Goal: Task Accomplishment & Management: Manage account settings

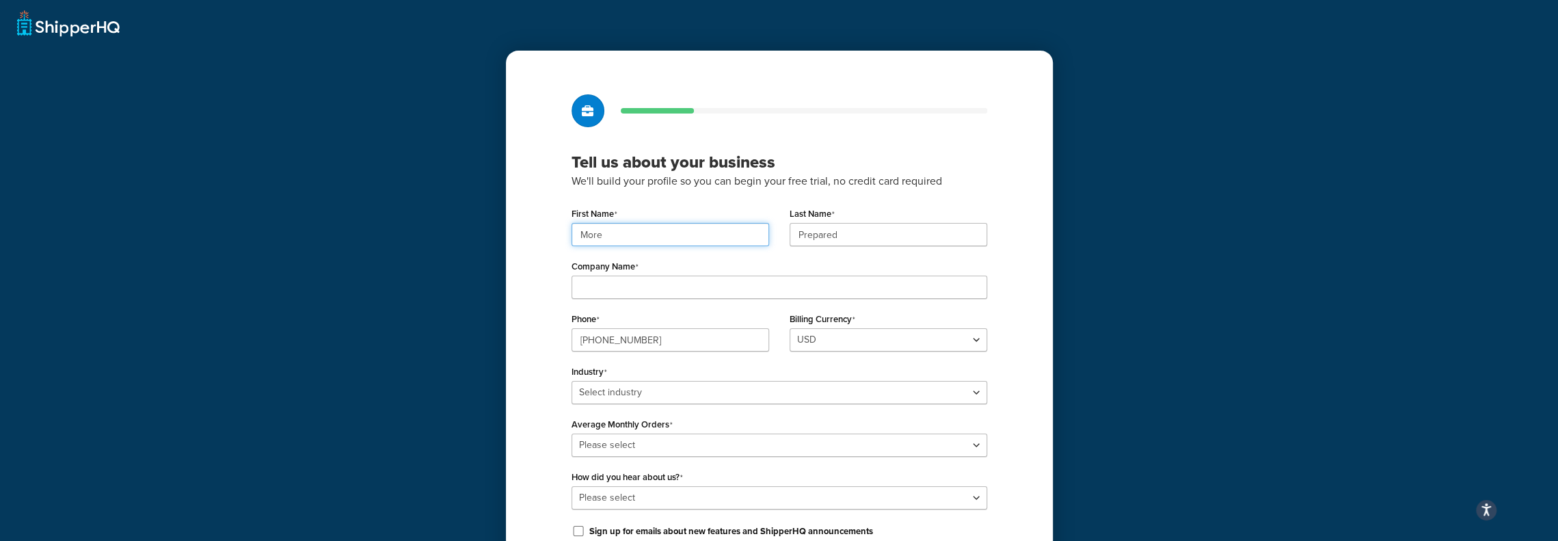
drag, startPoint x: 623, startPoint y: 239, endPoint x: 554, endPoint y: 243, distance: 69.9
click at [554, 243] on div "Tell us about your business We'll build your profile so you can begin your free…" at bounding box center [779, 342] width 547 height 582
type input "[PERSON_NAME]"
type input "More Prepared LLC"
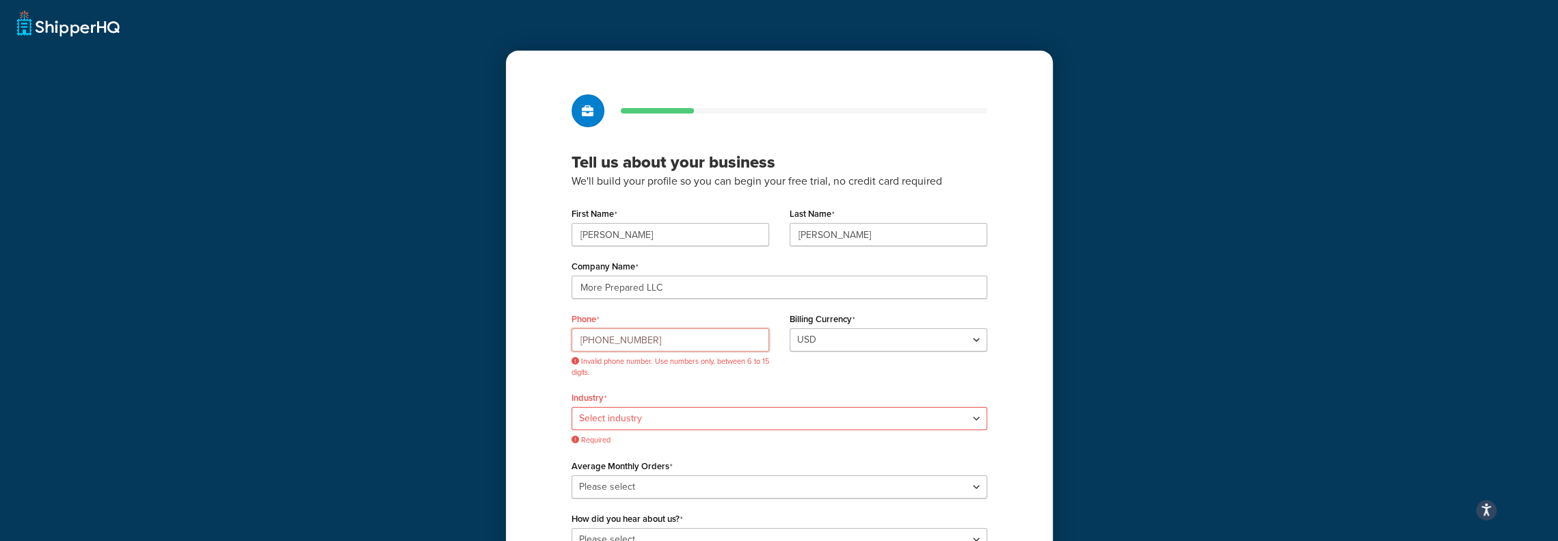
type input "8"
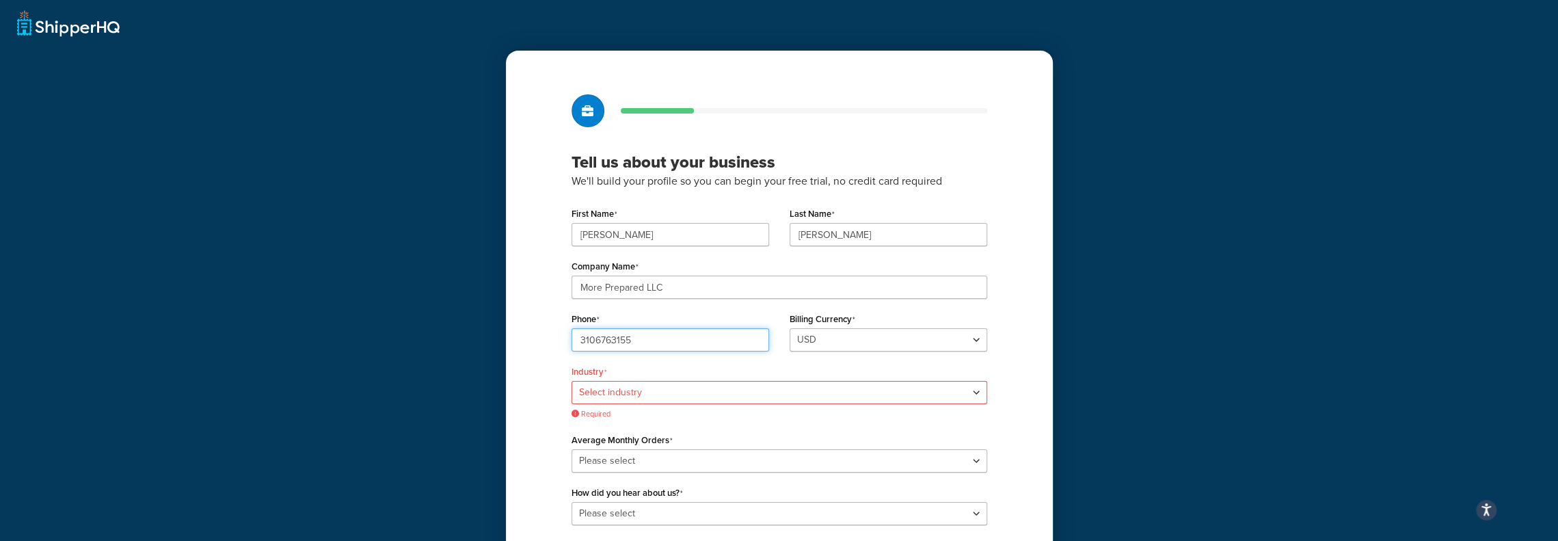
type input "3106763155"
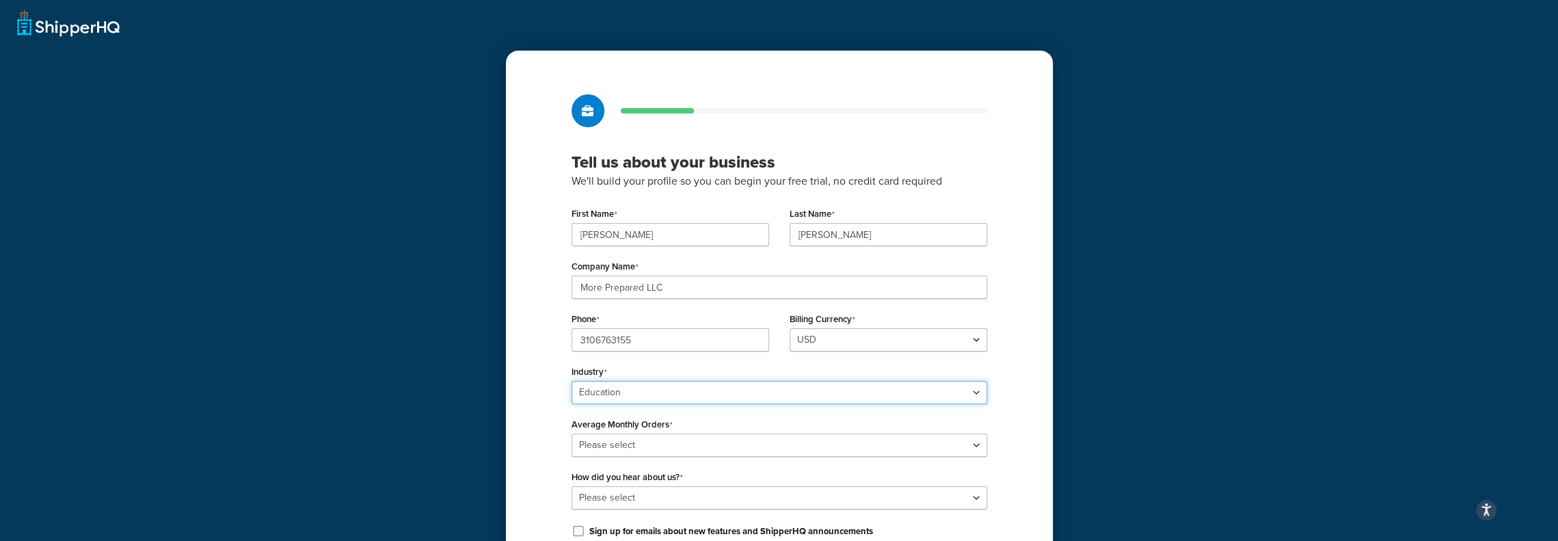
click at [597, 397] on select "Select industry Automotive Adult Agriculture Alcohol, Tobacco & CBD Arts & Craf…" at bounding box center [780, 392] width 416 height 23
select select "8"
click at [572, 381] on select "Select industry Automotive Adult Agriculture Alcohol, Tobacco & CBD Arts & Craf…" at bounding box center [780, 392] width 416 height 23
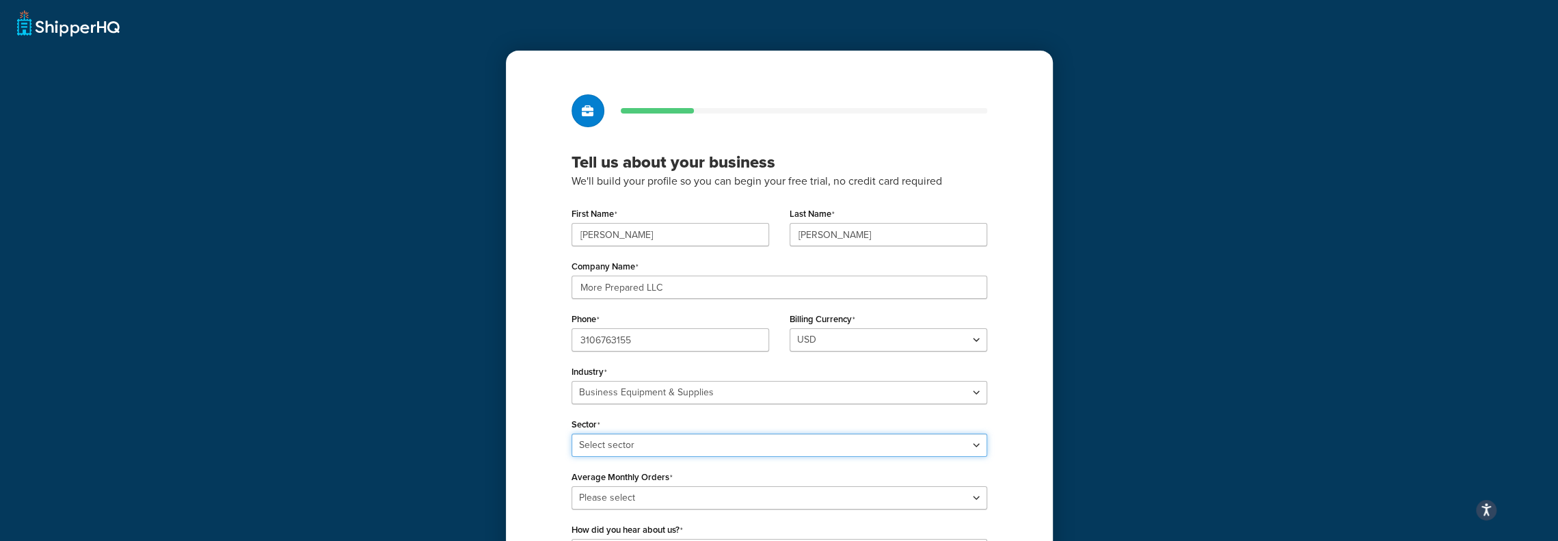
click at [588, 445] on select "Select sector Office Supplies Packaging Printing Supplies Professional Statione…" at bounding box center [780, 444] width 416 height 23
select select "16"
click at [572, 433] on select "Select sector Office Supplies Packaging Printing Supplies Professional Statione…" at bounding box center [780, 444] width 416 height 23
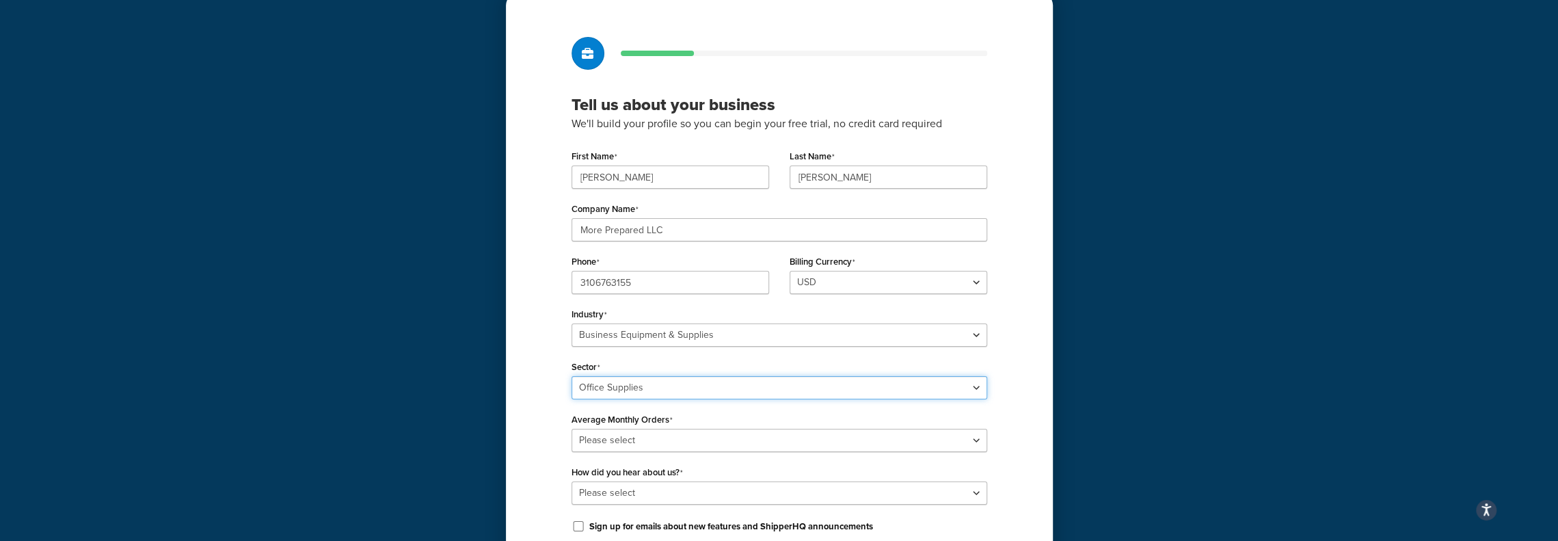
scroll to position [137, 0]
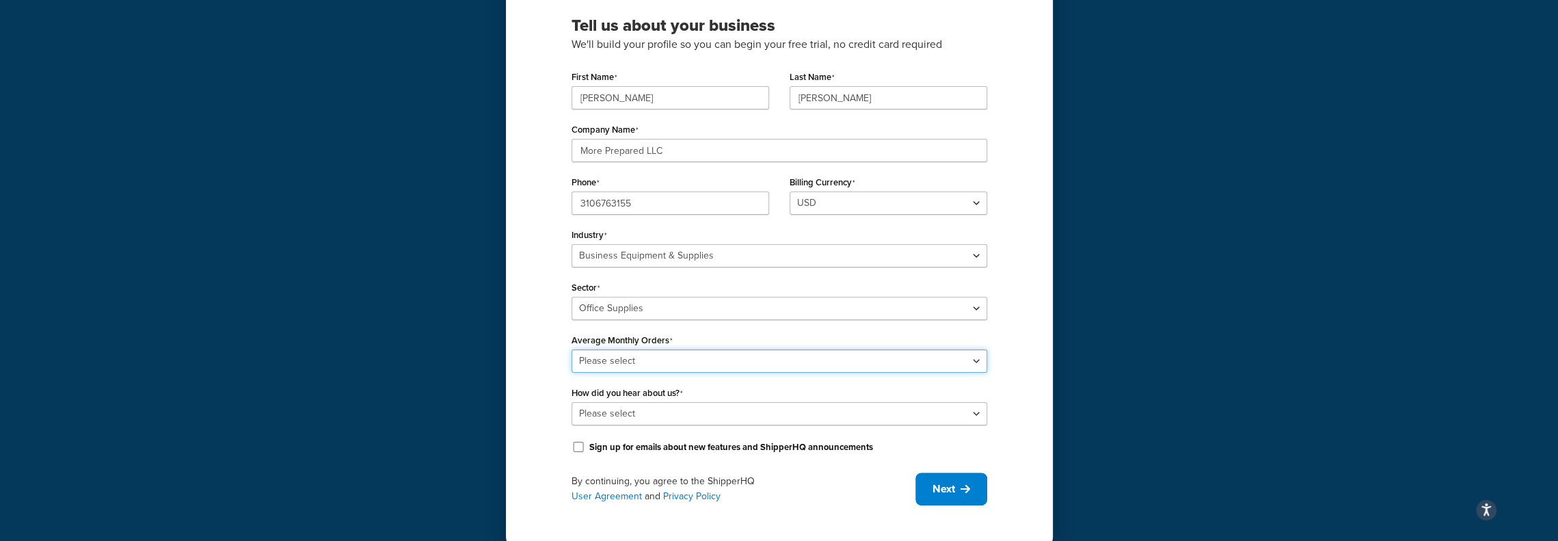
click at [602, 363] on select "Please select 0-500 501-1,000 1,001-10,000 10,001-20,000 Over 20,000" at bounding box center [780, 360] width 416 height 23
select select "1"
click at [572, 349] on select "Please select 0-500 501-1,000 1,001-10,000 10,001-20,000 Over 20,000" at bounding box center [780, 360] width 416 height 23
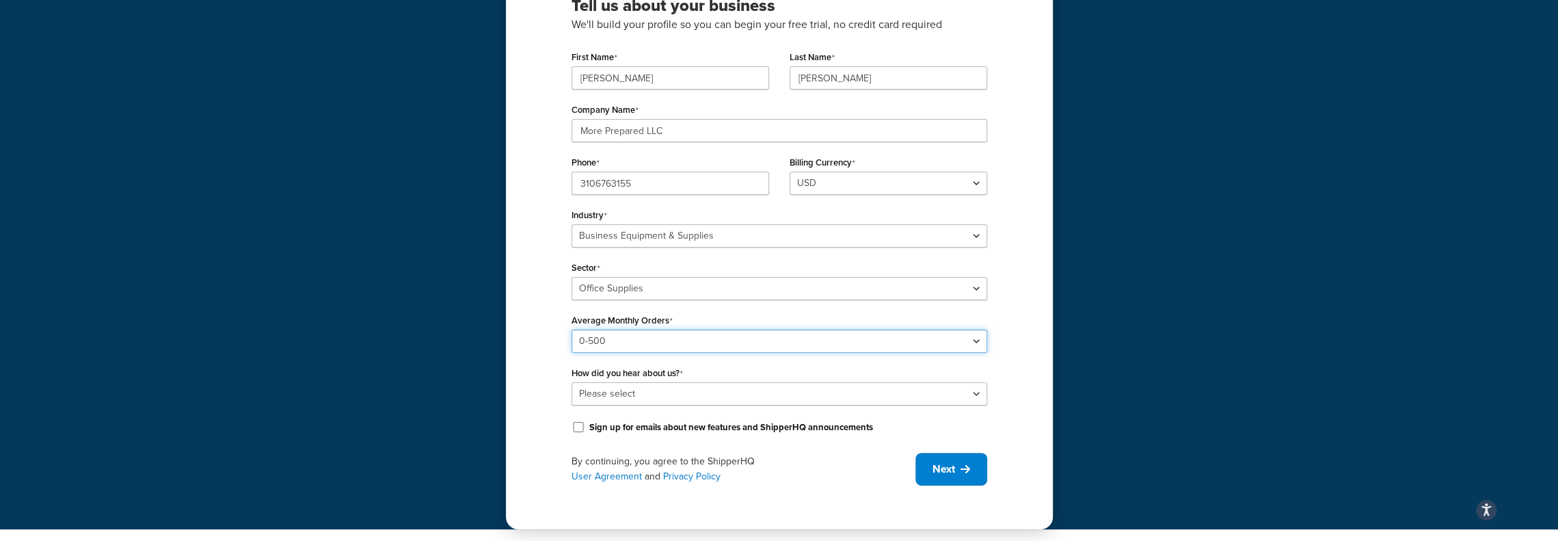
scroll to position [158, 0]
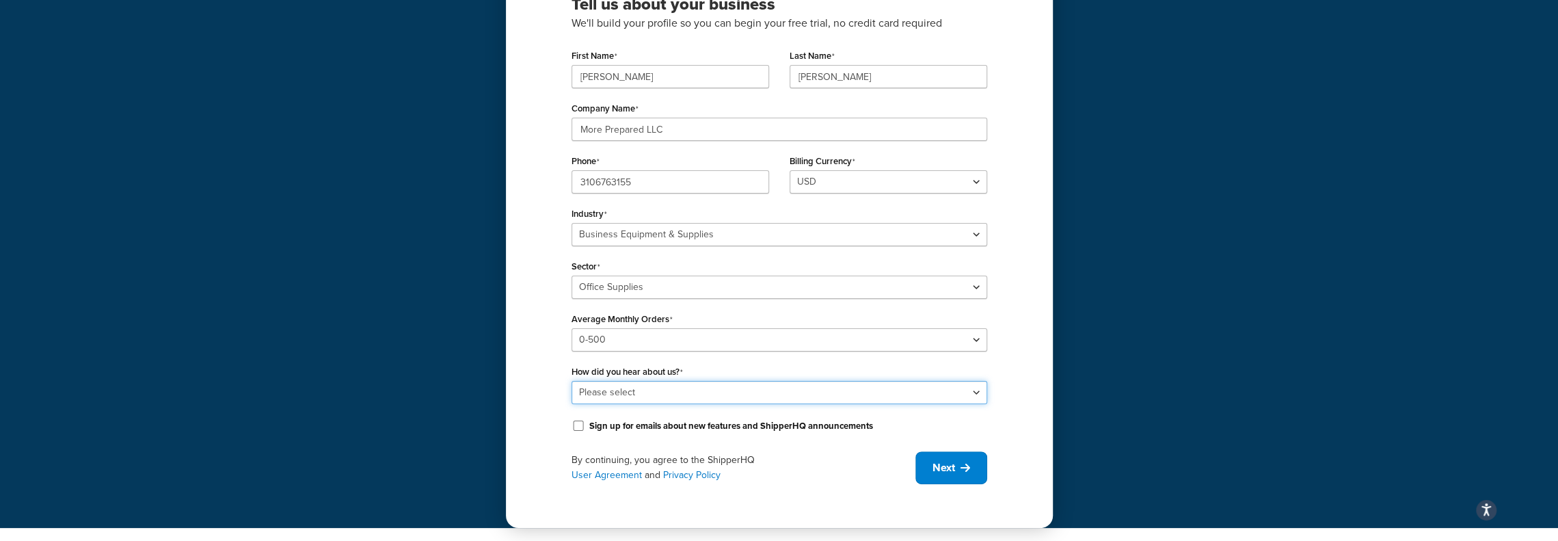
click at [597, 390] on select "Please select Online Search App Store or Marketplace Listing Referred by Agency…" at bounding box center [780, 392] width 416 height 23
select select "10"
click at [572, 381] on select "Please select Online Search App Store or Marketplace Listing Referred by Agency…" at bounding box center [780, 392] width 416 height 23
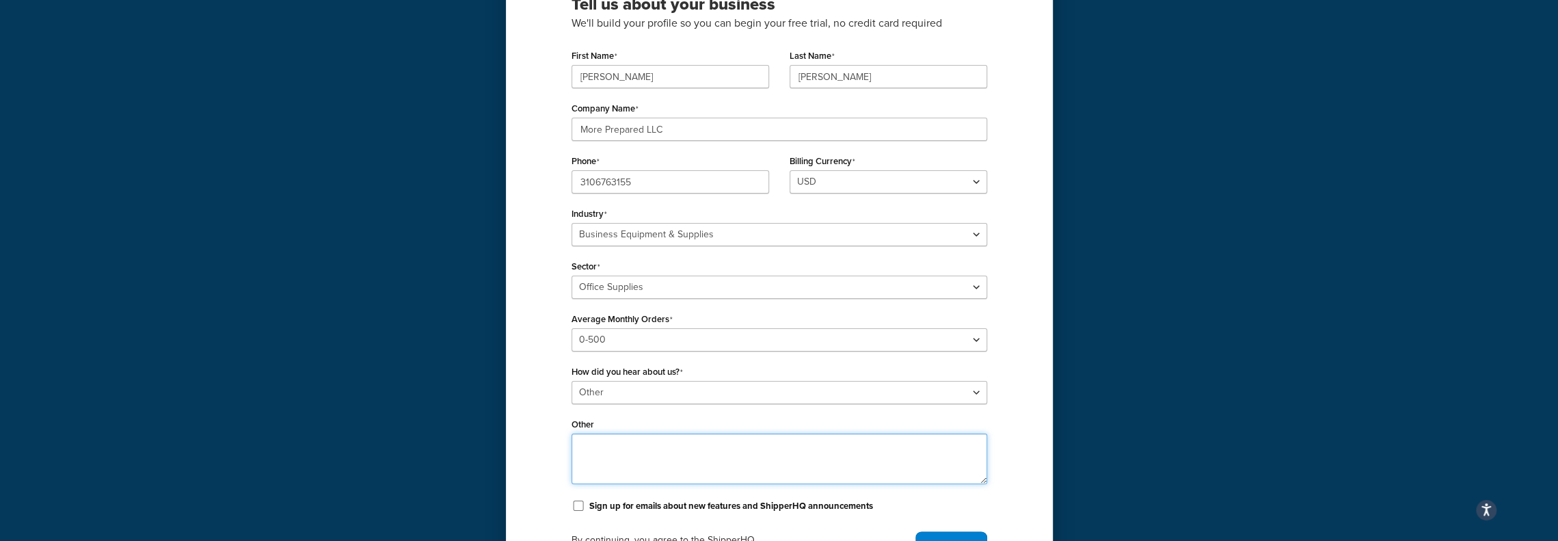
click at [602, 457] on textarea "Other" at bounding box center [780, 458] width 416 height 51
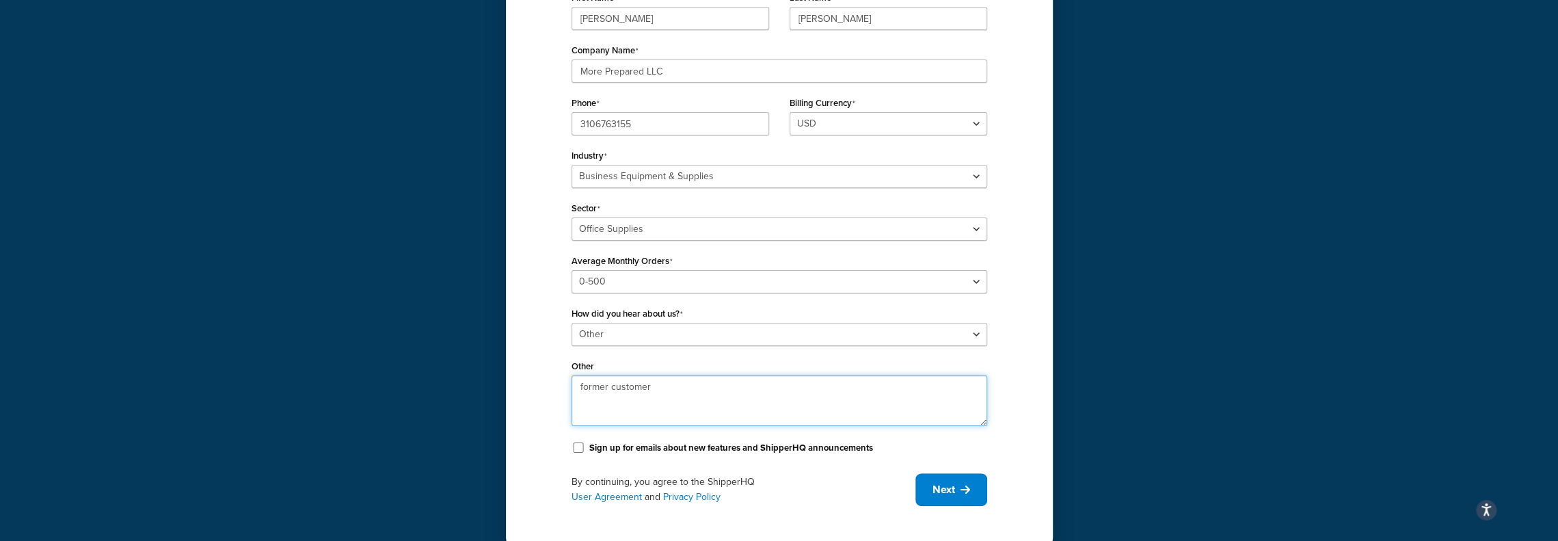
scroll to position [238, 0]
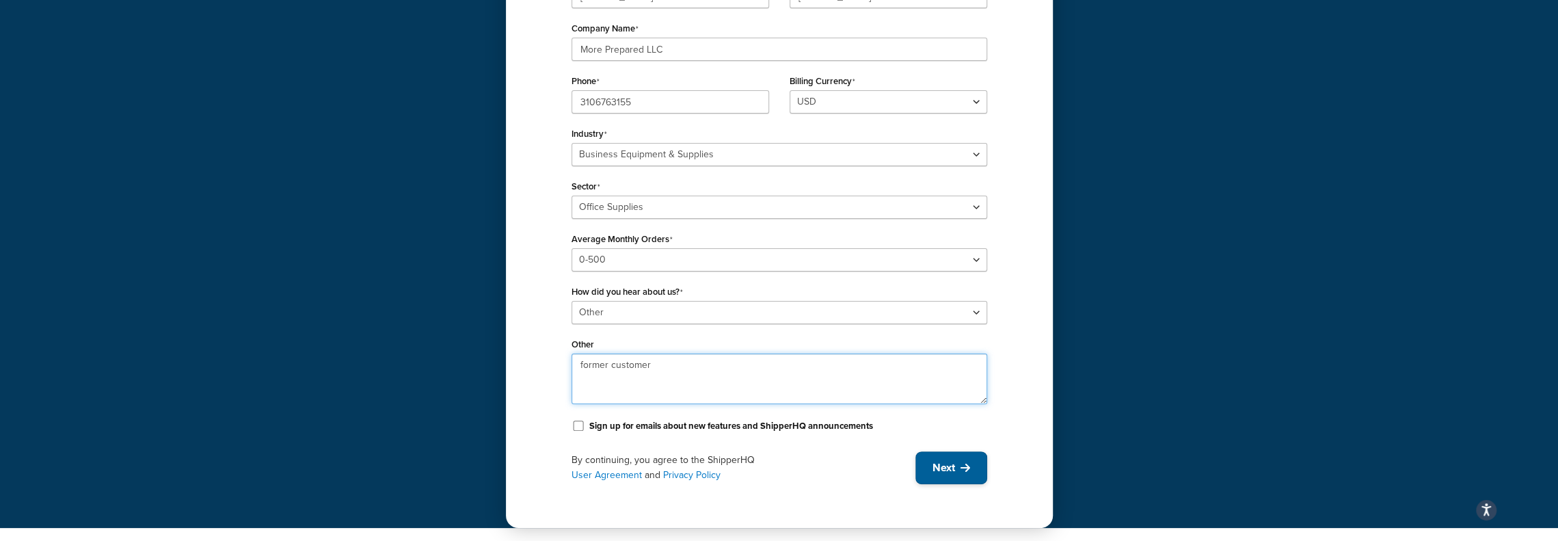
type textarea "former customer"
click at [932, 471] on span "Next" at bounding box center [943, 467] width 23 height 15
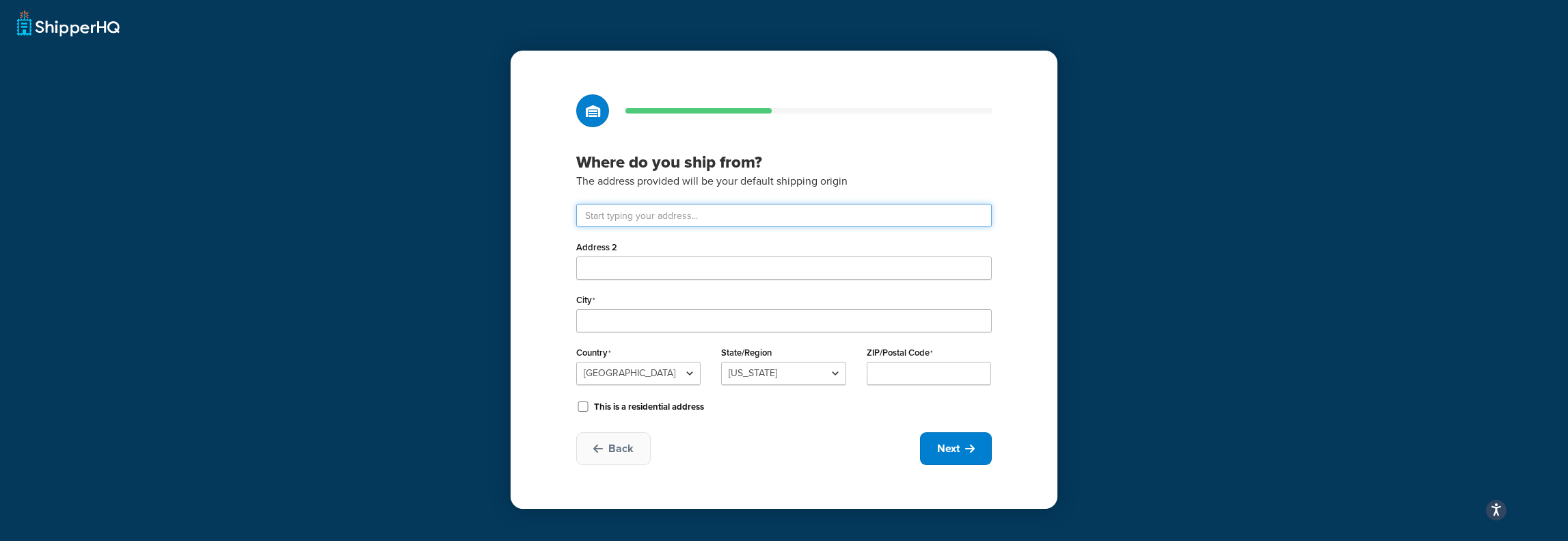
click at [611, 217] on input "text" at bounding box center [784, 215] width 416 height 23
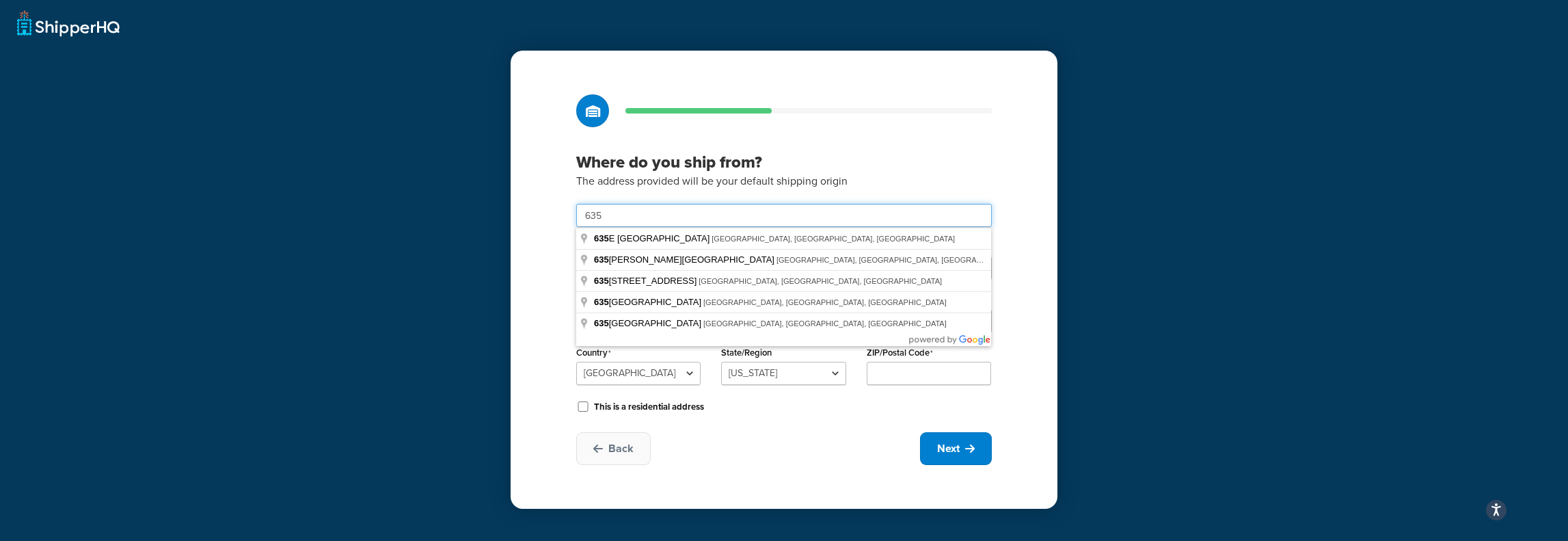
type input "635 Hawaii Avenue"
type input "Torrance"
select select "5"
type input "90503"
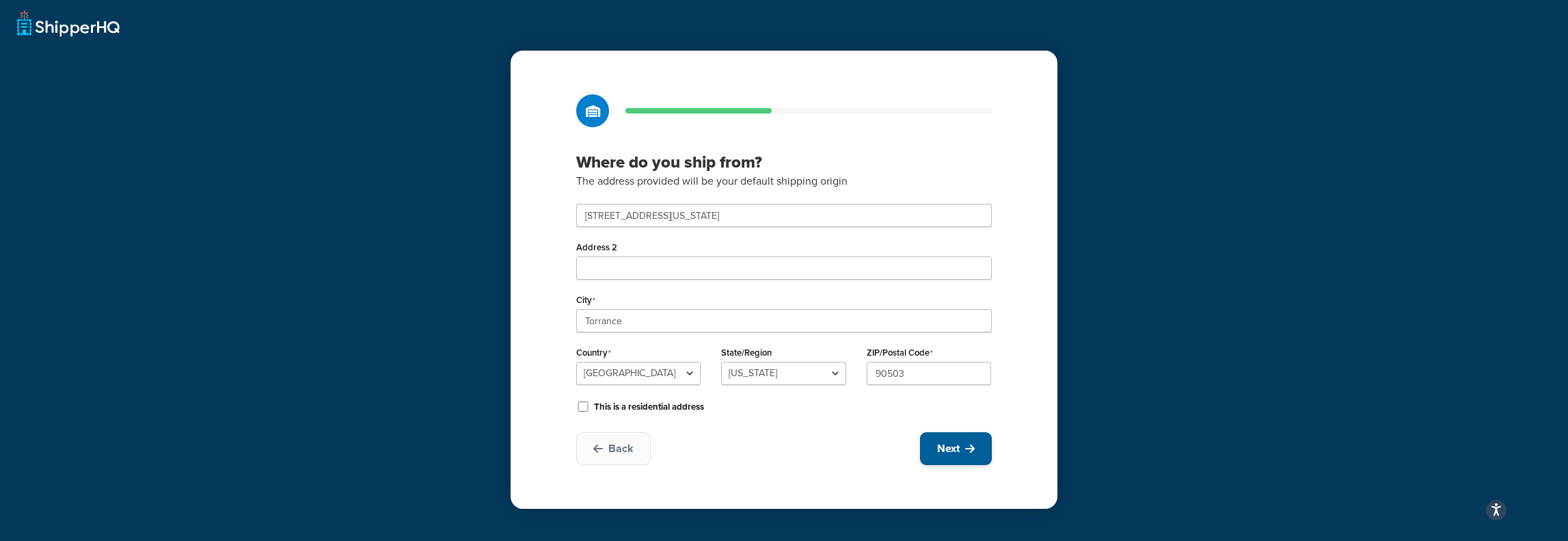
click at [960, 446] on button "Next" at bounding box center [956, 448] width 72 height 33
select select "1"
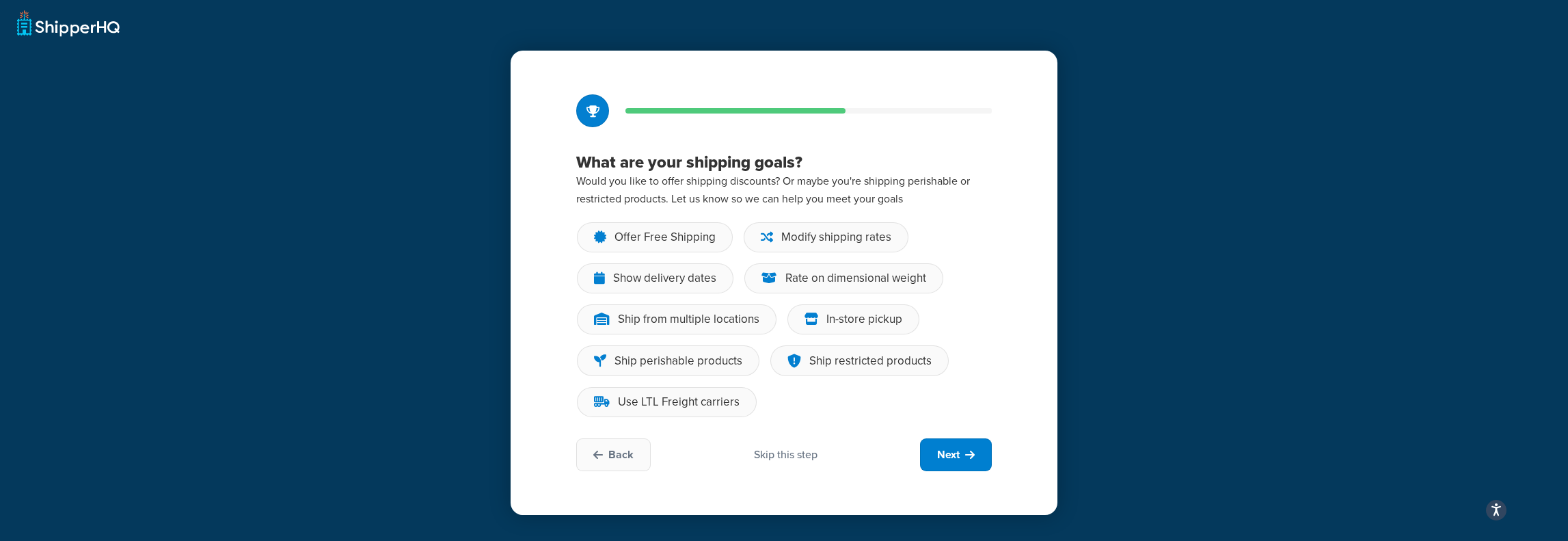
click at [779, 455] on div "Skip this step" at bounding box center [786, 454] width 64 height 15
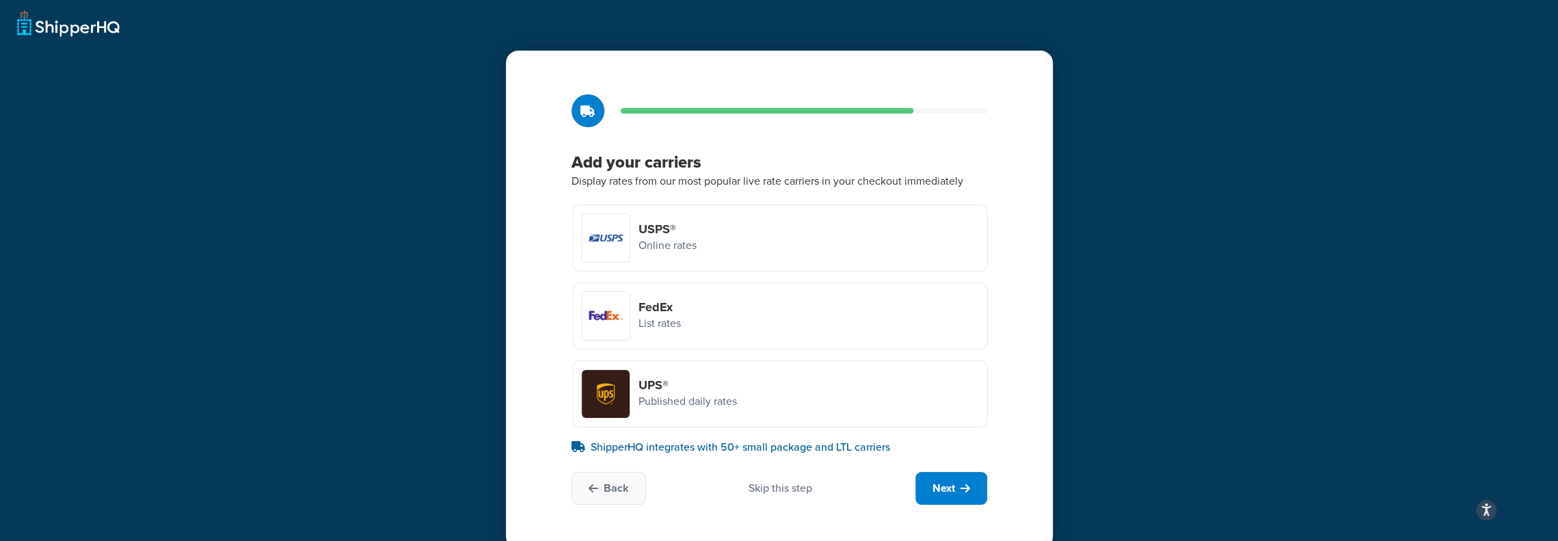
click at [766, 486] on div "Skip this step" at bounding box center [781, 488] width 64 height 15
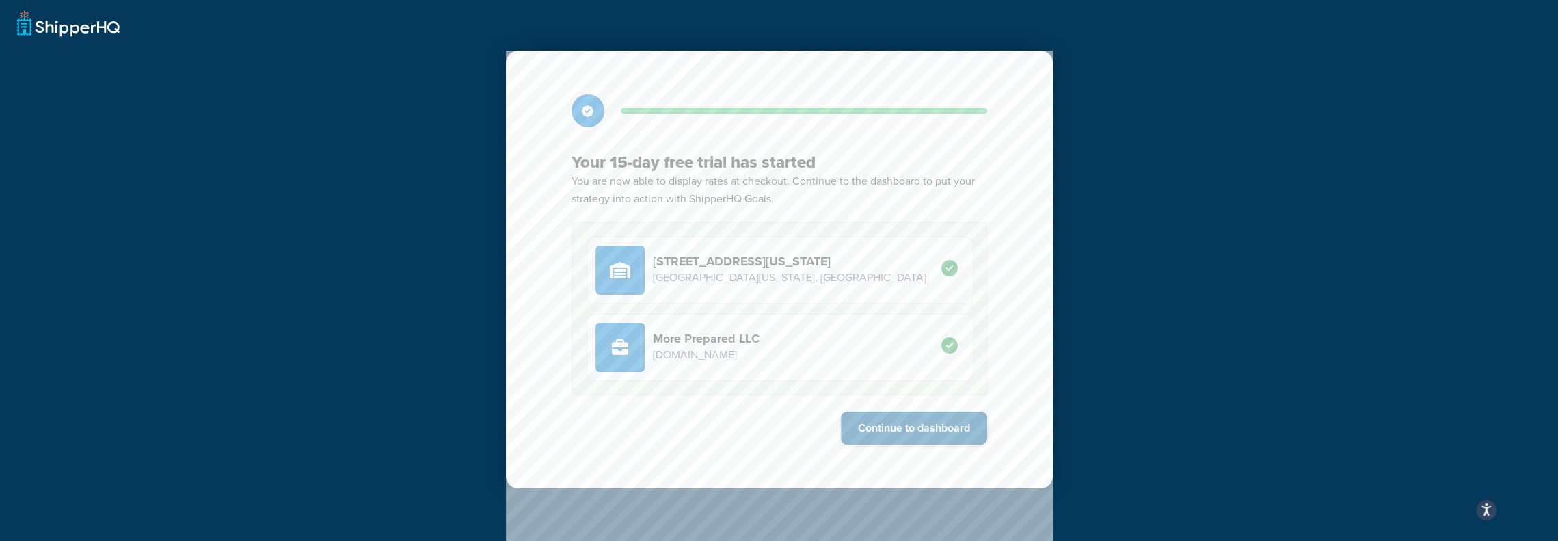
click at [876, 427] on button "Continue to dashboard" at bounding box center [914, 428] width 146 height 33
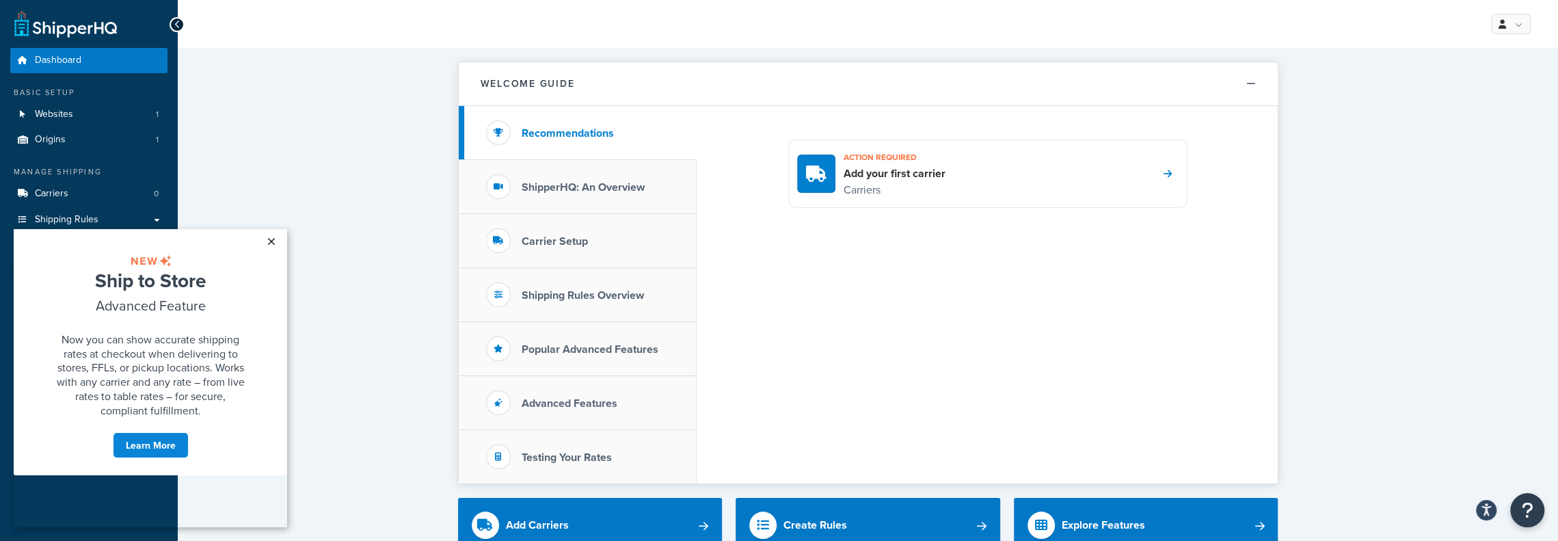
click at [267, 242] on link "×" at bounding box center [271, 241] width 24 height 25
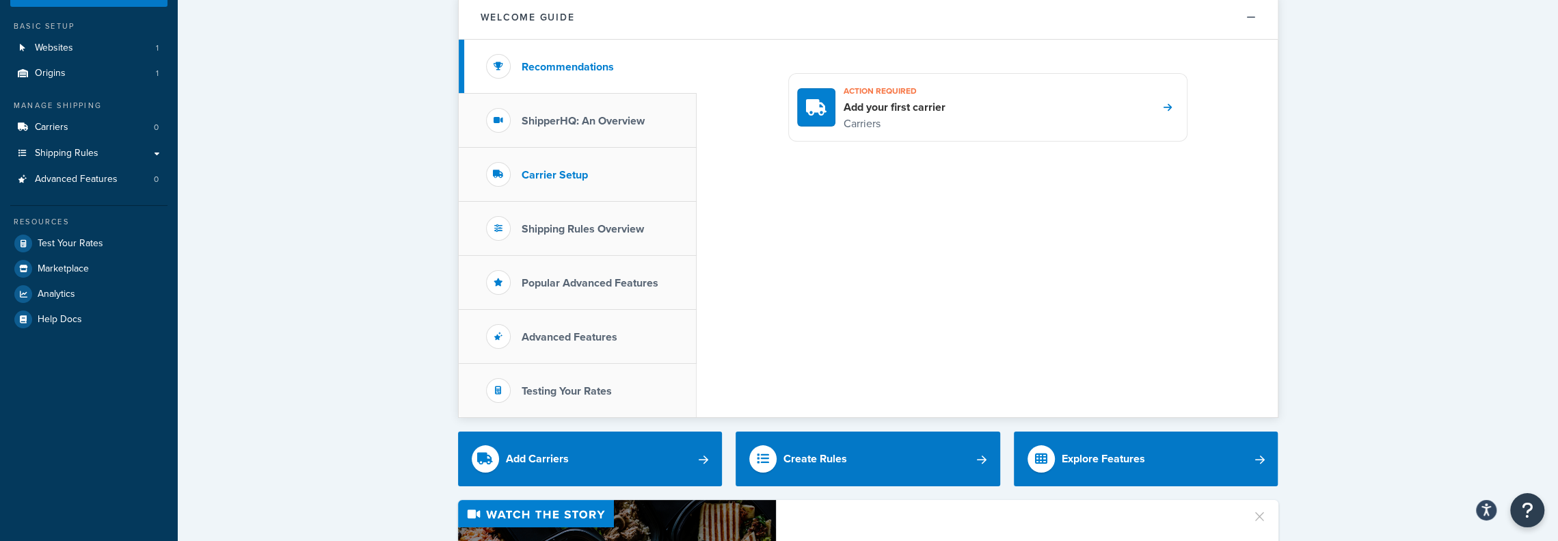
scroll to position [68, 0]
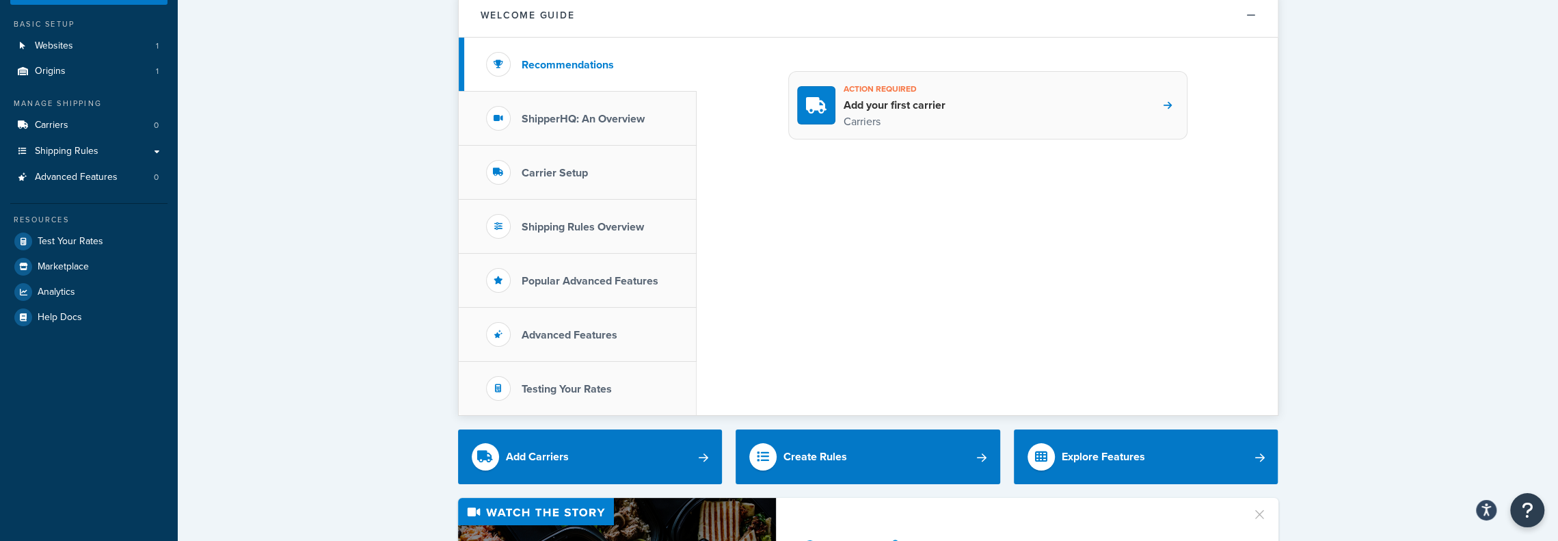
click at [870, 111] on h4 "Add your first carrier" at bounding box center [895, 105] width 102 height 15
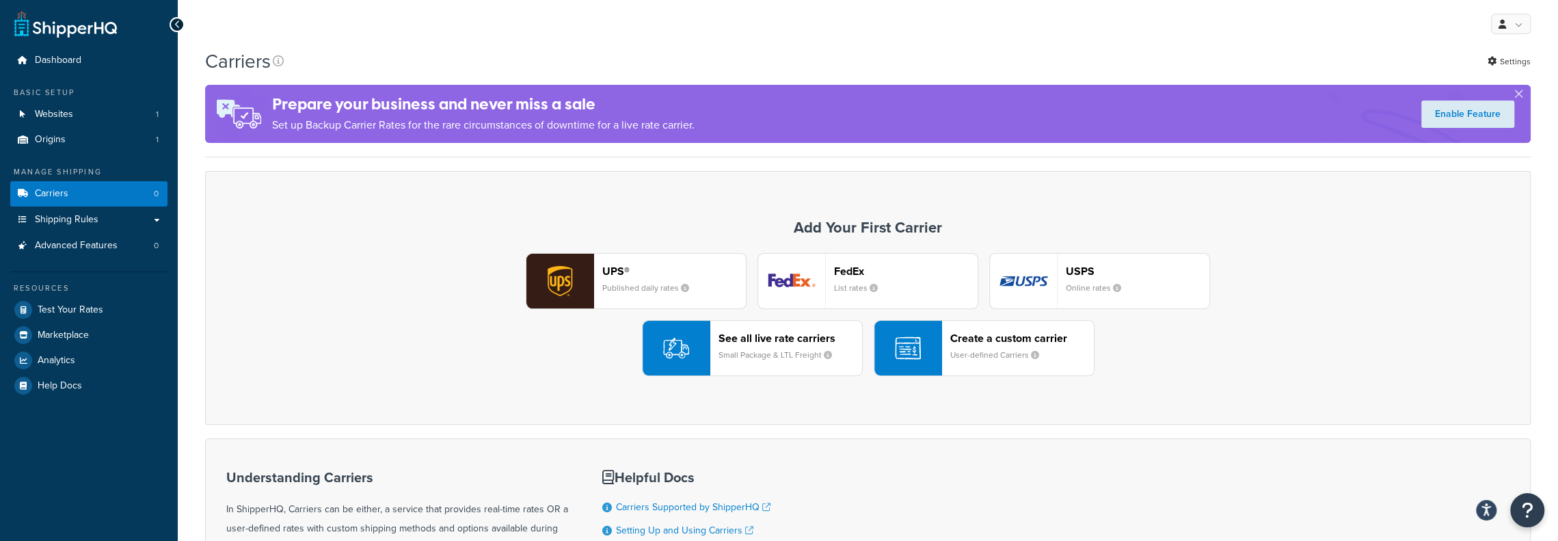
click at [757, 353] on small "Small Package & LTL Freight" at bounding box center [780, 355] width 124 height 12
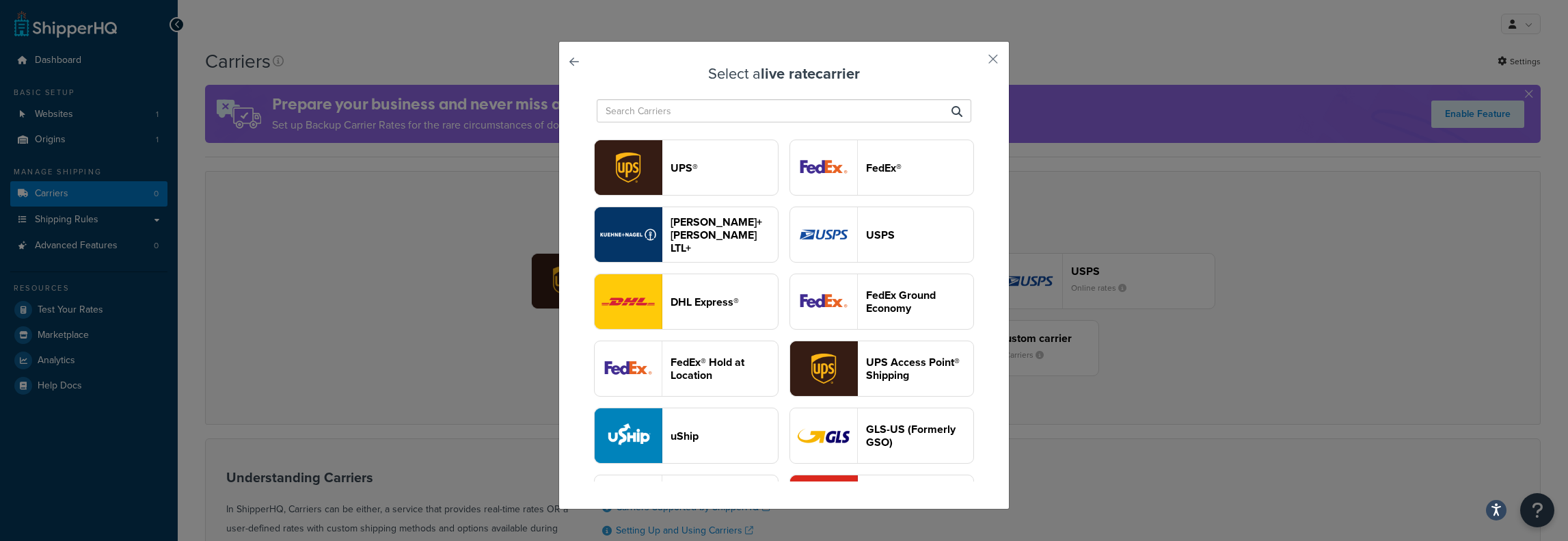
click at [779, 178] on button "UPS®" at bounding box center [686, 167] width 185 height 56
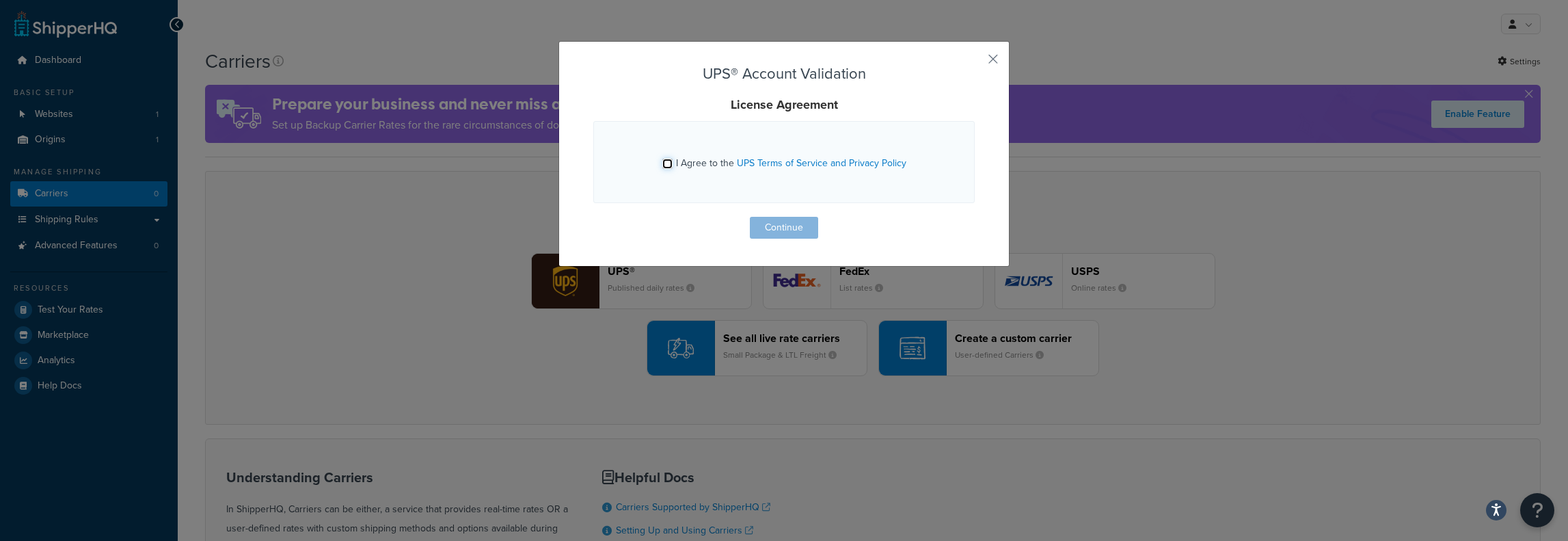
click at [662, 165] on input "I Agree to the UPS Terms of Service and Privacy Policy" at bounding box center [667, 164] width 10 height 10
checkbox input "true"
click at [778, 231] on button "Continue" at bounding box center [784, 228] width 68 height 22
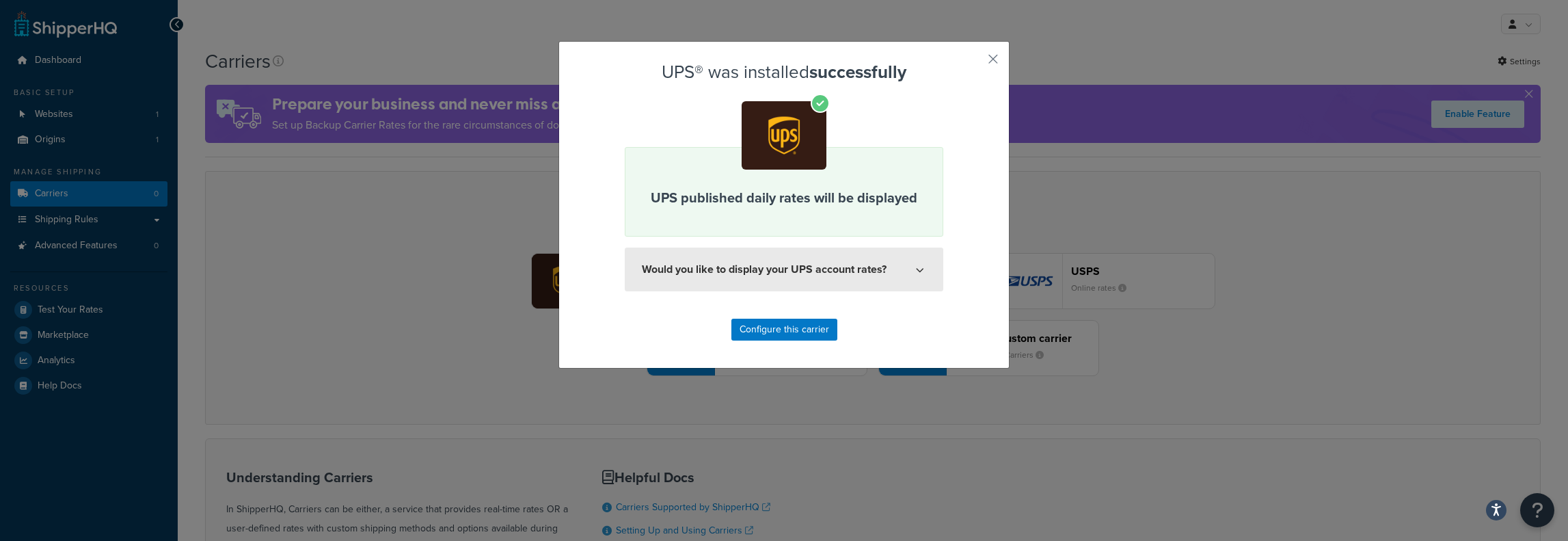
click at [833, 269] on button "Would you like to display your UPS account rates?" at bounding box center [784, 269] width 319 height 44
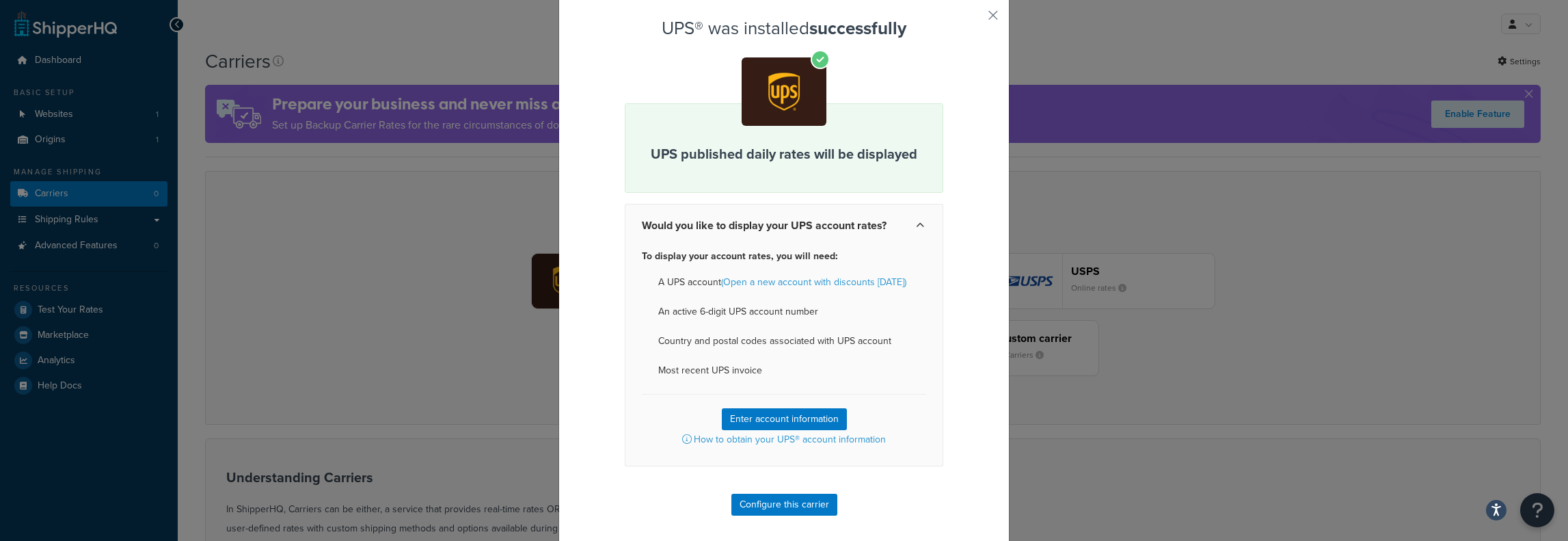
scroll to position [44, 0]
click at [778, 416] on button "Enter account information" at bounding box center [784, 418] width 125 height 22
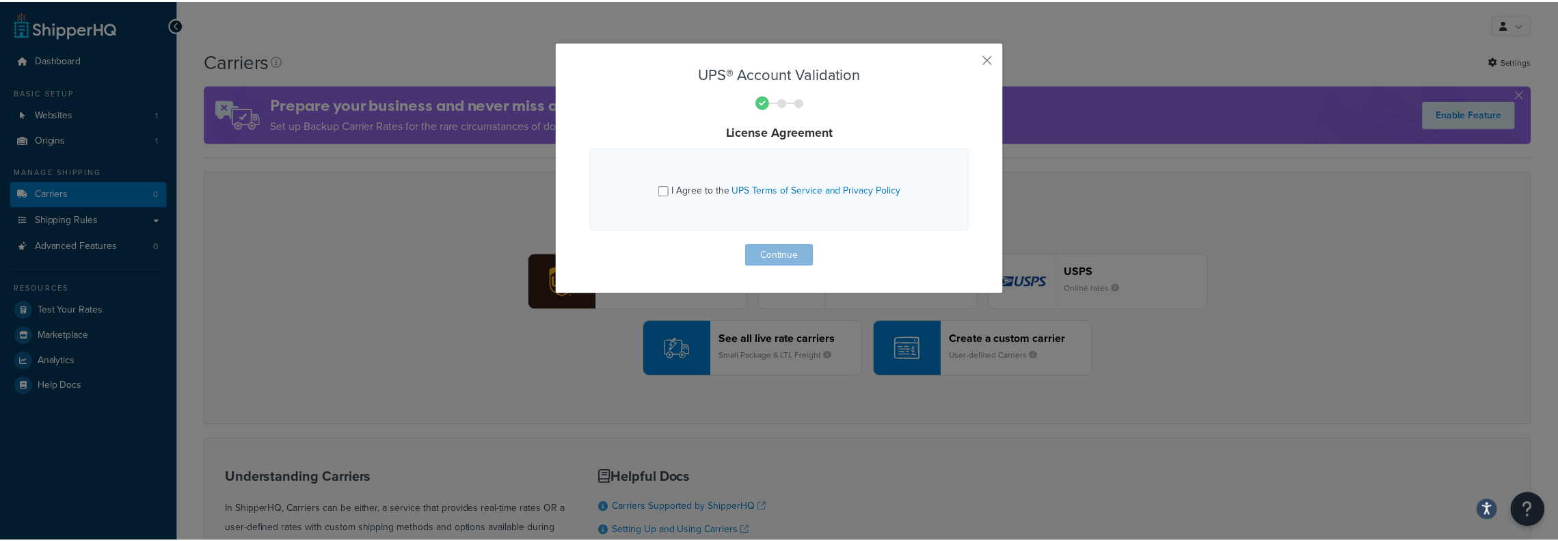
scroll to position [0, 0]
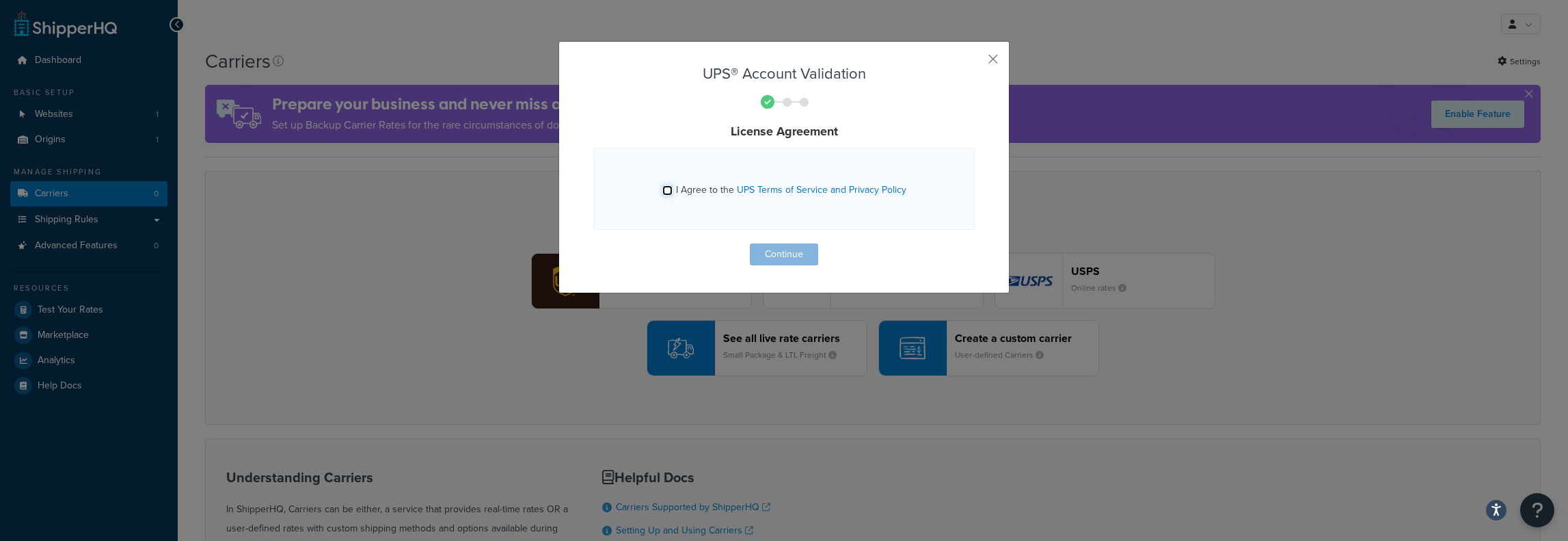
click at [664, 189] on input "I Agree to the UPS Terms of Service and Privacy Policy" at bounding box center [667, 190] width 10 height 10
checkbox input "true"
click at [777, 254] on button "Continue" at bounding box center [784, 254] width 68 height 22
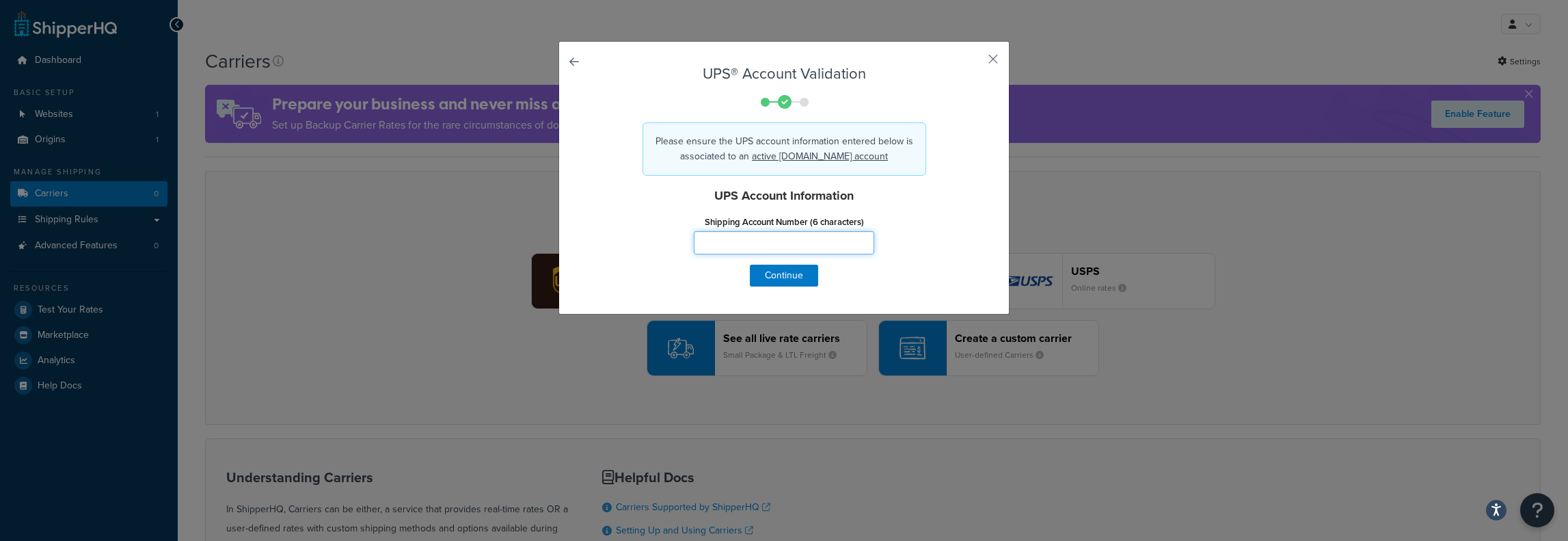
click at [715, 252] on input "Shipping Account Number (6 characters)" at bounding box center [784, 242] width 180 height 23
type input "X6V009"
click at [794, 277] on button "Continue" at bounding box center [784, 276] width 68 height 22
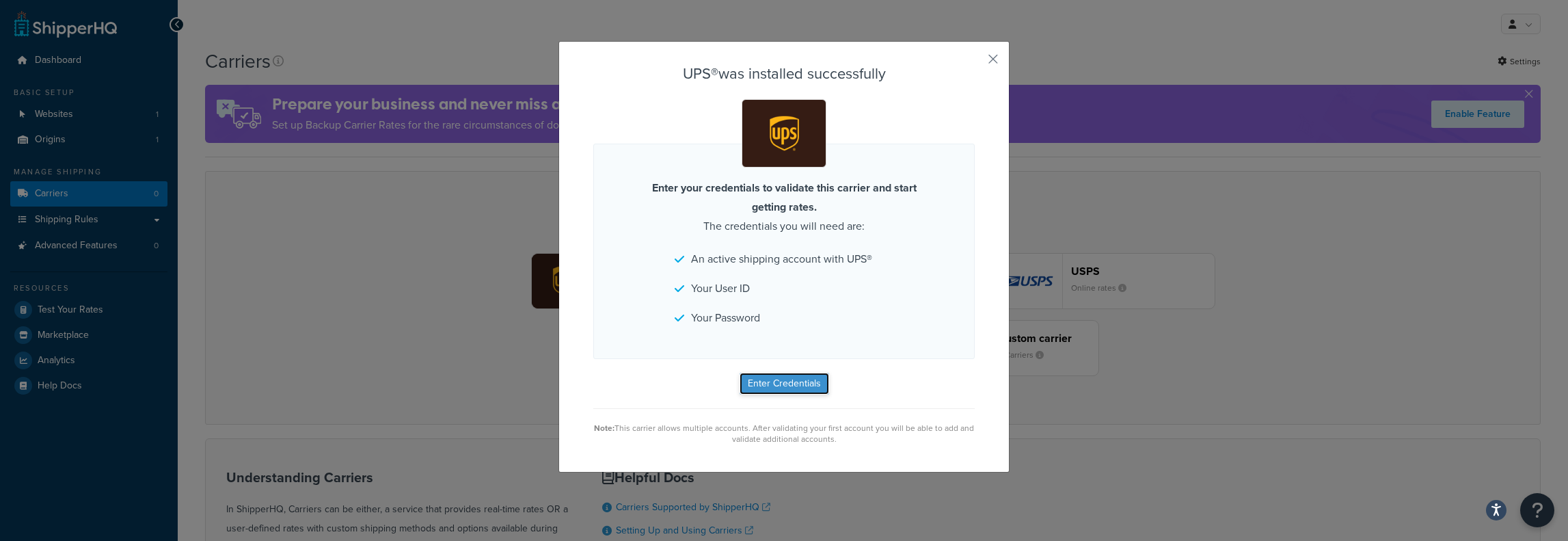
click at [752, 388] on button "Enter Credentials" at bounding box center [785, 384] width 90 height 22
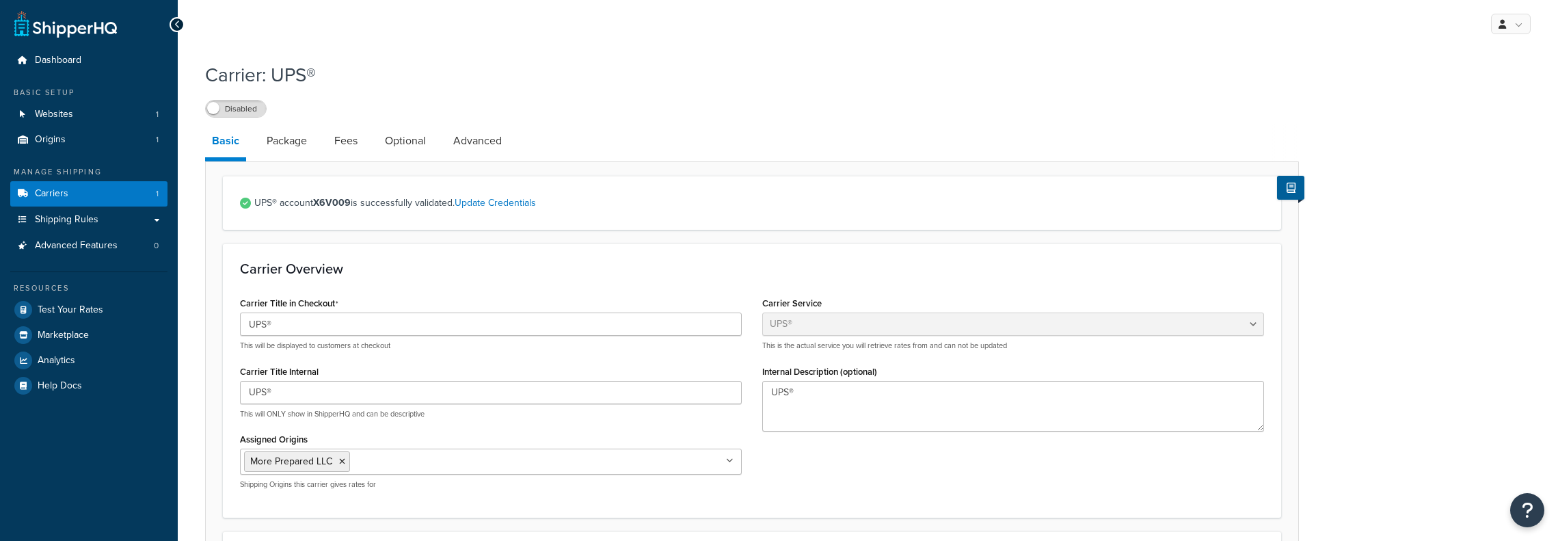
select select "ups"
click at [79, 224] on span "Shipping Rules" at bounding box center [67, 220] width 64 height 12
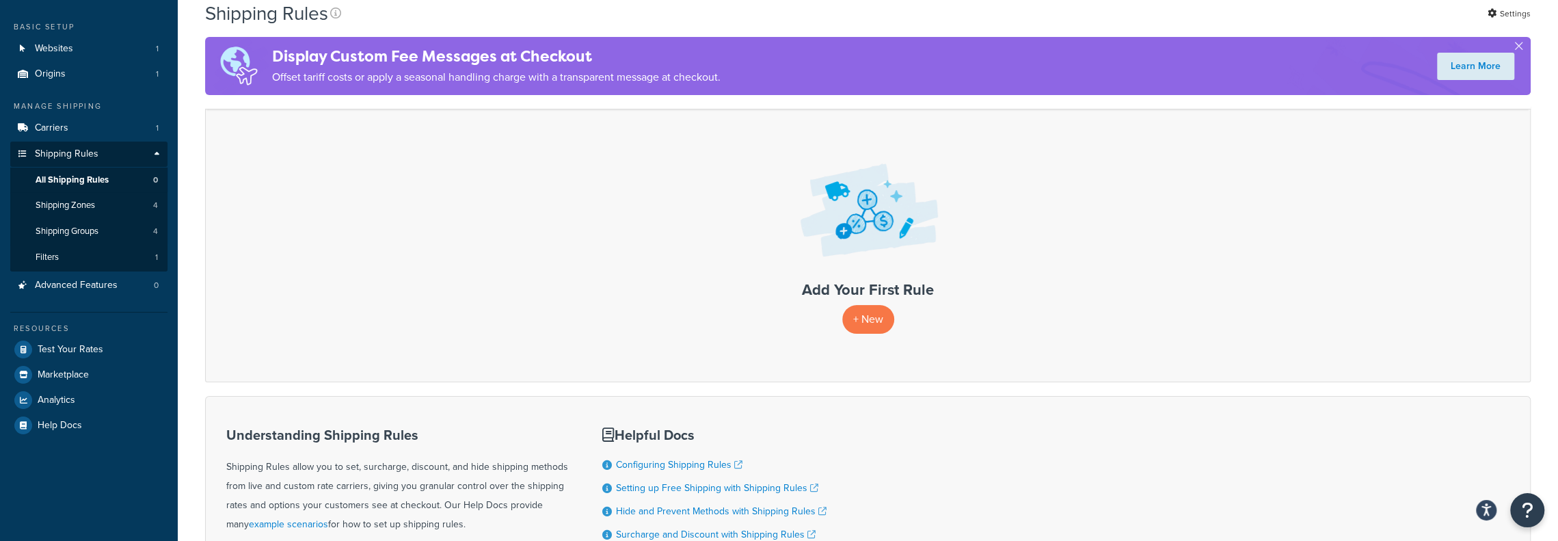
scroll to position [68, 0]
click at [76, 347] on span "Test Your Rates" at bounding box center [71, 347] width 66 height 12
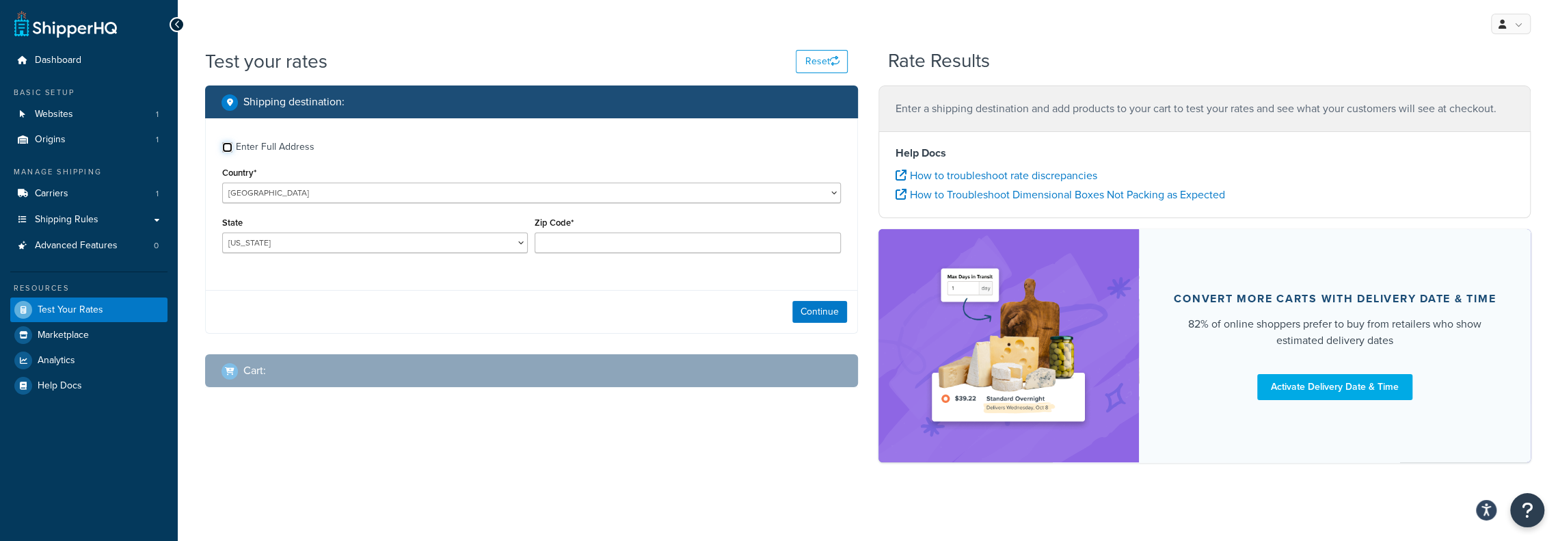
click at [228, 148] on input "Enter Full Address" at bounding box center [227, 147] width 10 height 10
checkbox input "true"
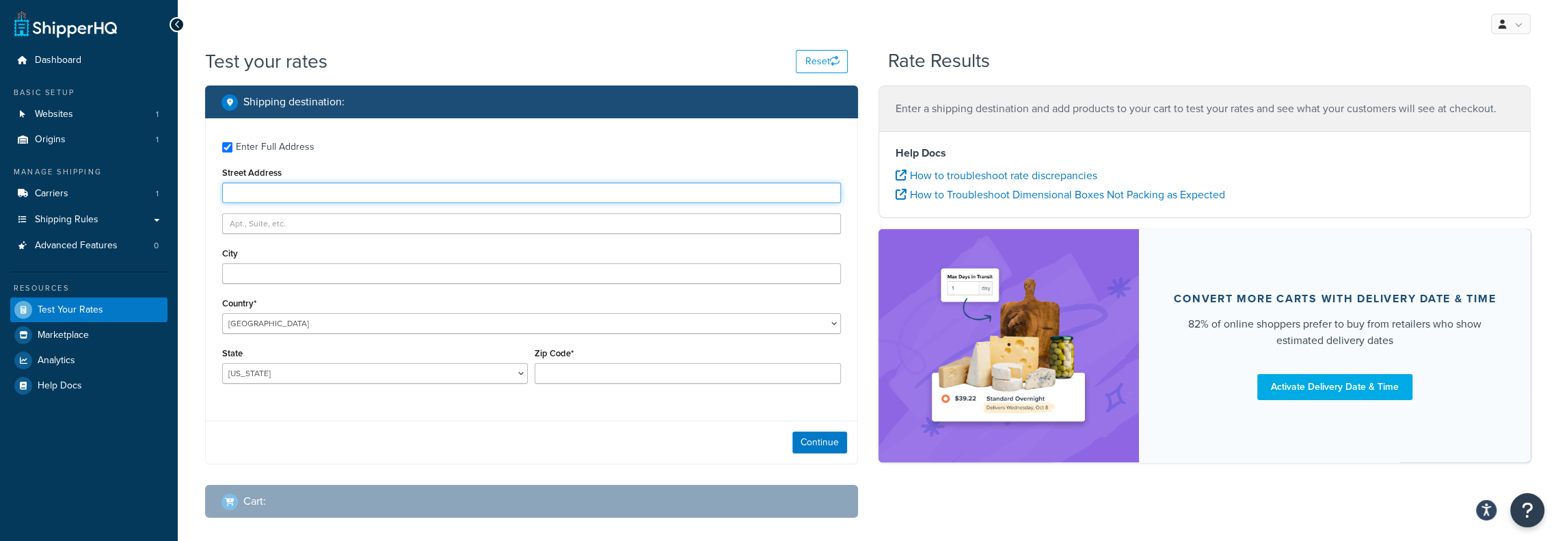
click at [257, 191] on input "Street Address" at bounding box center [531, 193] width 619 height 21
type input "216 S. Redondo Ave."
type input "Manhattan Beach"
select select "CA"
type input "90266"
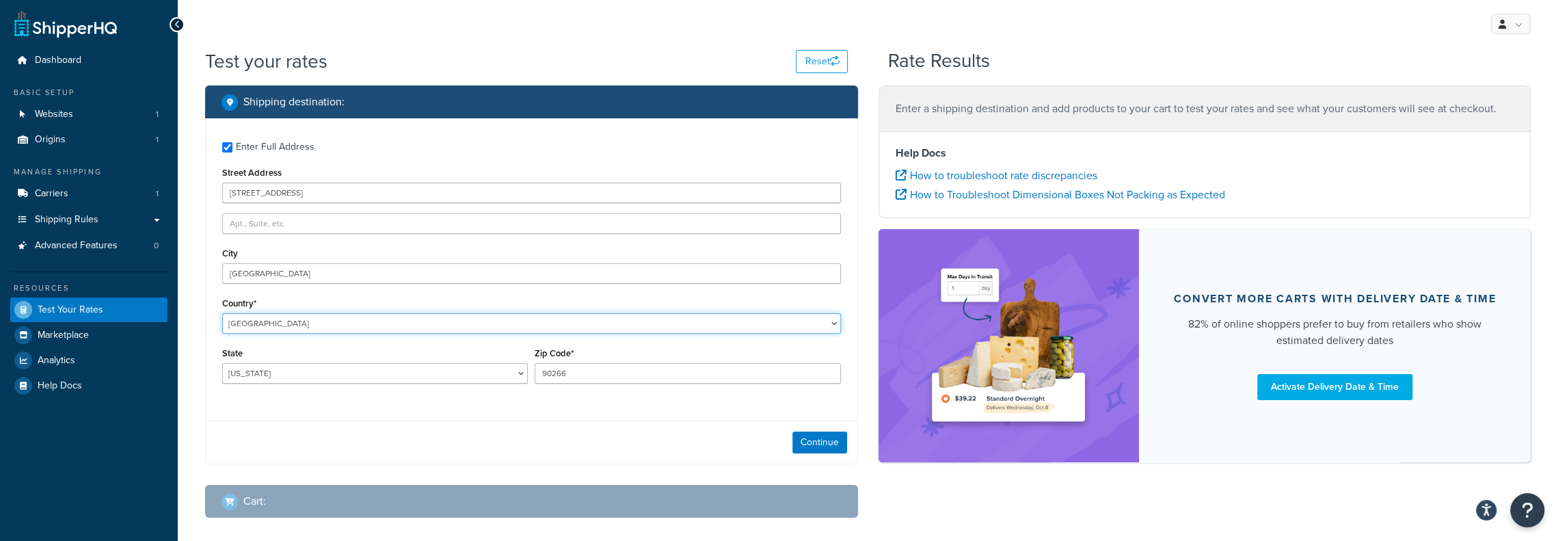
click at [253, 325] on select "[GEOGRAPHIC_DATA] [GEOGRAPHIC_DATA] [GEOGRAPHIC_DATA] [GEOGRAPHIC_DATA] [GEOGRA…" at bounding box center [531, 323] width 619 height 21
click at [263, 344] on div "State Alabama Alaska American Samoa Arizona Arkansas Armed Forces Americas Arme…" at bounding box center [375, 364] width 306 height 40
click at [823, 440] on button "Continue" at bounding box center [819, 442] width 55 height 22
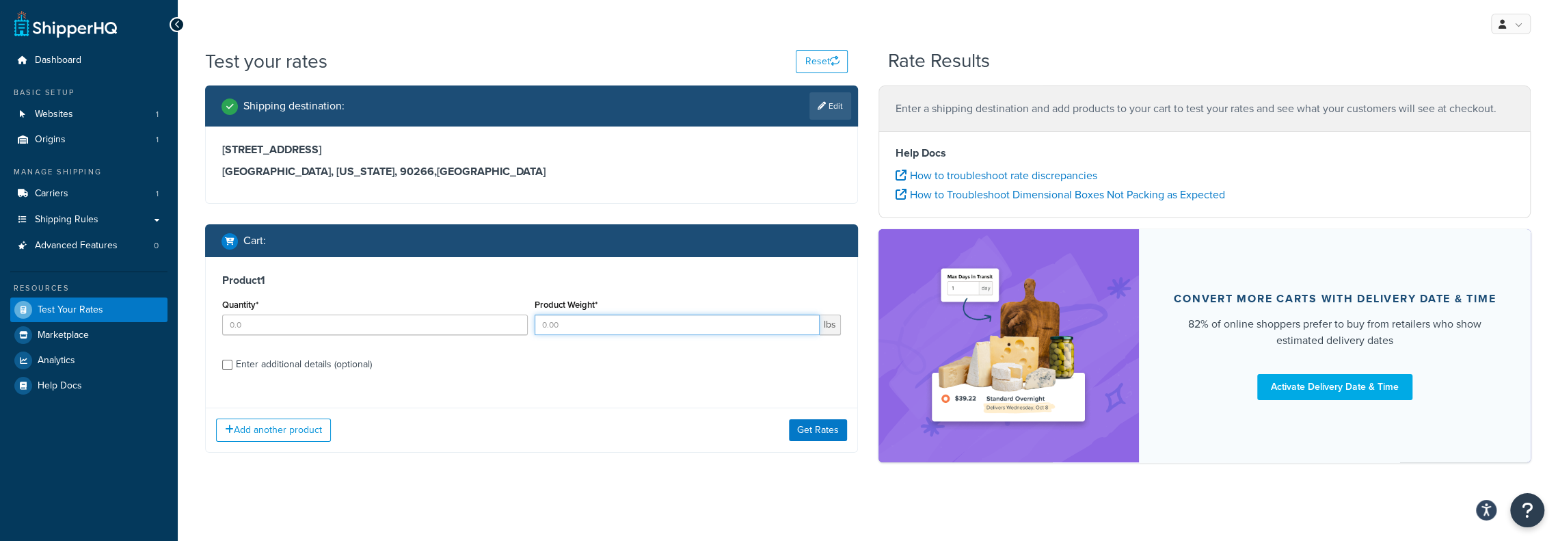
click at [558, 326] on input "Product Weight*" at bounding box center [677, 324] width 284 height 21
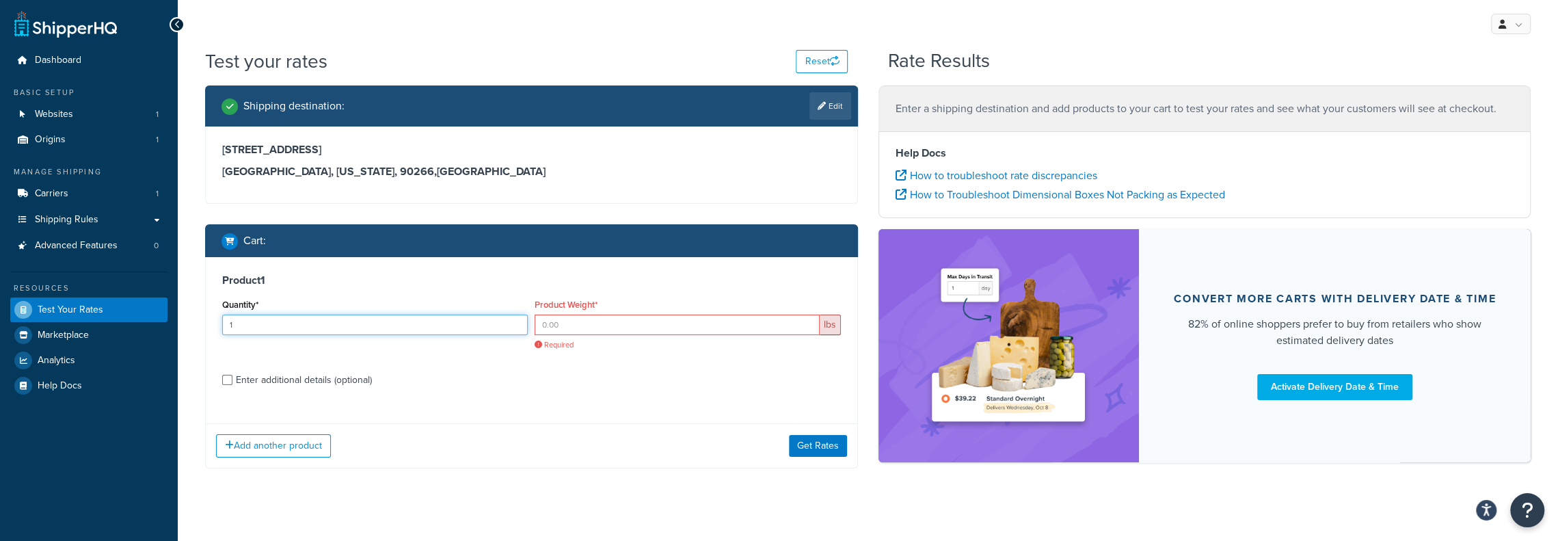
type input "1"
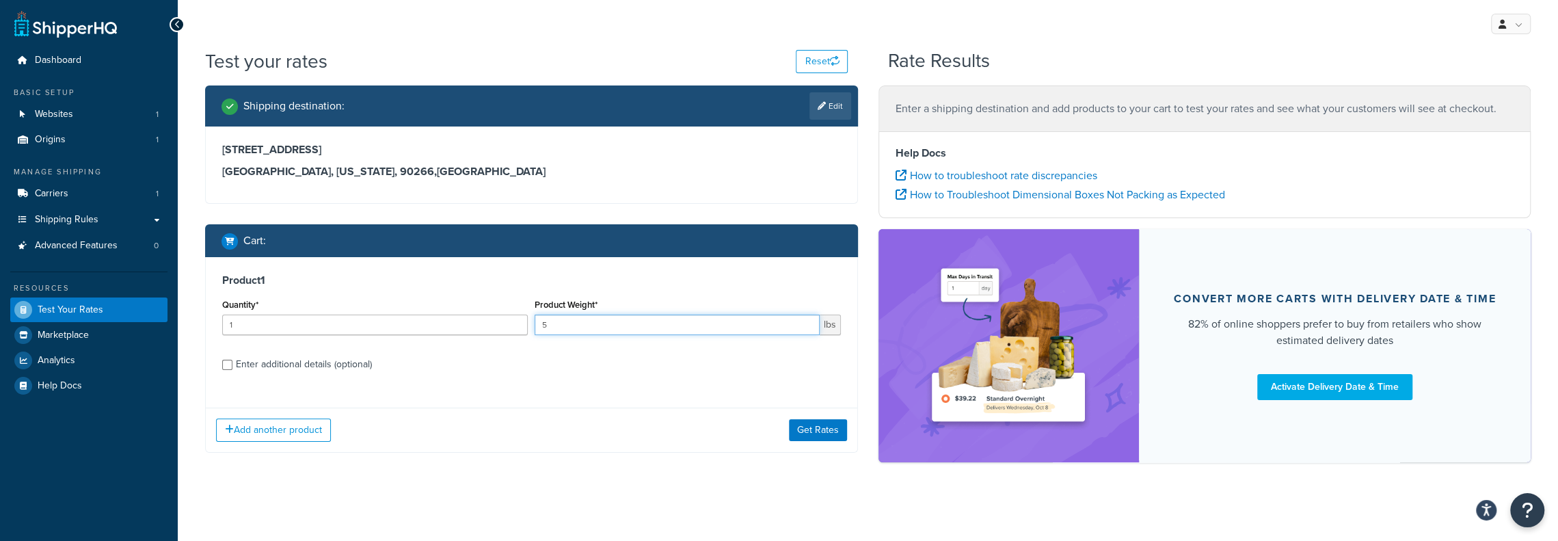
type input "5"
click at [228, 366] on input "Enter additional details (optional)" at bounding box center [227, 365] width 10 height 10
checkbox input "true"
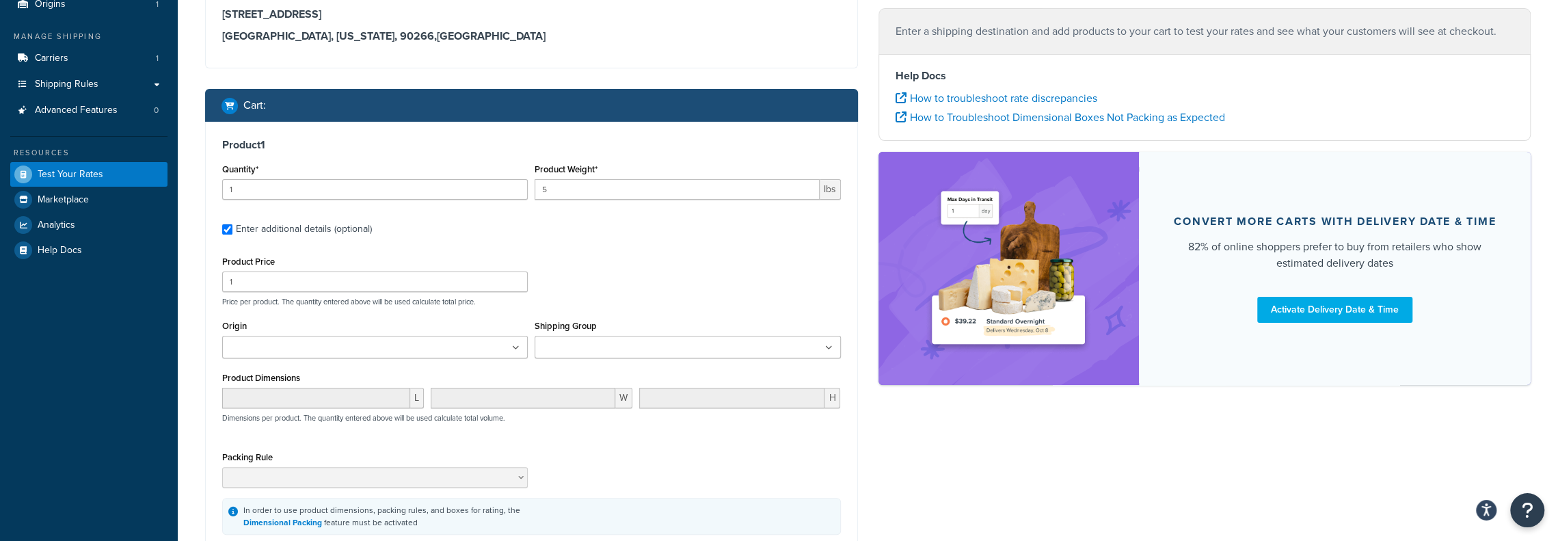
scroll to position [137, 0]
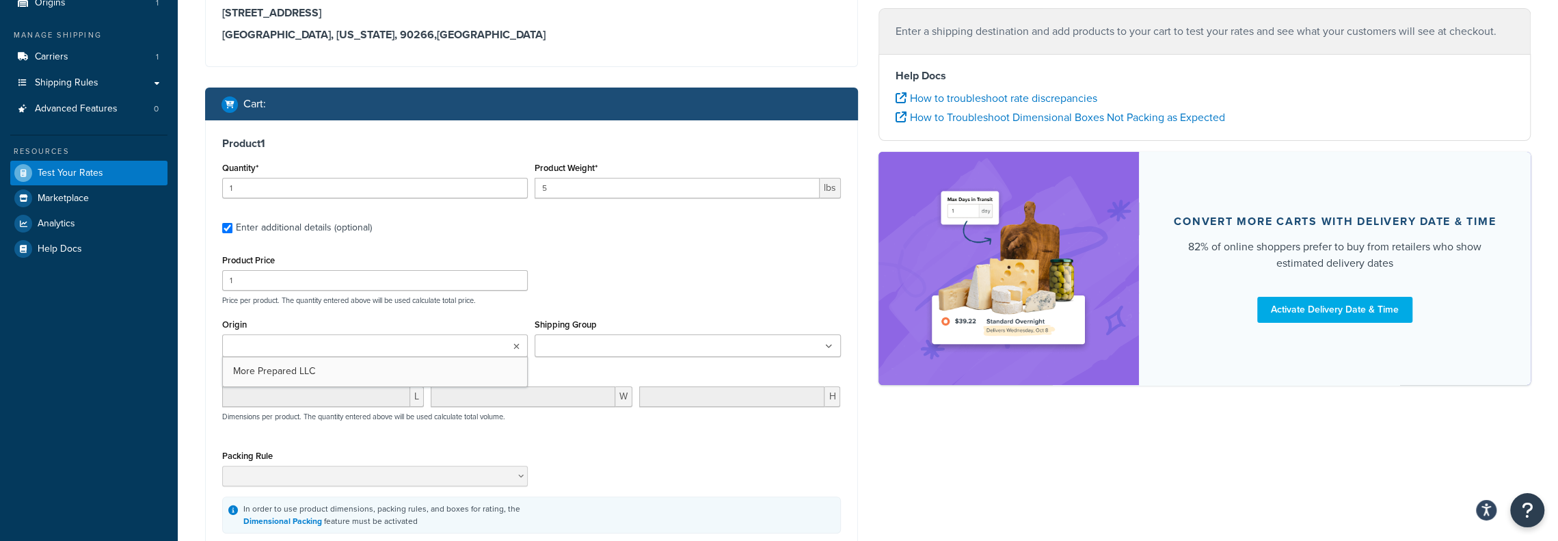
click at [362, 352] on ul at bounding box center [375, 345] width 306 height 23
type input "9"
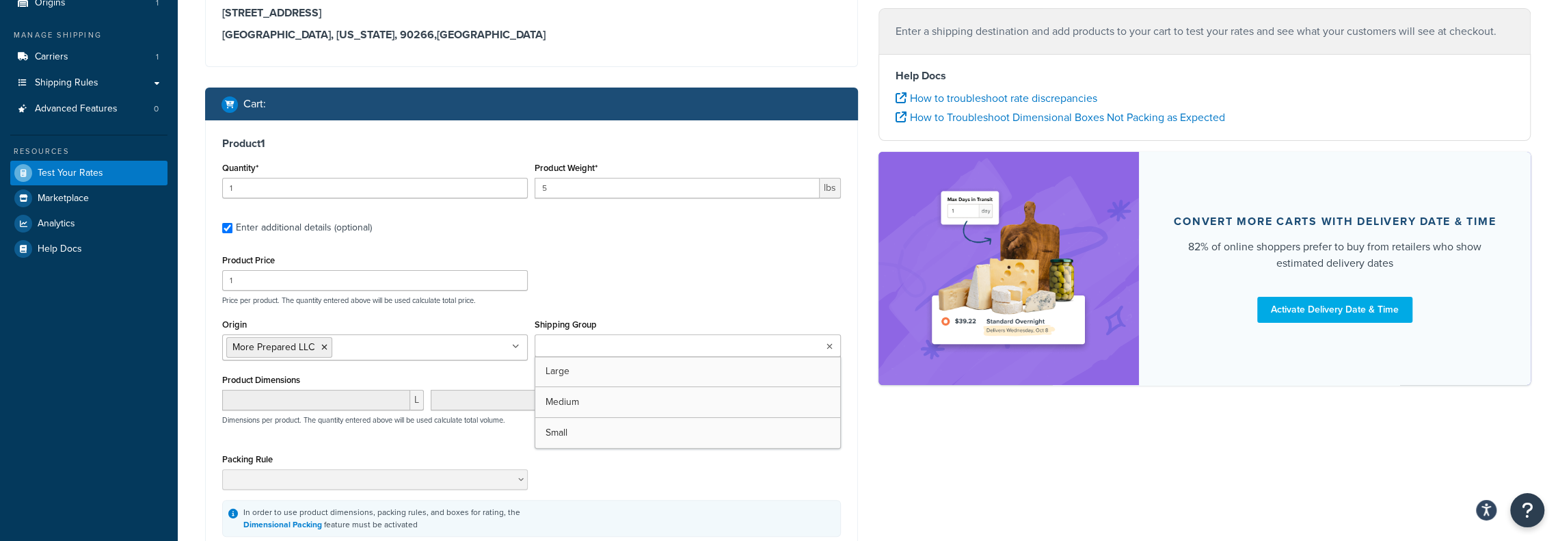
click at [567, 347] on input "Shipping Group" at bounding box center [599, 346] width 121 height 15
click at [571, 304] on p "Price per product. The quantity entered above will be used calculate total pric…" at bounding box center [532, 300] width 626 height 10
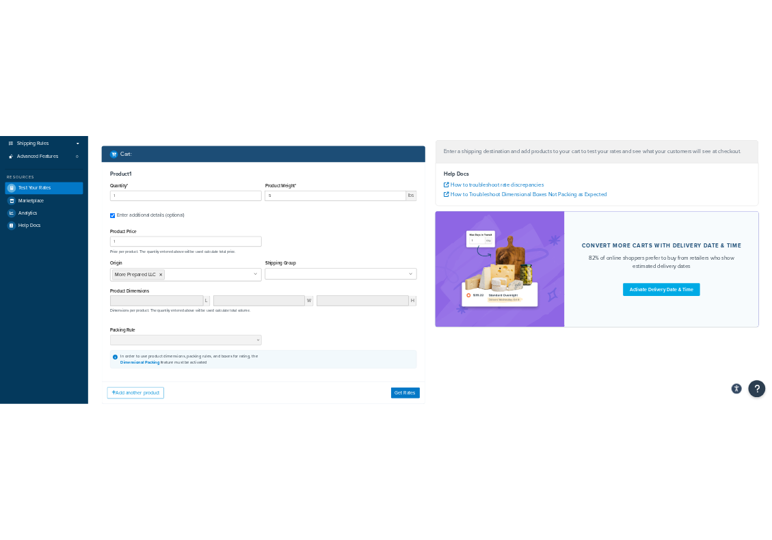
scroll to position [205, 0]
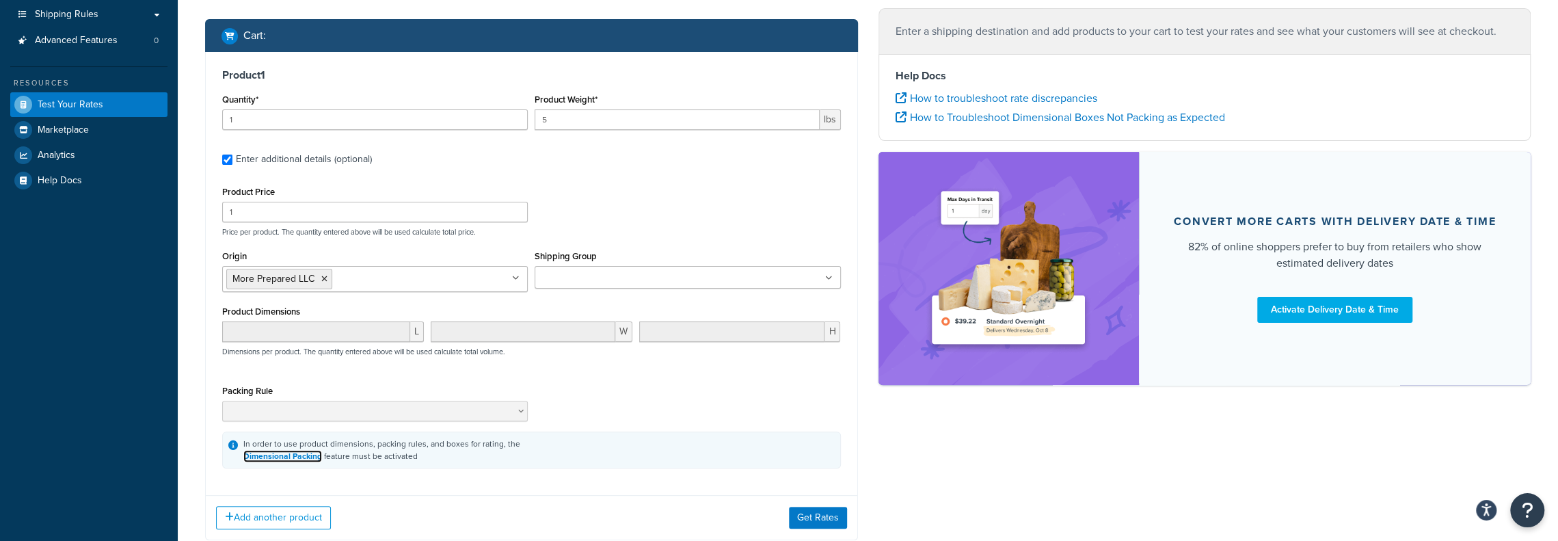
click at [307, 459] on link "Dimensional Packing" at bounding box center [282, 456] width 79 height 12
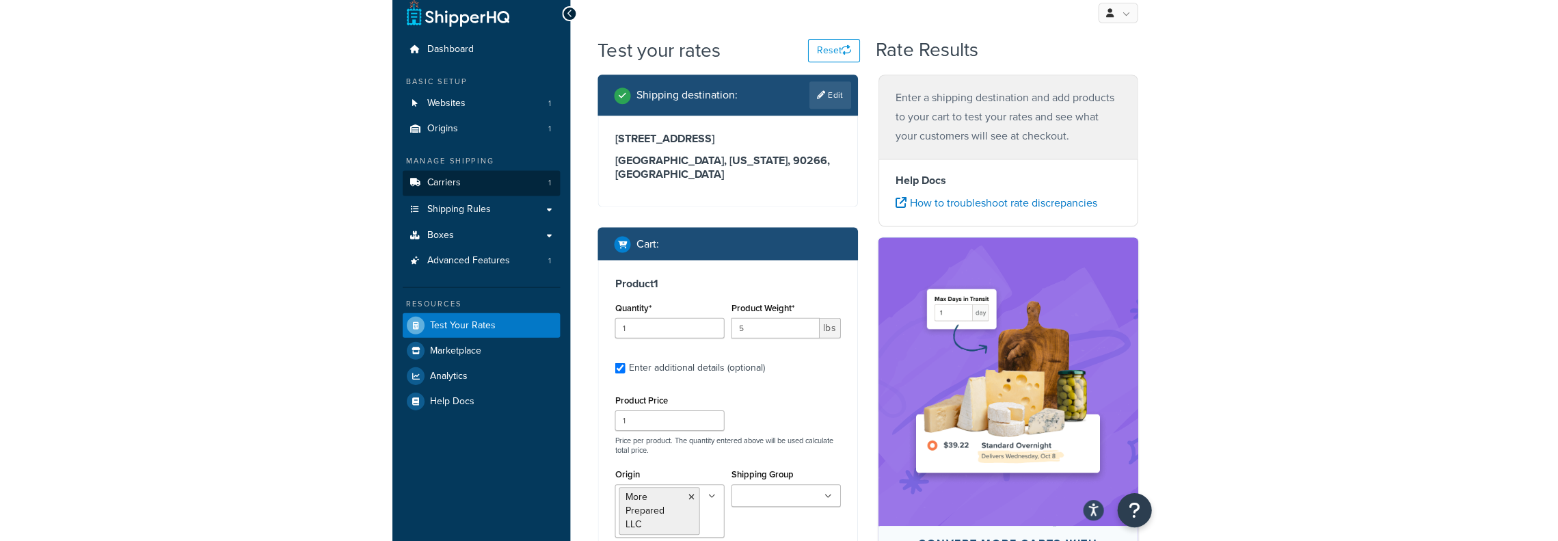
scroll to position [0, 0]
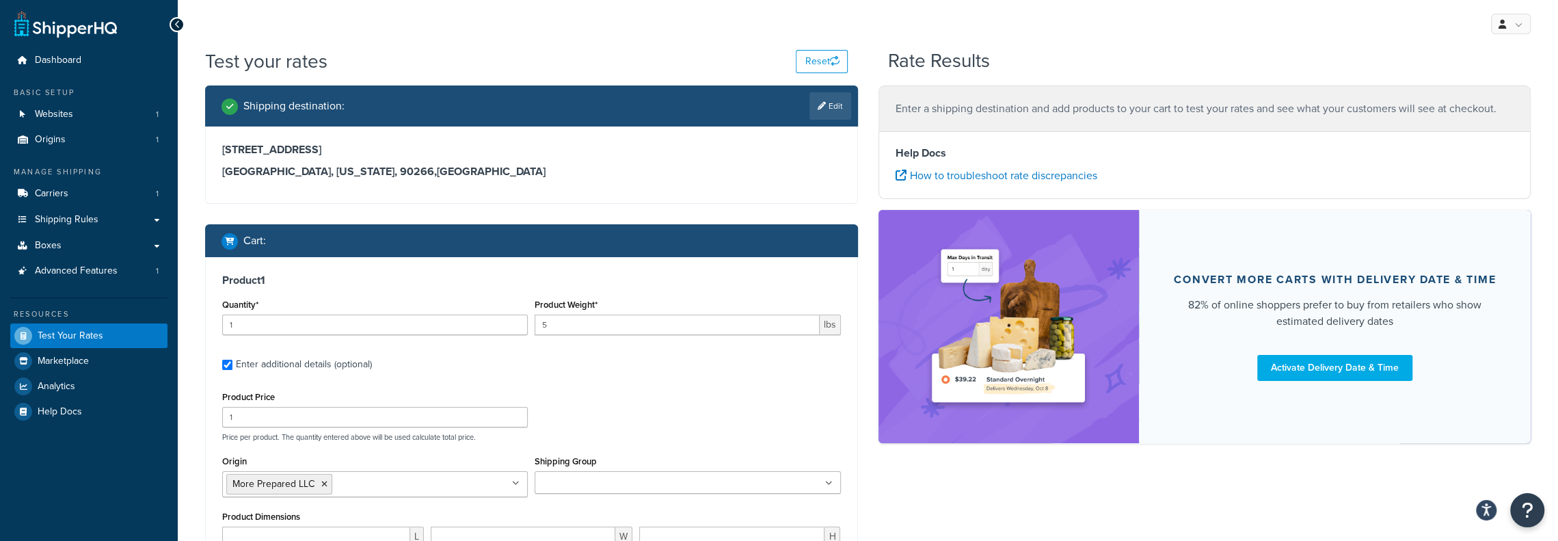
drag, startPoint x: 563, startPoint y: 32, endPoint x: 584, endPoint y: 25, distance: 21.6
click at [563, 32] on div "My Profile Billing Global Settings Contact Us Logout" at bounding box center [868, 24] width 1380 height 48
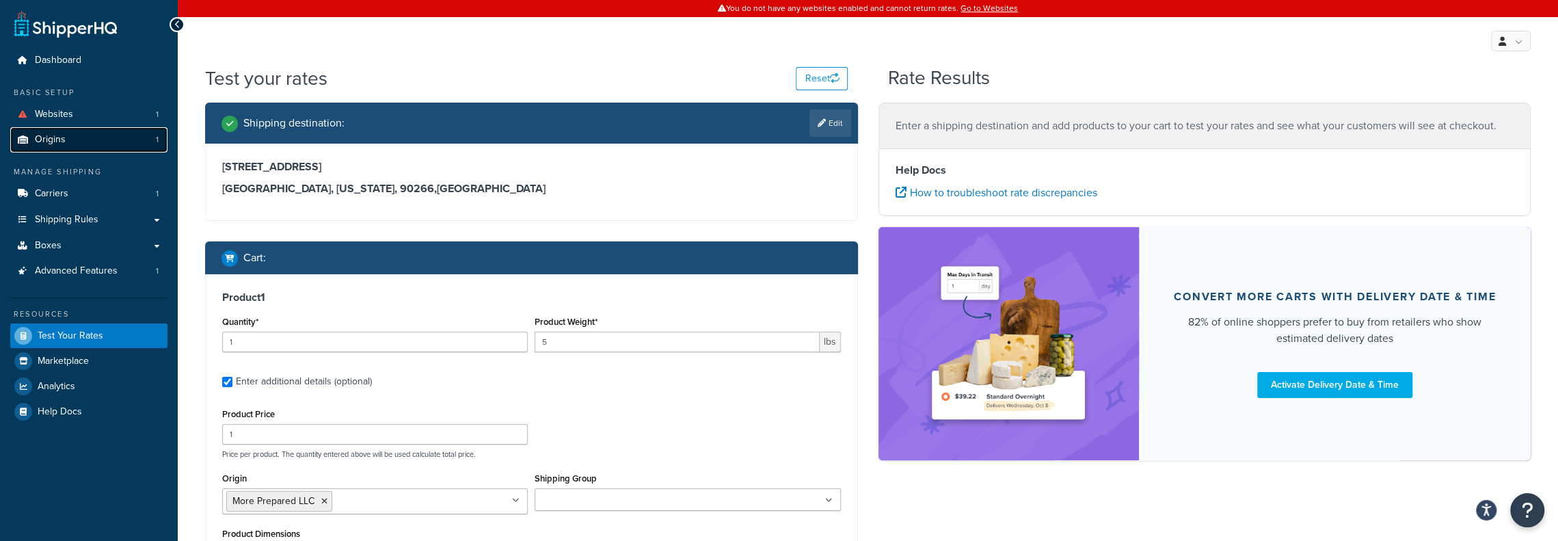
click at [72, 142] on link "Origins 1" at bounding box center [88, 139] width 157 height 25
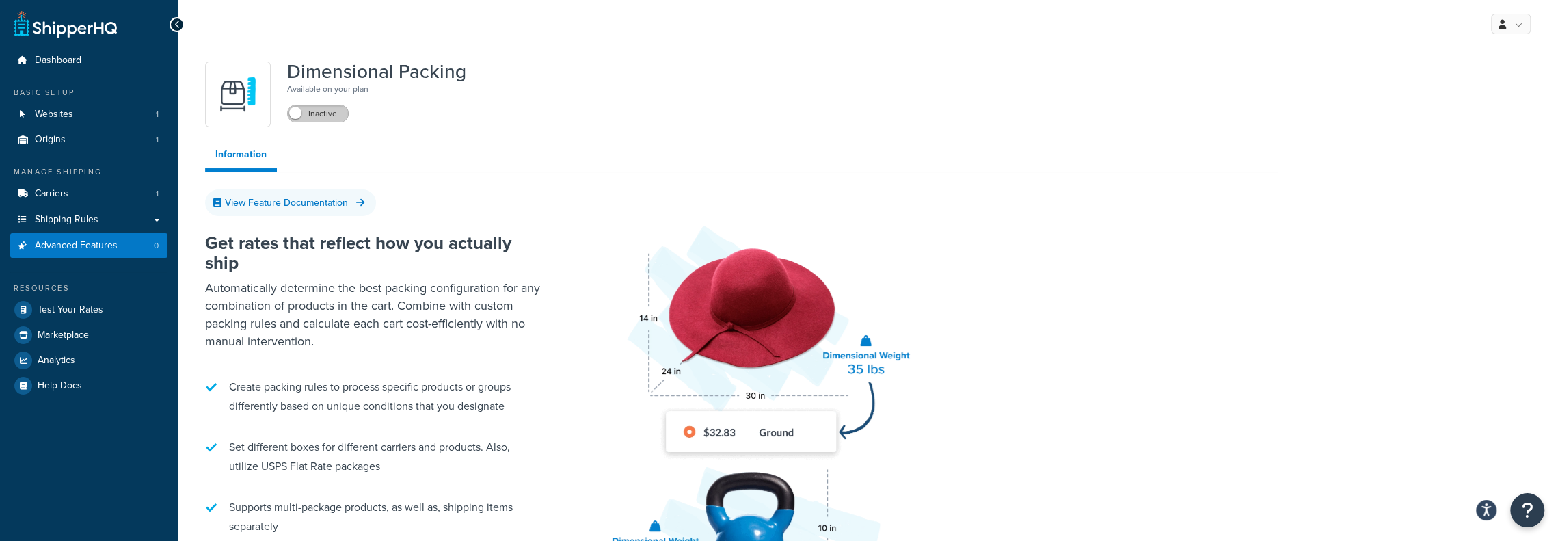
click at [306, 113] on label "Inactive" at bounding box center [318, 113] width 60 height 16
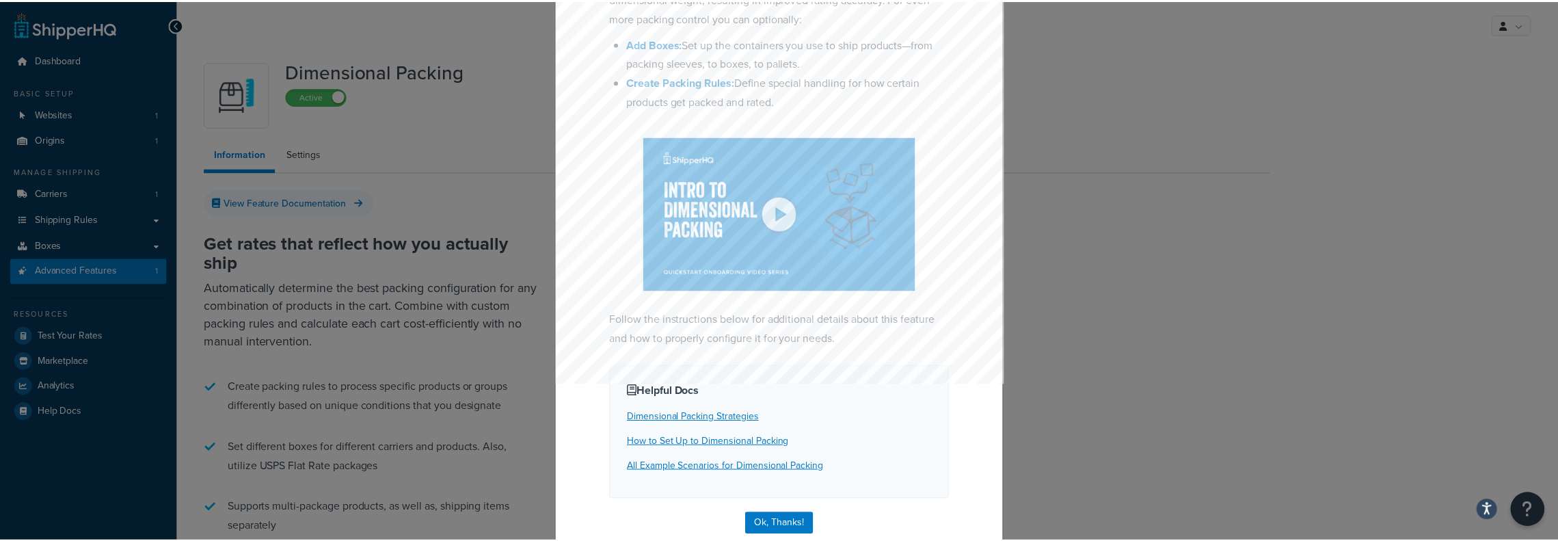
scroll to position [205, 0]
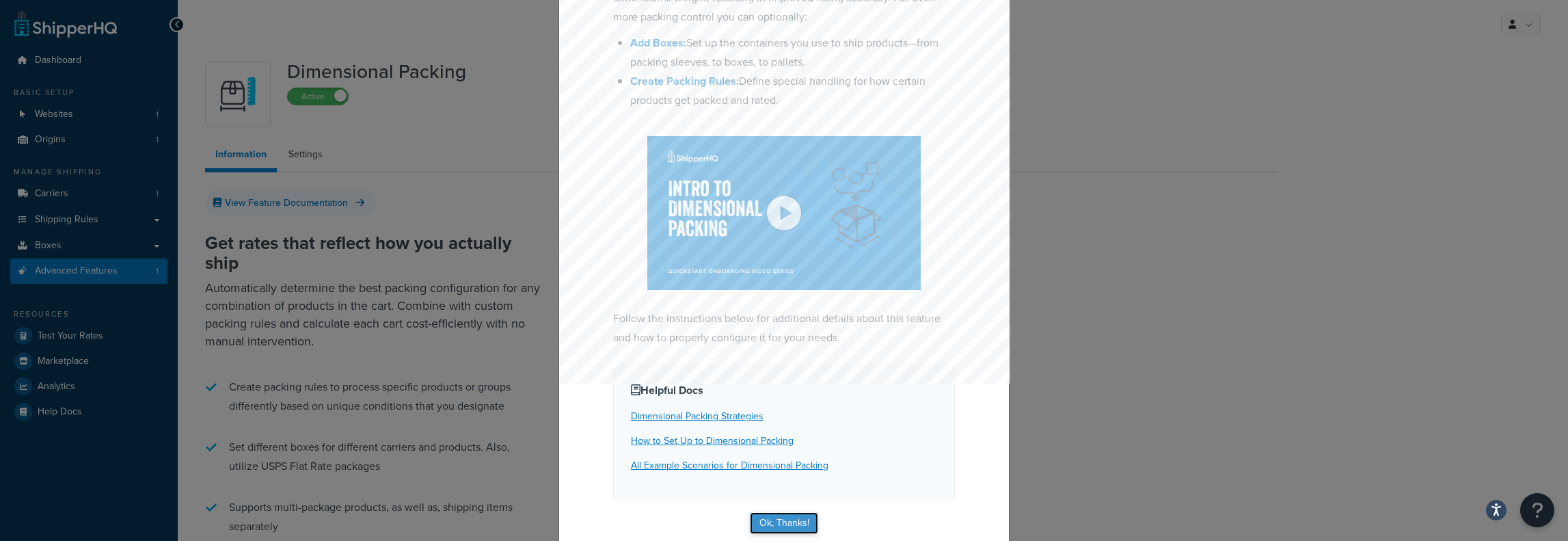
click at [773, 520] on button "Ok, Thanks!" at bounding box center [784, 523] width 68 height 22
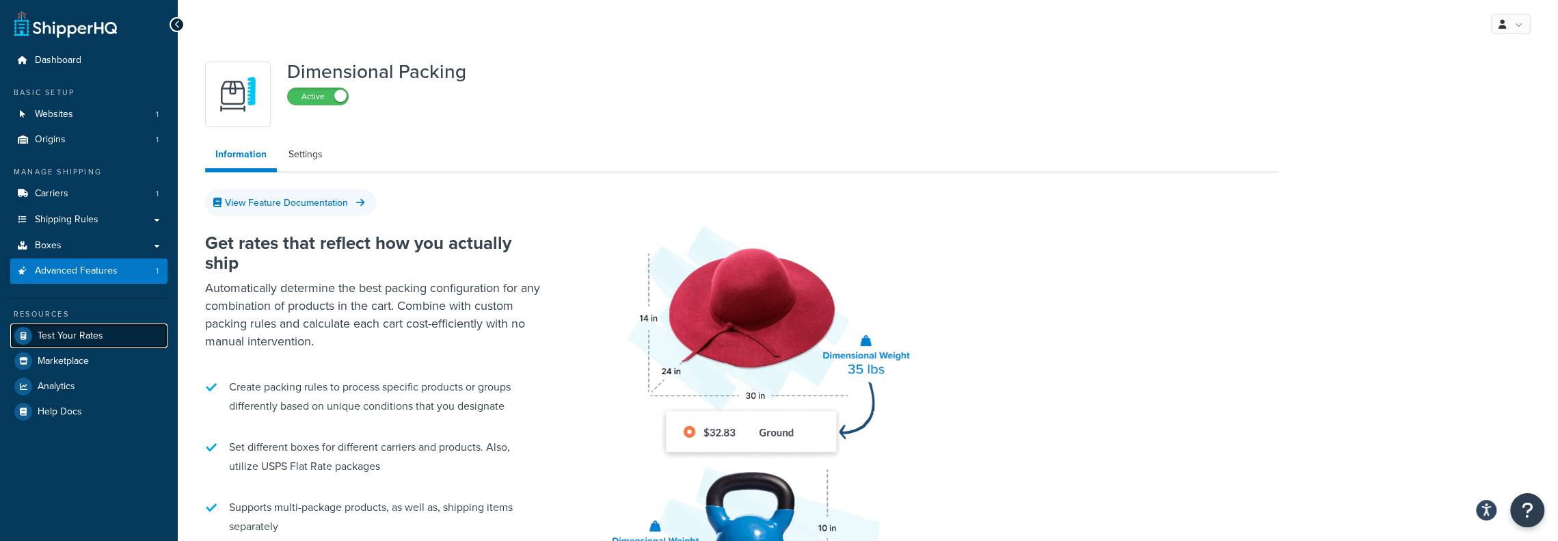
click at [66, 337] on span "Test Your Rates" at bounding box center [71, 336] width 66 height 12
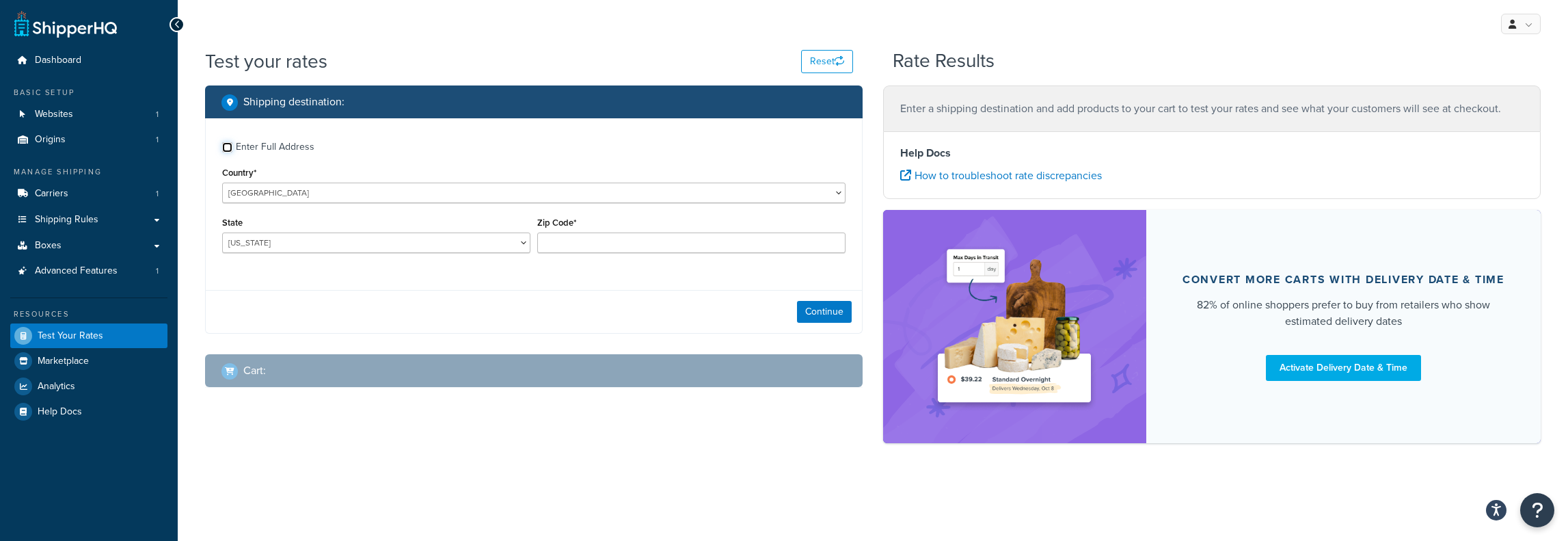
click at [228, 148] on input "Enter Full Address" at bounding box center [227, 147] width 10 height 10
checkbox input "true"
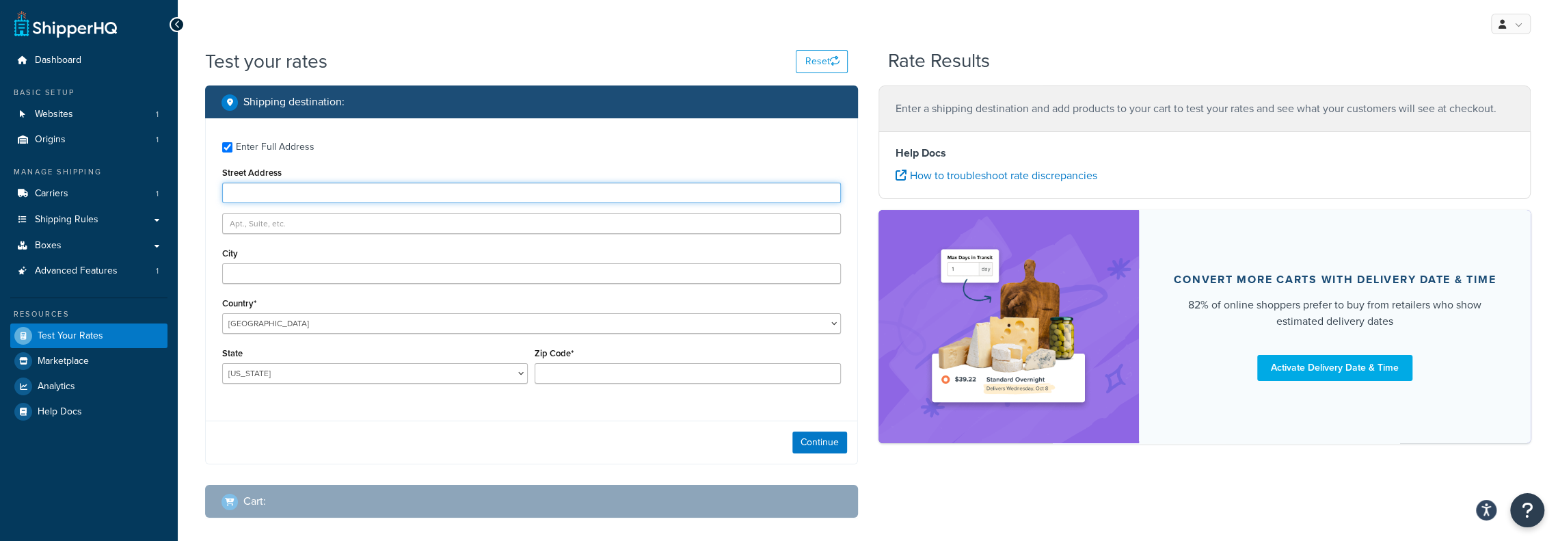
click at [293, 191] on input "Street Address" at bounding box center [531, 193] width 619 height 21
type input "216 S. Redondo Ave."
type input "Manhattan Beach"
select select "CA"
type input "90266"
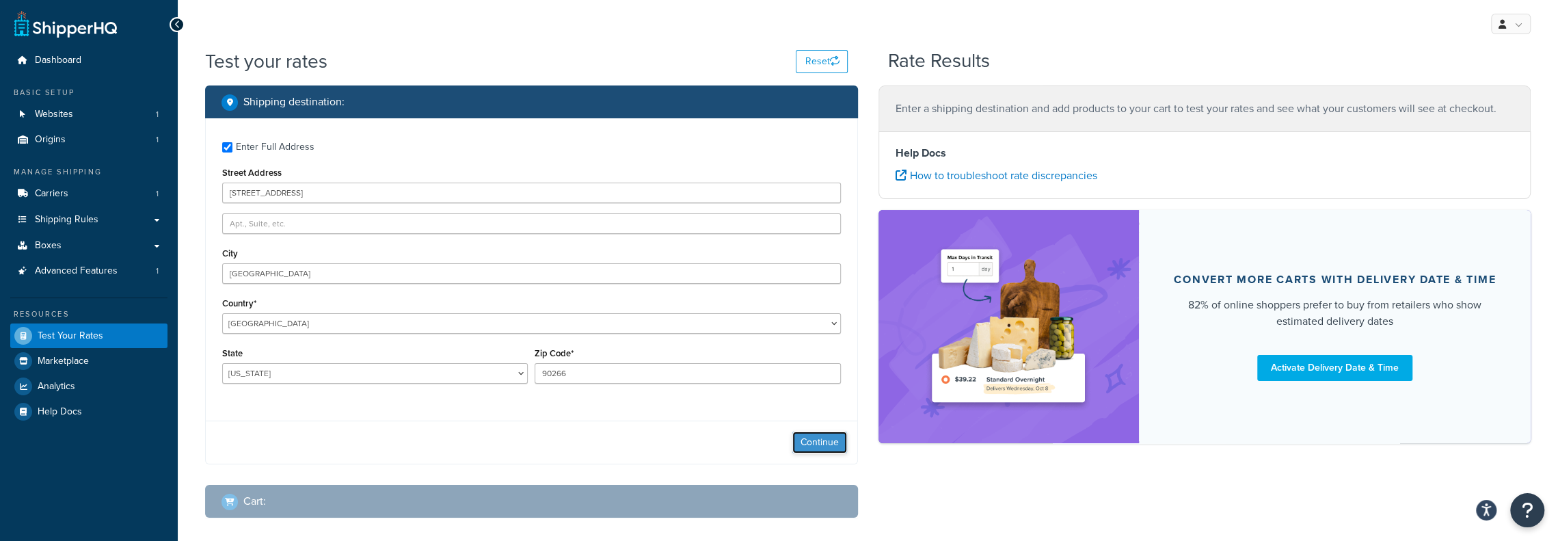
click at [831, 441] on button "Continue" at bounding box center [819, 442] width 55 height 22
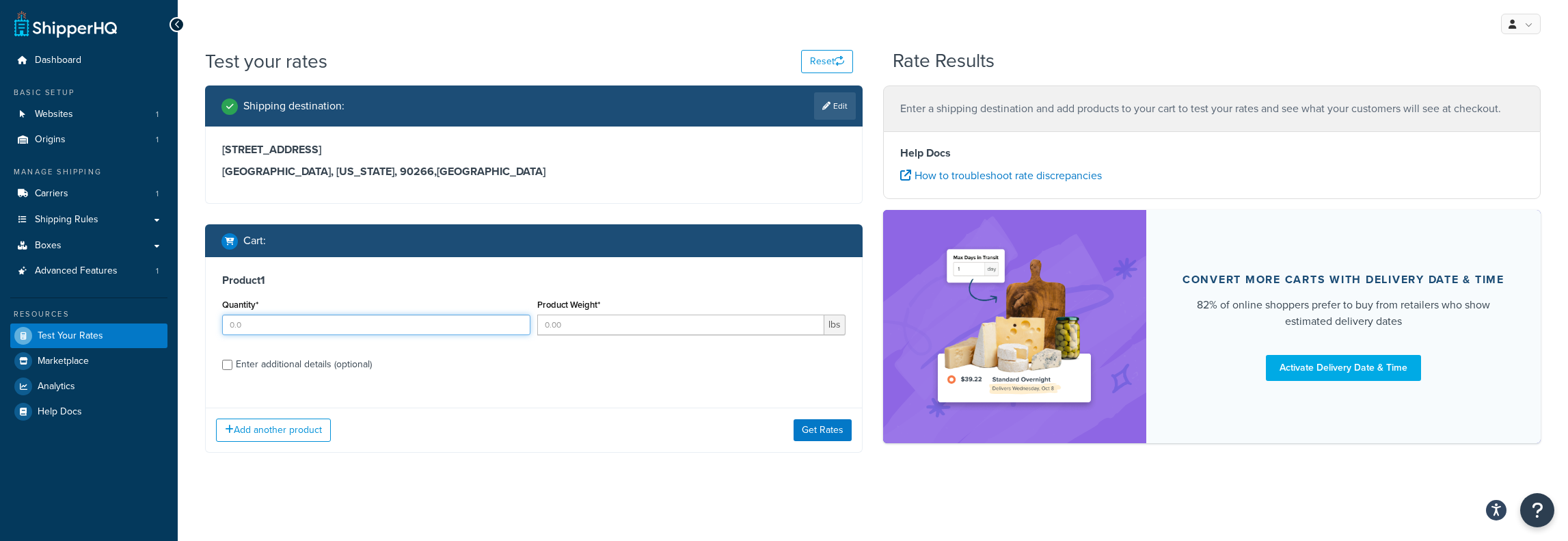
click at [239, 327] on input "Quantity*" at bounding box center [376, 324] width 308 height 21
type input "1"
type input "5"
click at [230, 364] on input "Enter additional details (optional)" at bounding box center [227, 365] width 10 height 10
checkbox input "true"
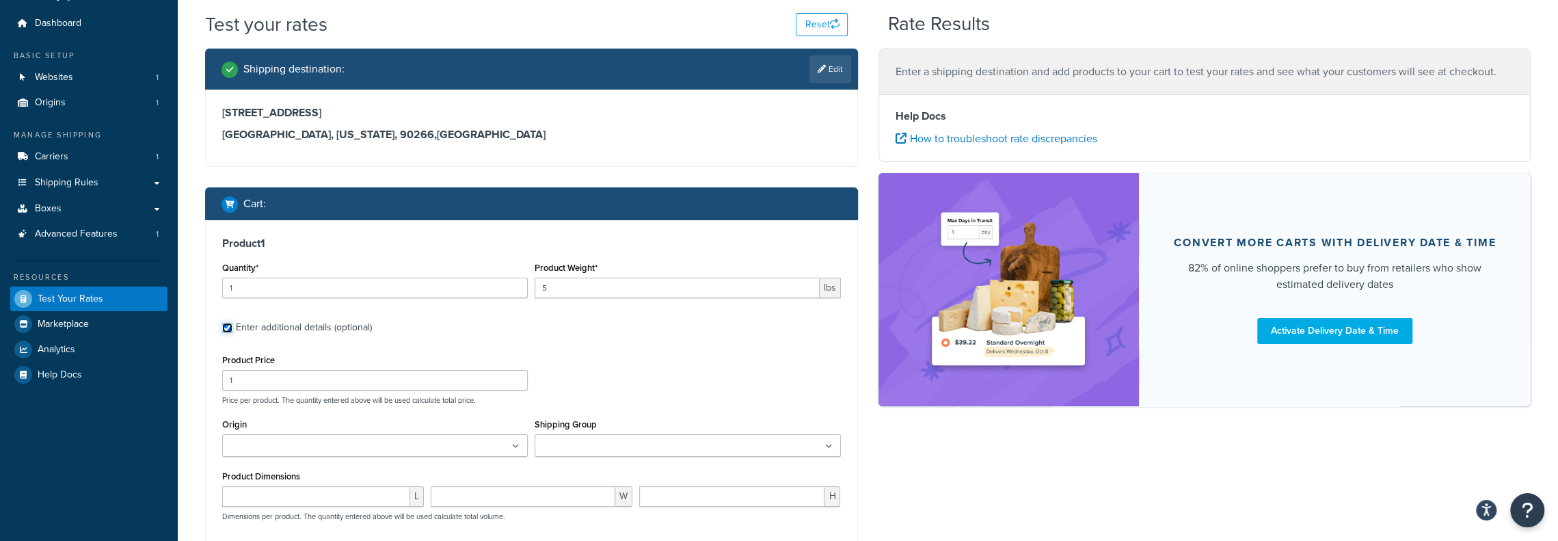
scroll to position [137, 0]
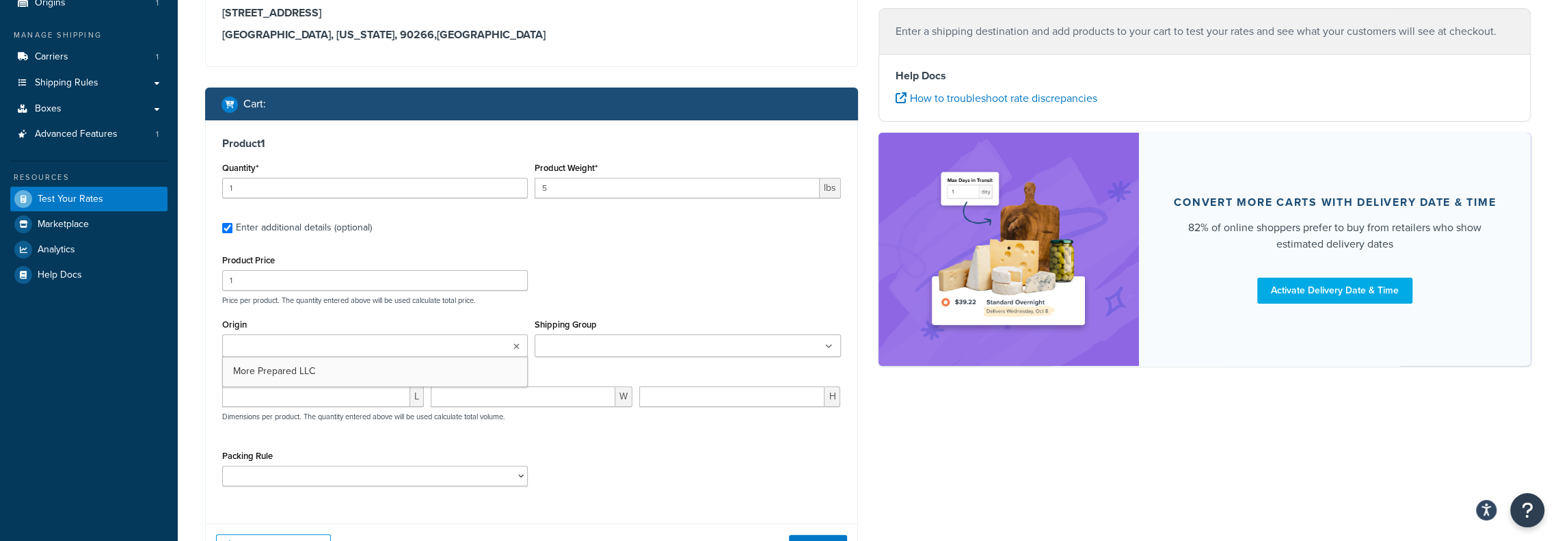
click at [282, 343] on input "Origin" at bounding box center [286, 346] width 121 height 15
click at [284, 406] on input "number" at bounding box center [316, 400] width 188 height 21
type input "13"
type input "11"
type input "5"
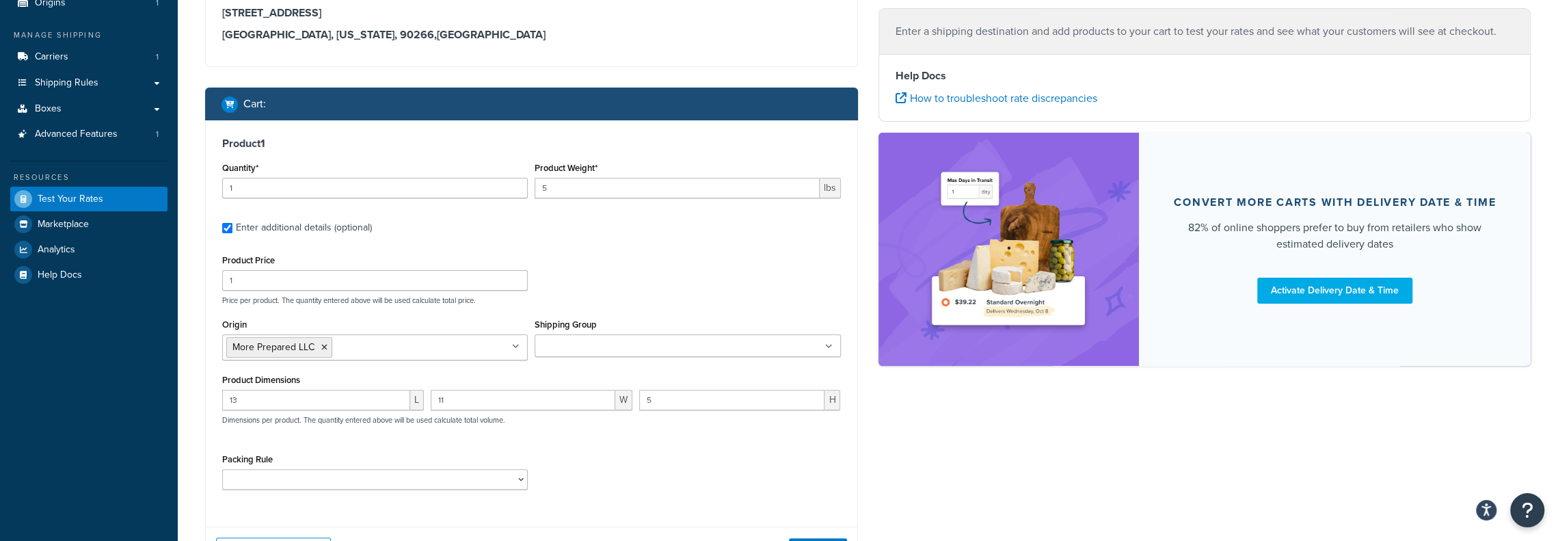
click at [591, 458] on div "Packing Rule" at bounding box center [532, 475] width 626 height 50
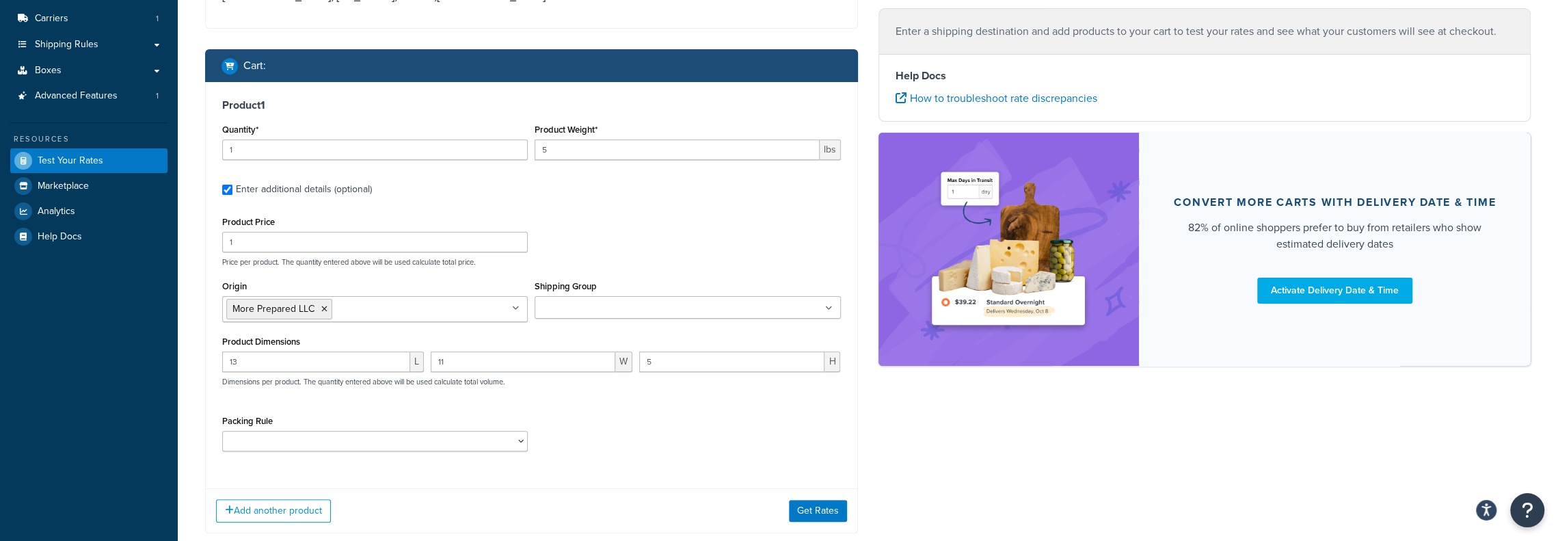
scroll to position [205, 0]
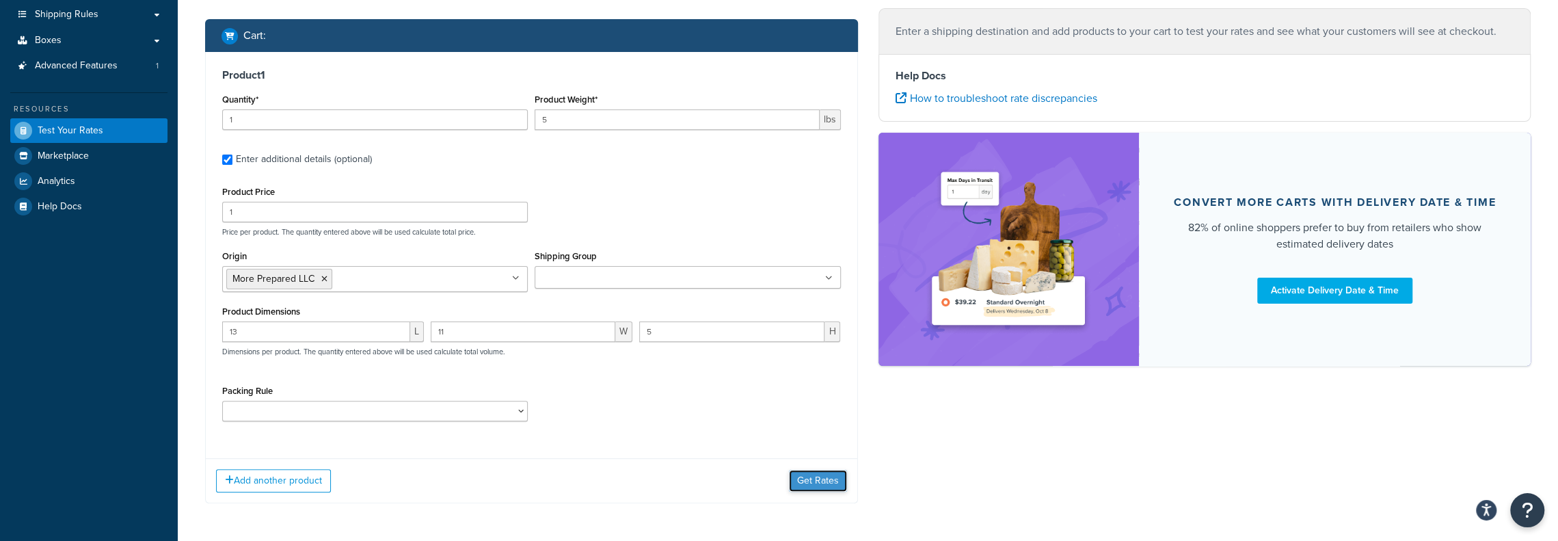
click at [820, 478] on button "Get Rates" at bounding box center [818, 481] width 58 height 22
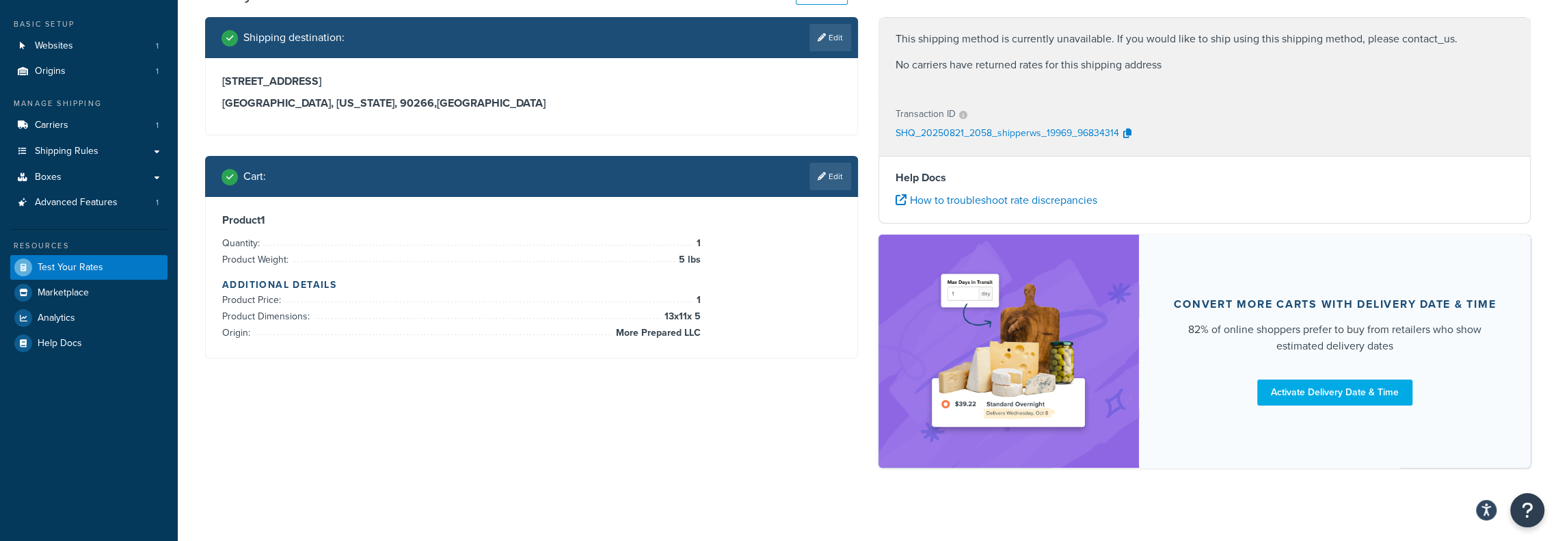
scroll to position [0, 0]
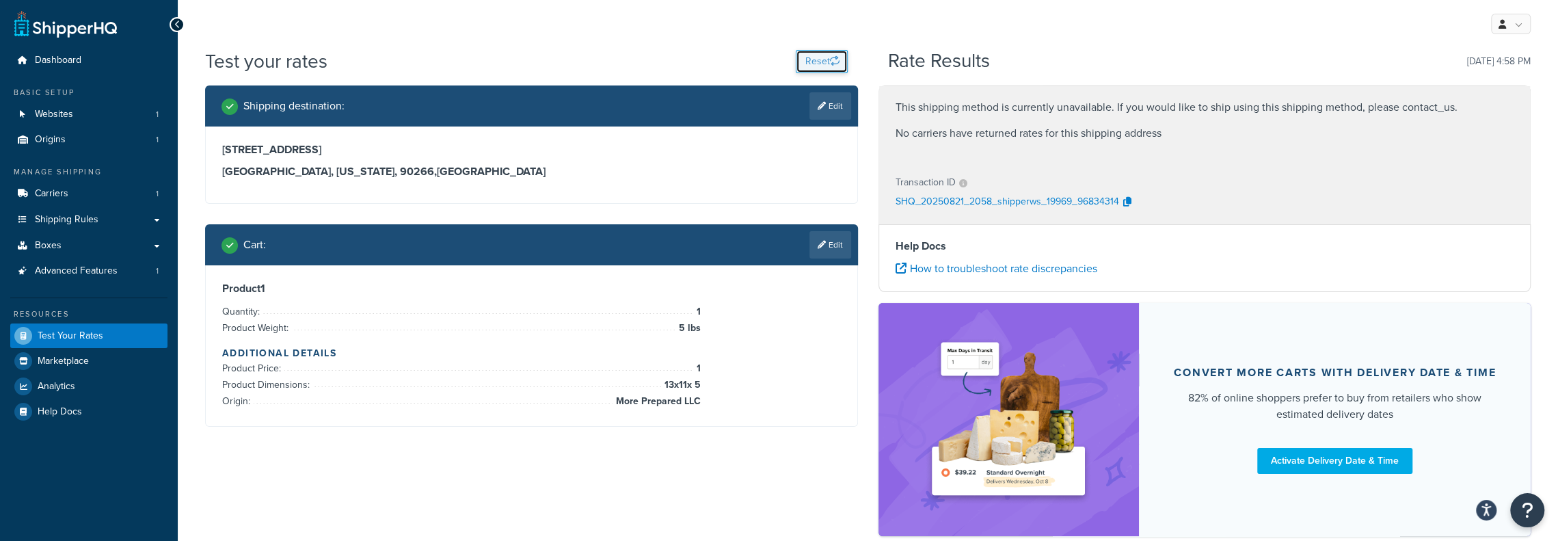
click at [816, 56] on button "Reset" at bounding box center [822, 61] width 52 height 23
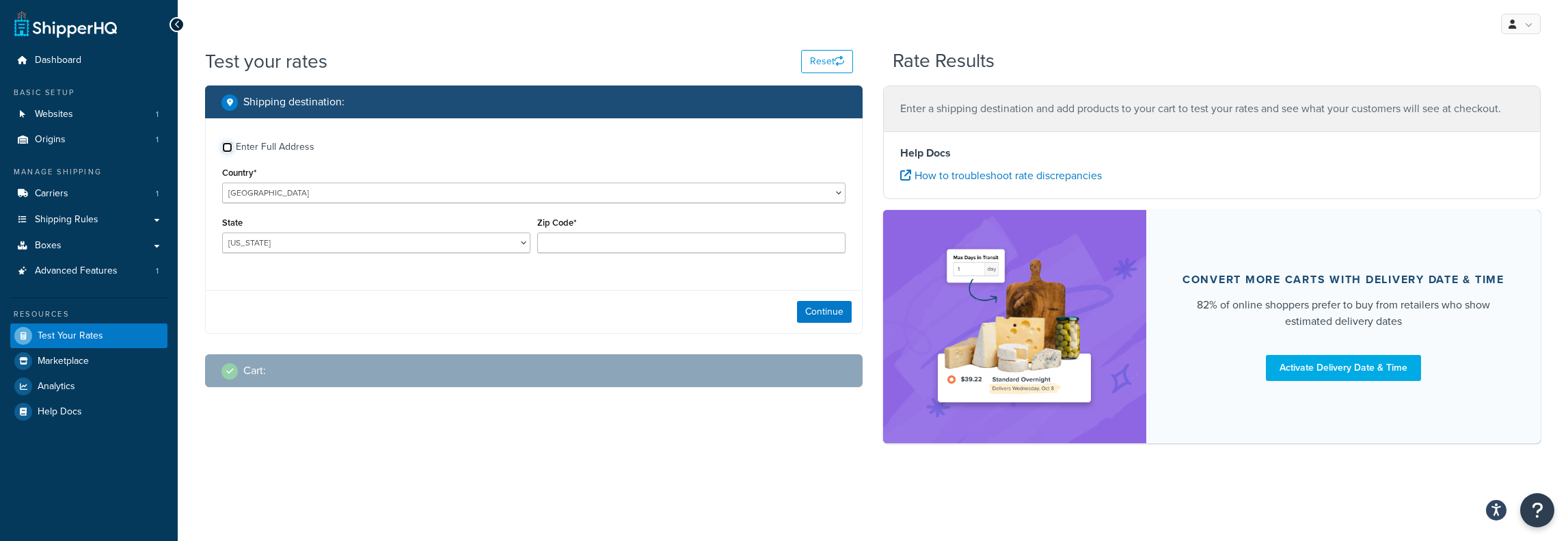
click at [224, 144] on input "Enter Full Address" at bounding box center [227, 147] width 10 height 10
checkbox input "true"
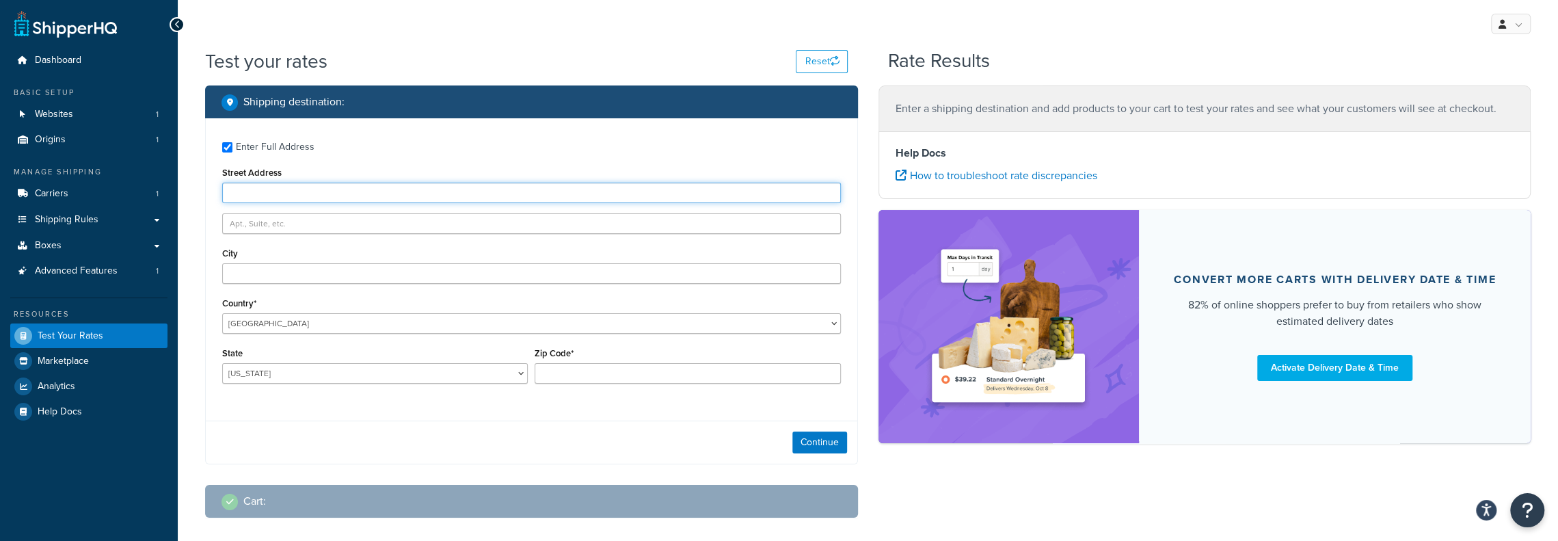
click at [256, 196] on input "Street Address" at bounding box center [531, 193] width 619 height 21
type input "216 S. Redondo Ave."
type input "Manhattan Beach"
select select "CA"
type input "90266"
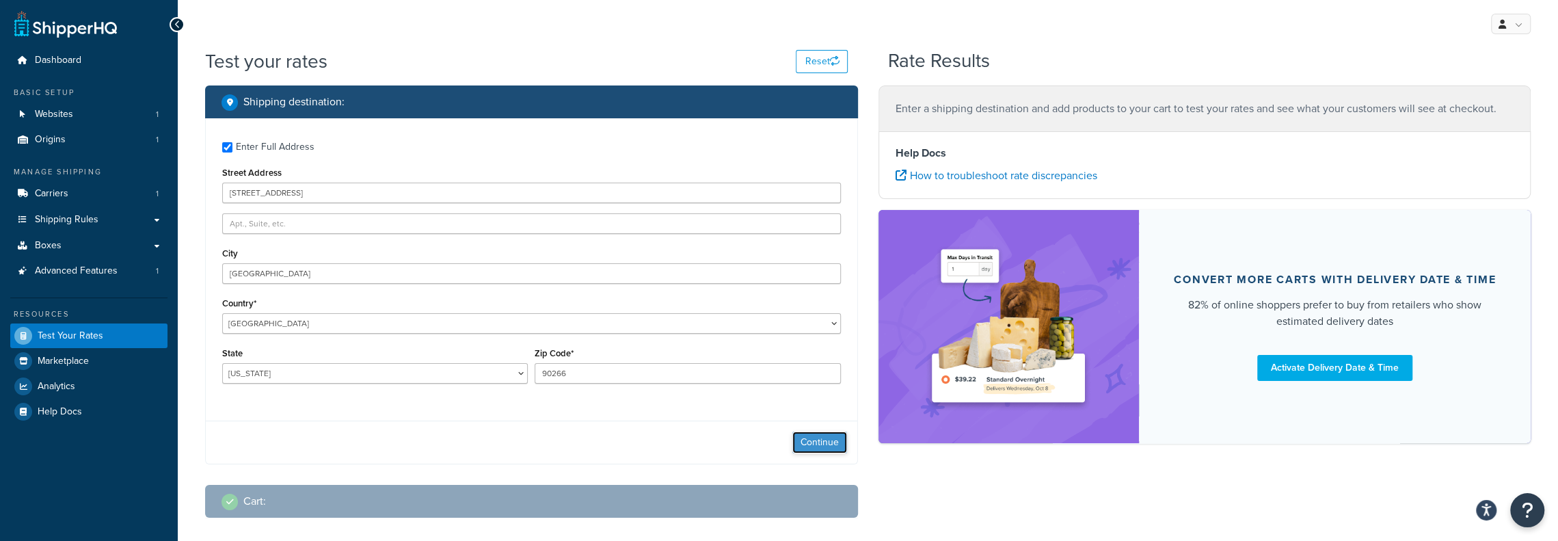
click at [814, 445] on button "Continue" at bounding box center [819, 442] width 55 height 22
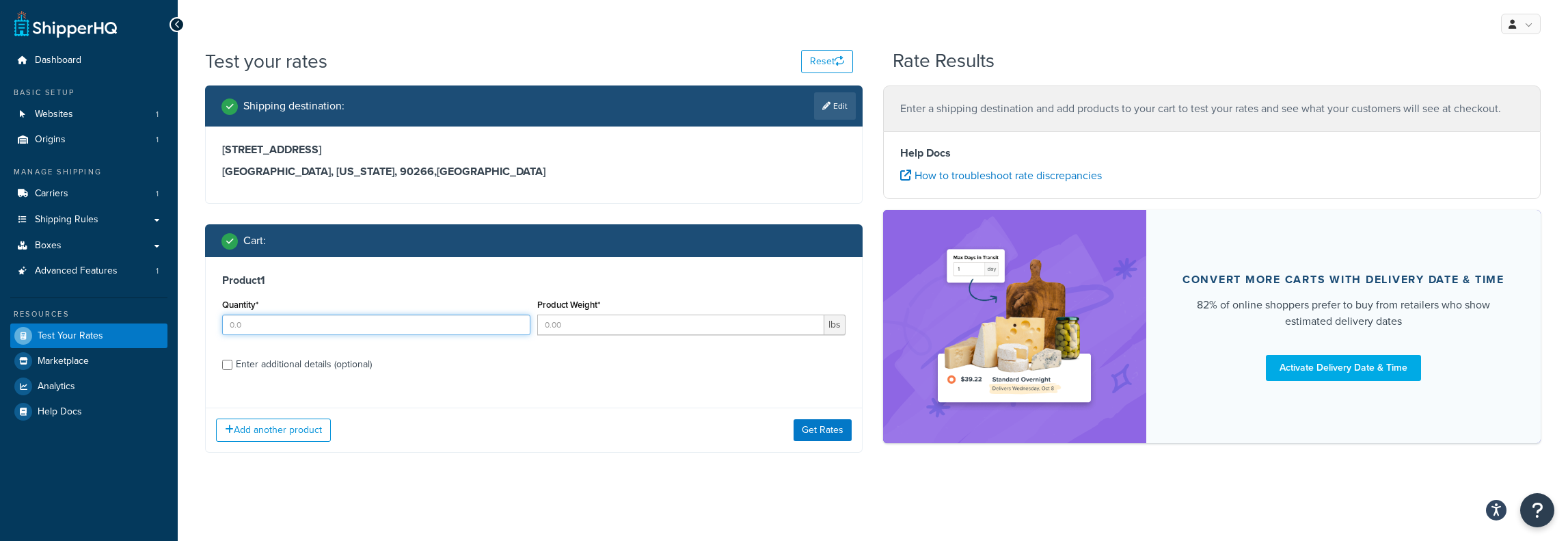
click at [287, 321] on input "Quantity*" at bounding box center [376, 324] width 308 height 21
type input "1"
type input "5"
click at [226, 364] on input "Enter additional details (optional)" at bounding box center [227, 365] width 10 height 10
checkbox input "true"
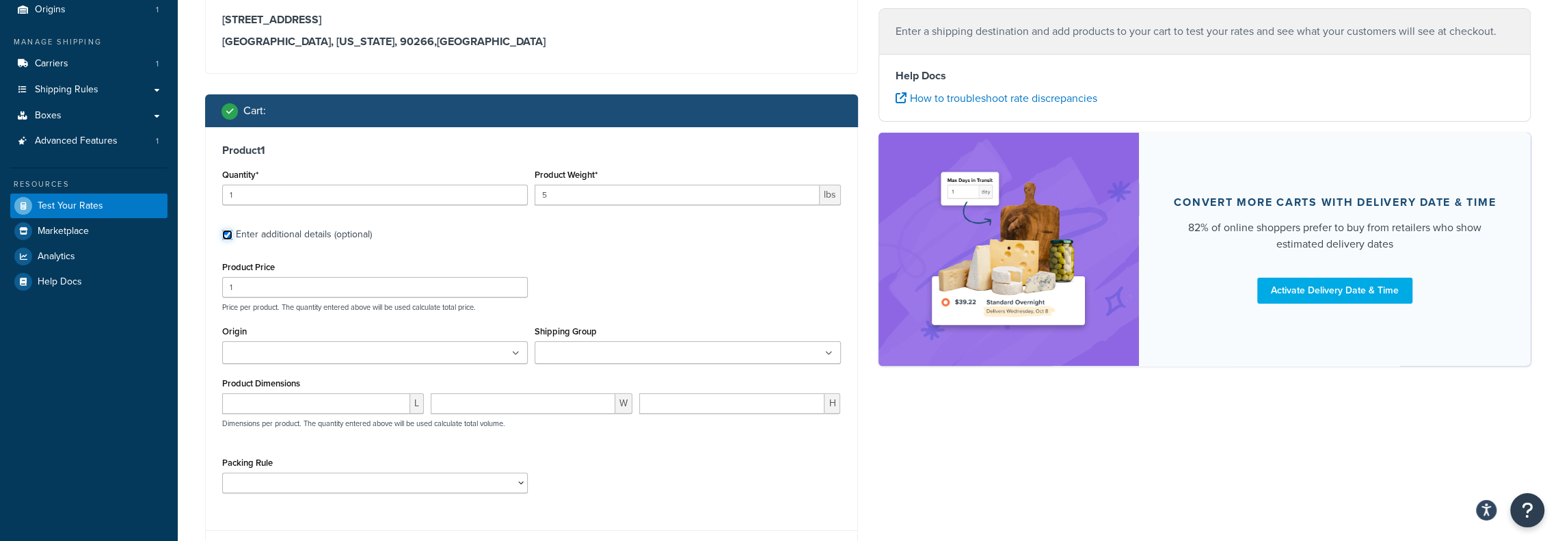
scroll to position [137, 0]
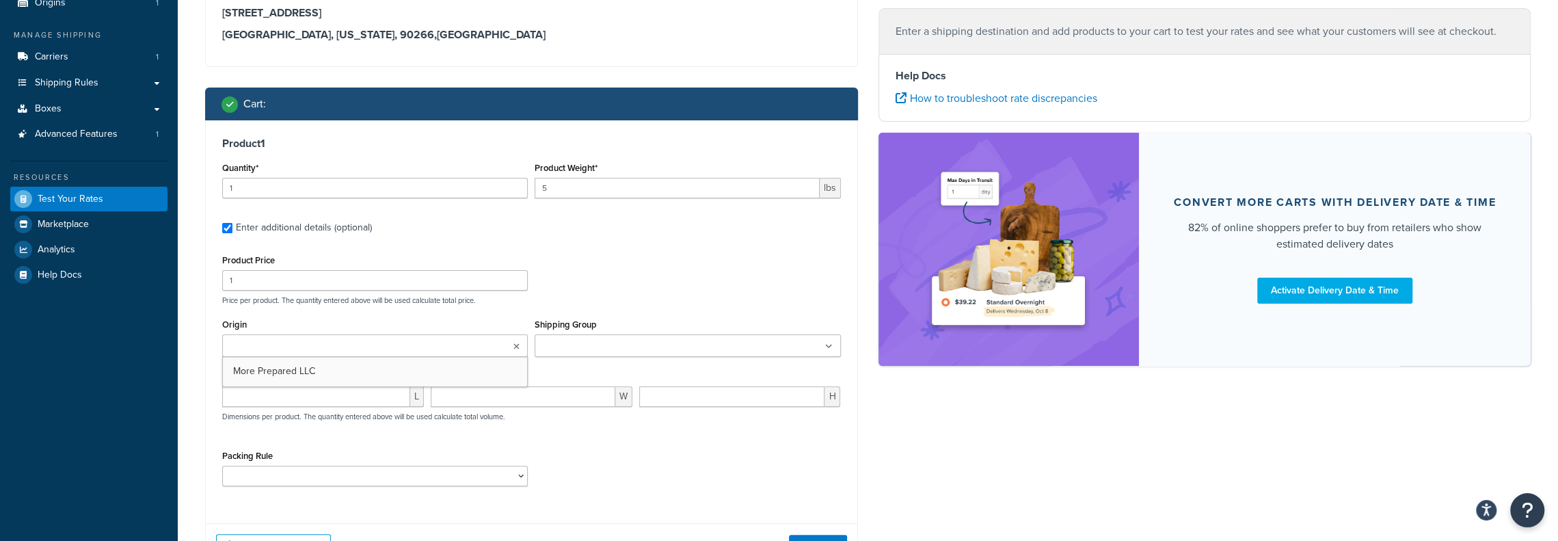
click at [249, 347] on input "Origin" at bounding box center [286, 346] width 121 height 15
click at [546, 345] on input "Shipping Group" at bounding box center [599, 346] width 121 height 15
click at [297, 406] on input "number" at bounding box center [316, 400] width 188 height 21
type input "13"
type input "11"
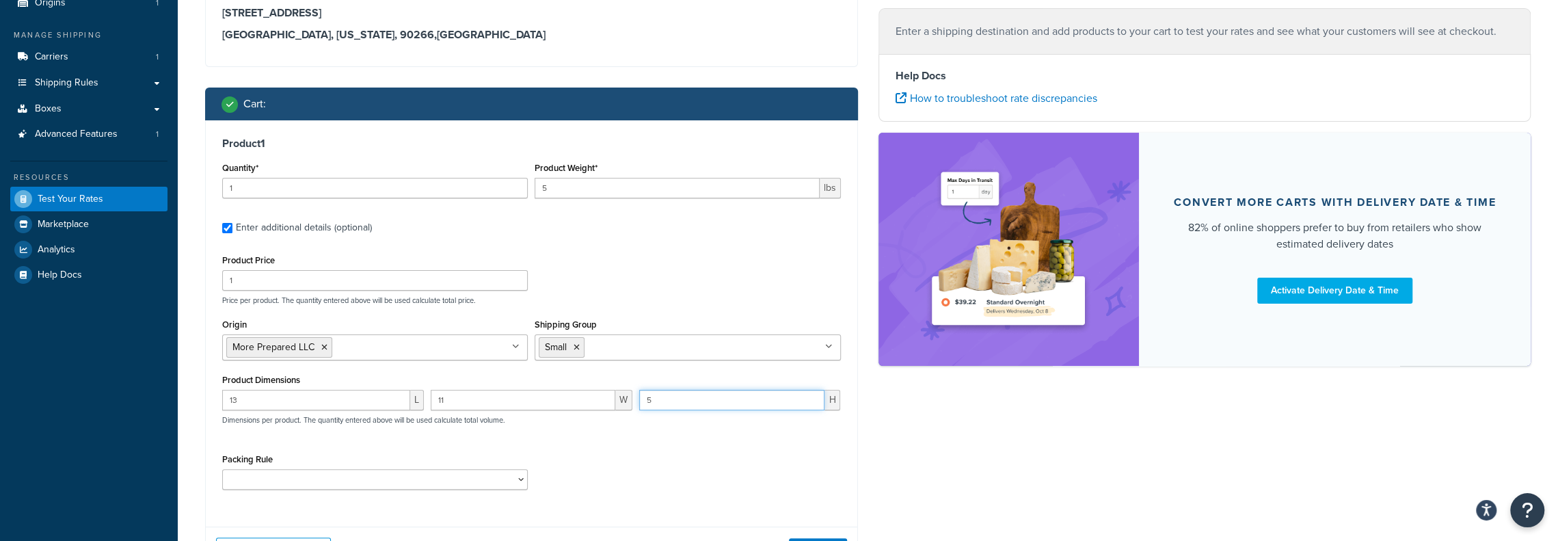
type input "5"
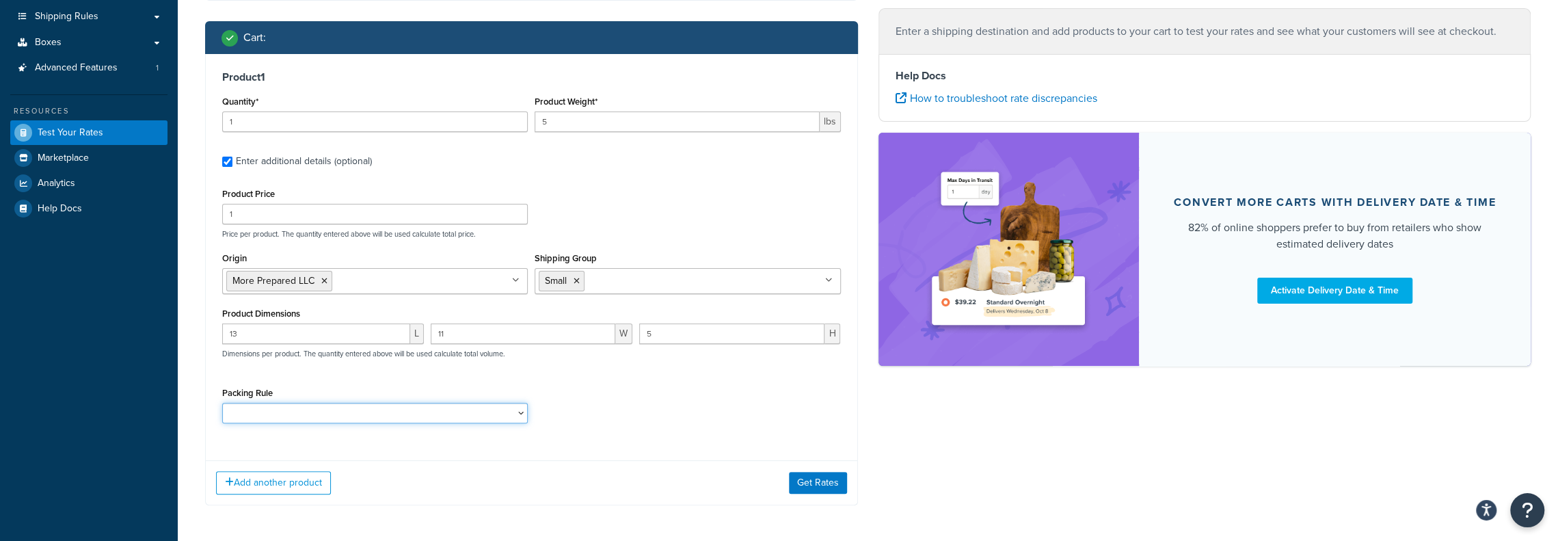
scroll to position [205, 0]
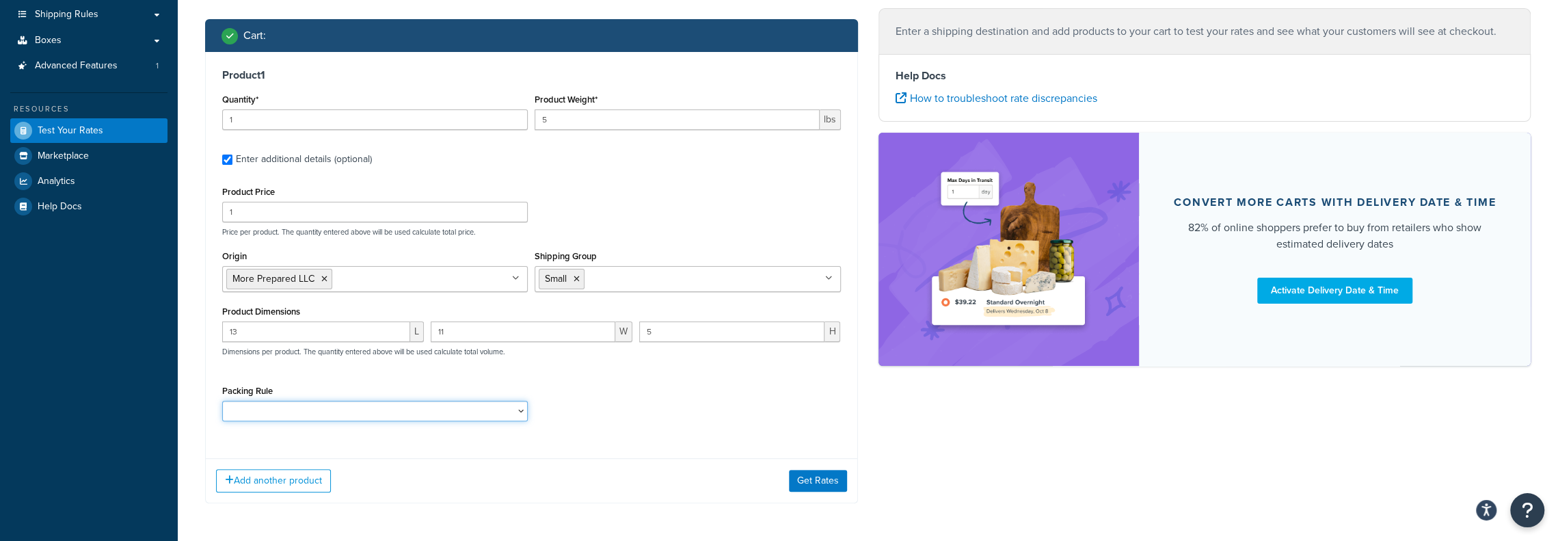
click at [515, 412] on select "Packing Rule" at bounding box center [375, 411] width 306 height 21
drag, startPoint x: 515, startPoint y: 412, endPoint x: 552, endPoint y: 399, distance: 38.5
click at [515, 412] on select "Packing Rule" at bounding box center [375, 411] width 306 height 21
click at [600, 396] on div "Packing Rule" at bounding box center [532, 406] width 626 height 50
click at [819, 483] on button "Get Rates" at bounding box center [818, 481] width 58 height 22
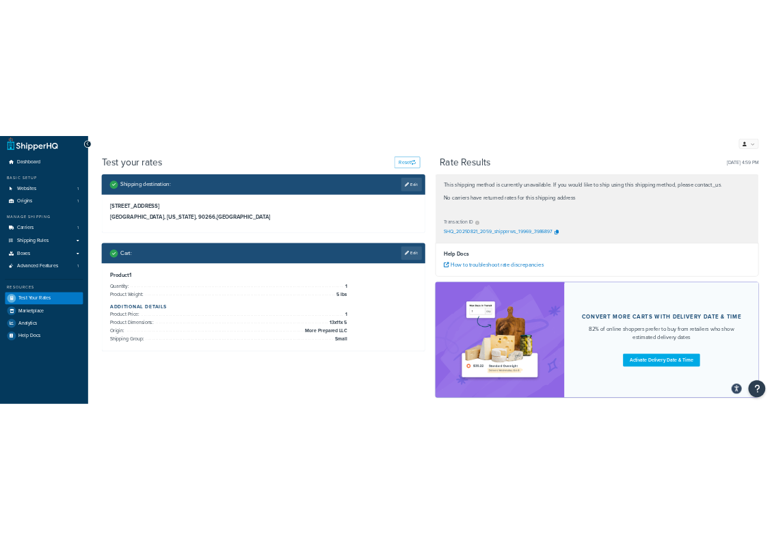
scroll to position [0, 0]
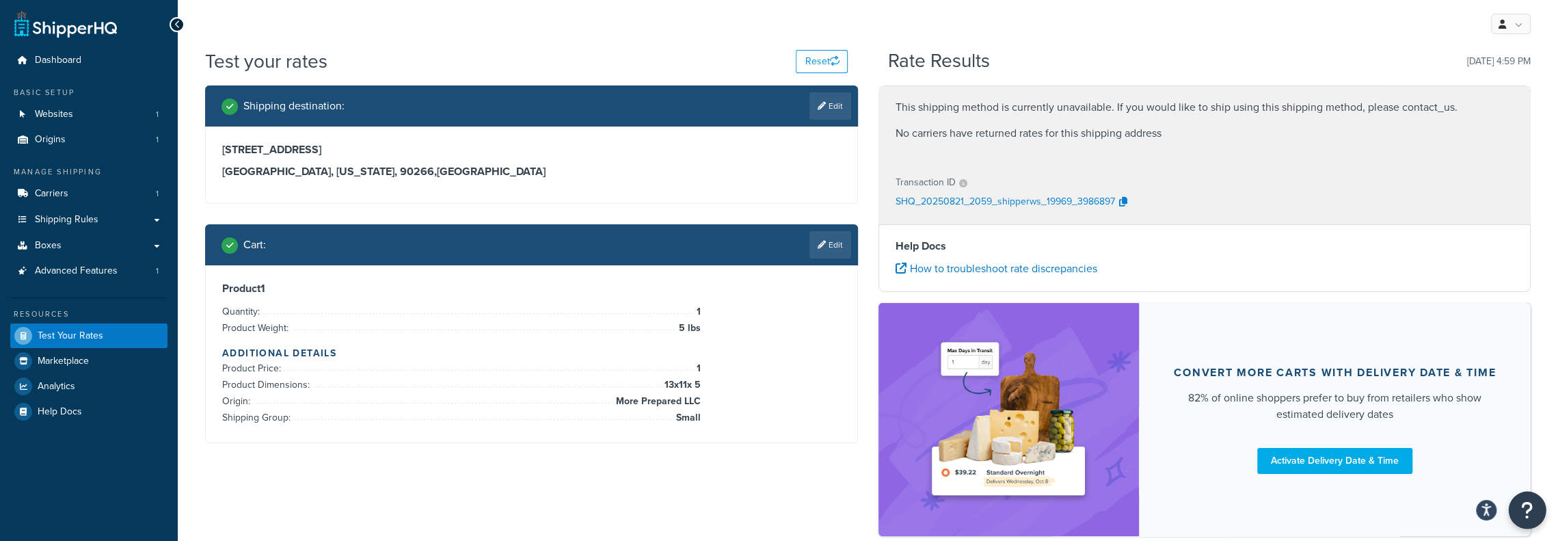
click at [1523, 513] on icon "Open Resource Center" at bounding box center [1527, 509] width 13 height 19
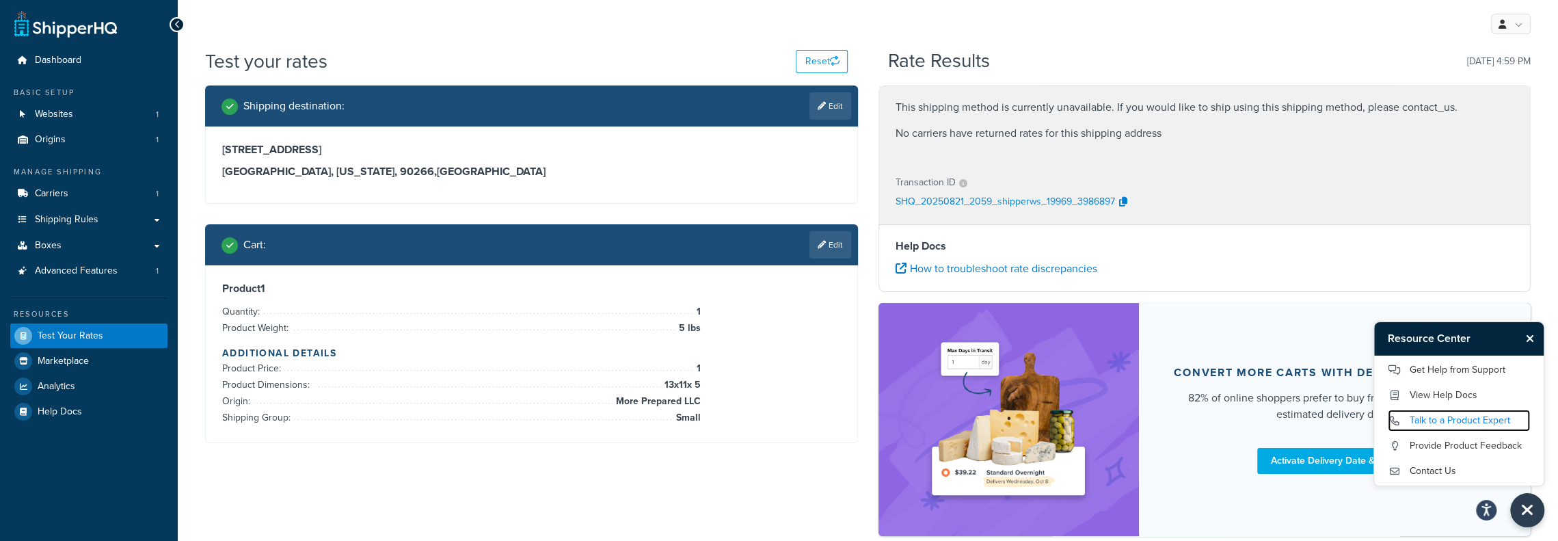
click at [1434, 425] on link "Talk to a Product Expert" at bounding box center [1459, 420] width 142 height 22
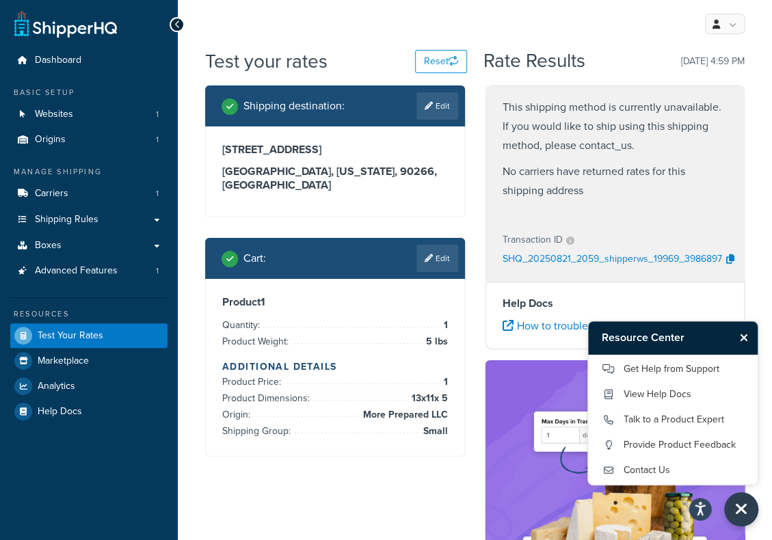
click at [698, 513] on icon "Open accessiBe: accessibility options, statement and help" at bounding box center [700, 511] width 11 height 12
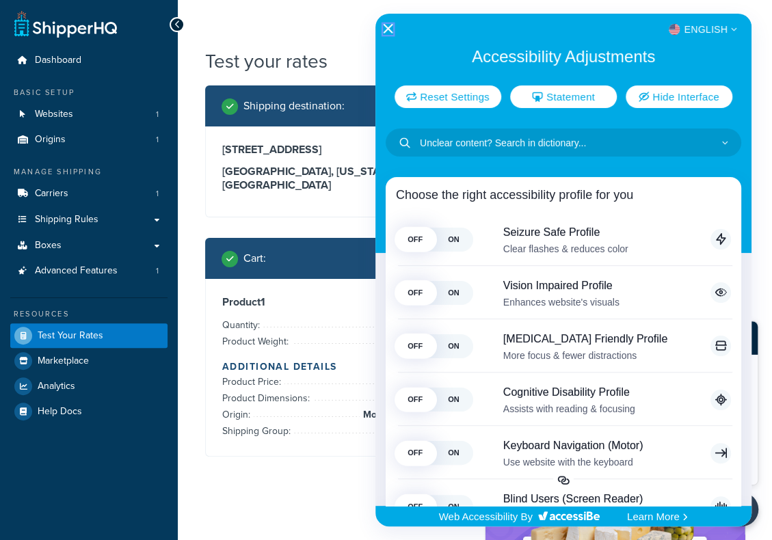
click at [386, 31] on icon "Close Accessibility Interface" at bounding box center [388, 29] width 10 height 10
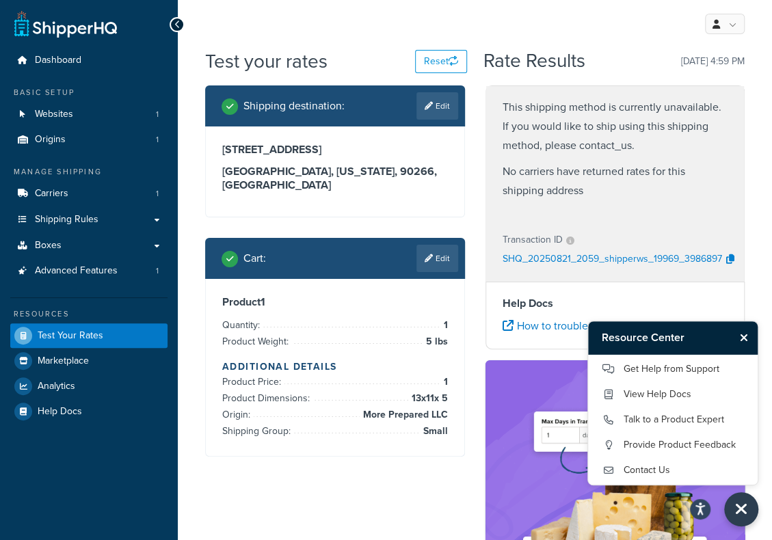
click at [742, 341] on icon "Close Resource Center" at bounding box center [744, 337] width 8 height 11
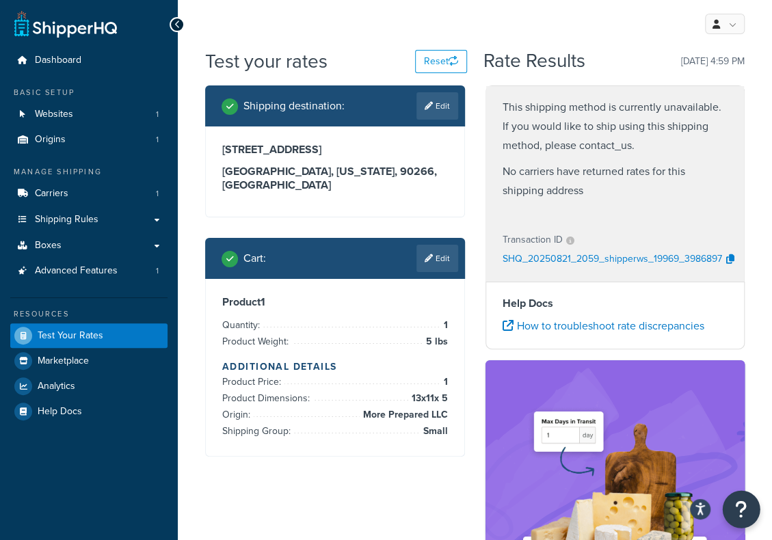
click at [742, 507] on icon "Open Resource Center" at bounding box center [741, 509] width 13 height 19
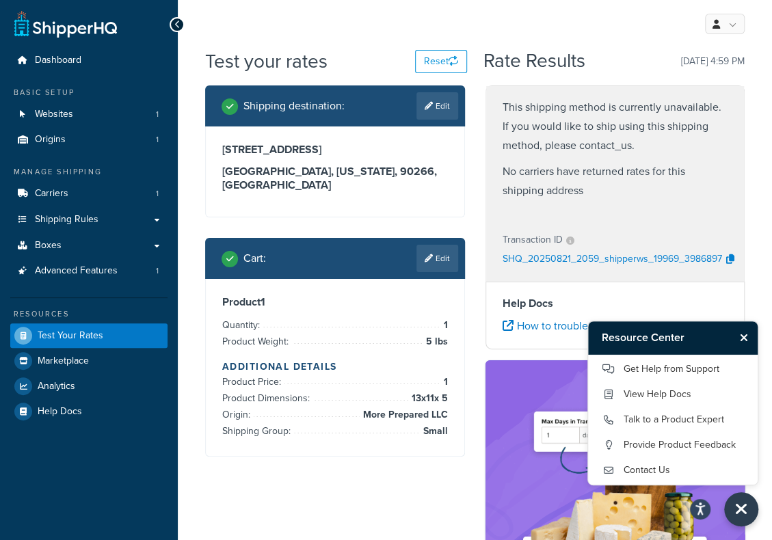
click at [621, 17] on div "Resource Center Get Help from Support View Help Docs Talk to a Product Expert P…" at bounding box center [475, 24] width 594 height 48
click at [744, 340] on icon "Close Resource Center" at bounding box center [744, 337] width 8 height 11
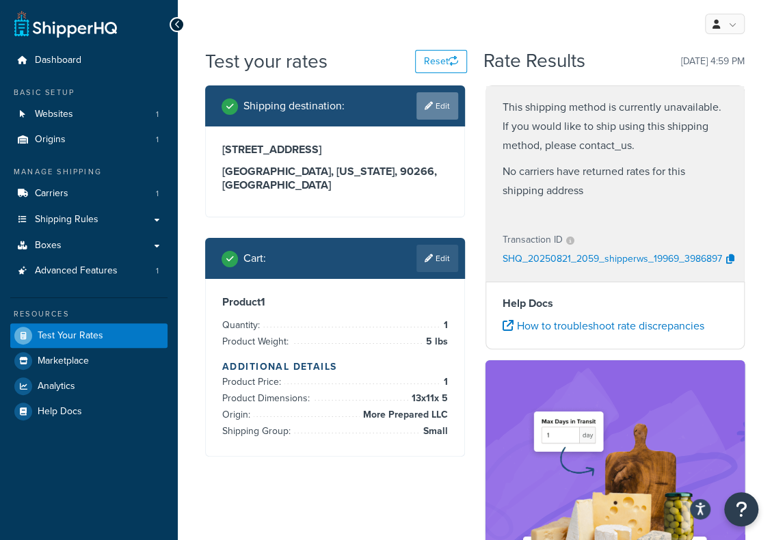
click at [435, 107] on link "Edit" at bounding box center [437, 105] width 42 height 27
select select "CA"
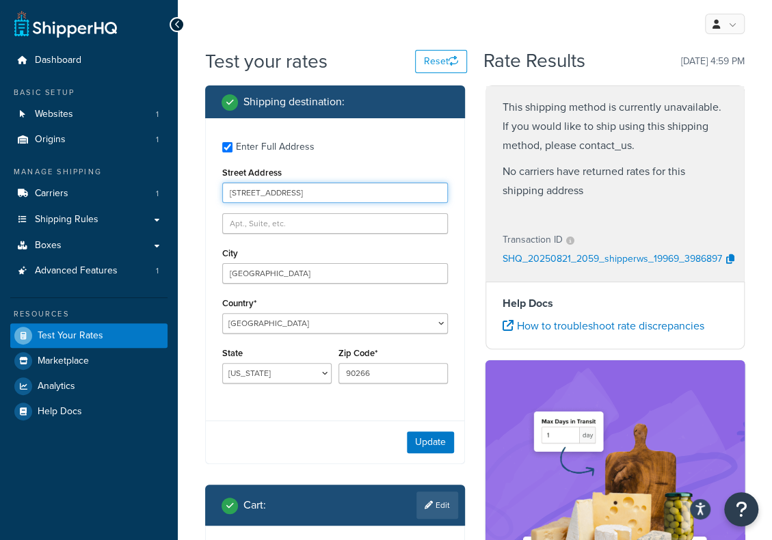
drag, startPoint x: 306, startPoint y: 189, endPoint x: 165, endPoint y: 174, distance: 141.6
click at [165, 174] on div "Dashboard Basic Setup Websites 1 Origins 1 Manage Shipping Carriers 1 Shipping …" at bounding box center [386, 445] width 772 height 890
type input "26 tuscarora circla"
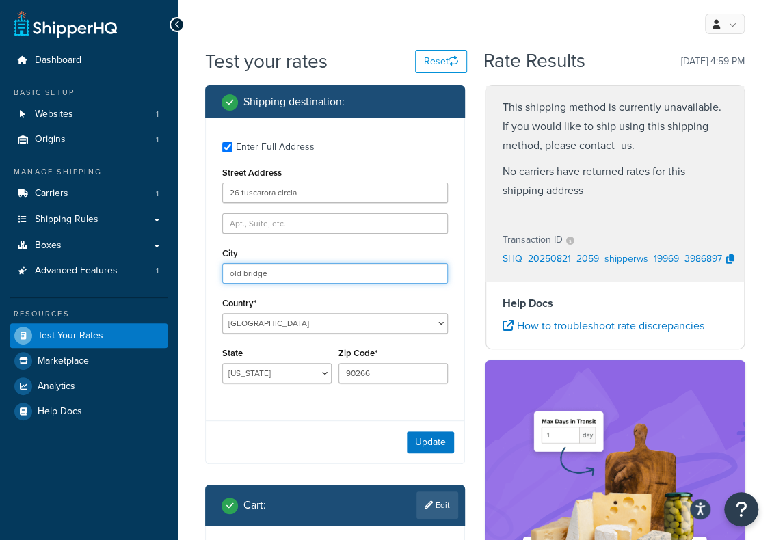
type input "old bridge"
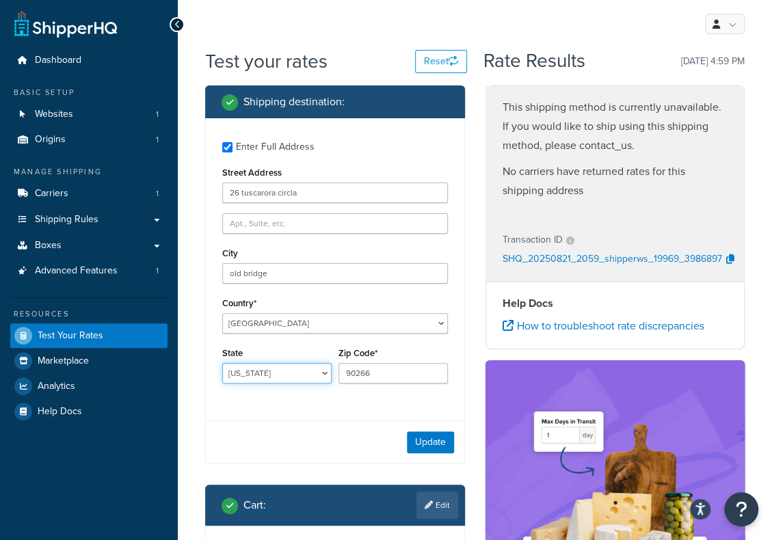
select select "NJ"
type input "08857"
click at [429, 442] on button "Update" at bounding box center [430, 442] width 47 height 22
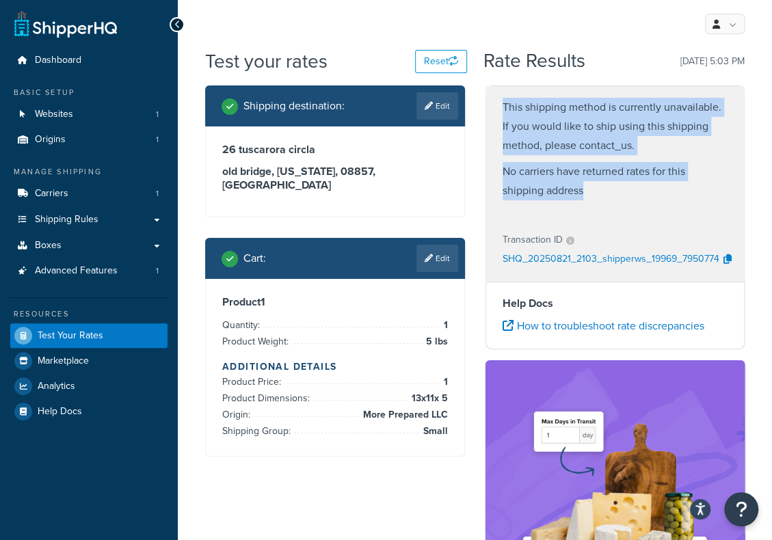
drag, startPoint x: 503, startPoint y: 107, endPoint x: 615, endPoint y: 201, distance: 146.5
click at [615, 201] on div "This shipping method is currently unavailable. If you would like to ship using …" at bounding box center [615, 152] width 258 height 133
copy div "This shipping method is currently unavailable. If you would like to ship using …"
click at [723, 260] on icon "button" at bounding box center [727, 259] width 8 height 10
click at [75, 189] on link "Carriers 1" at bounding box center [88, 193] width 157 height 25
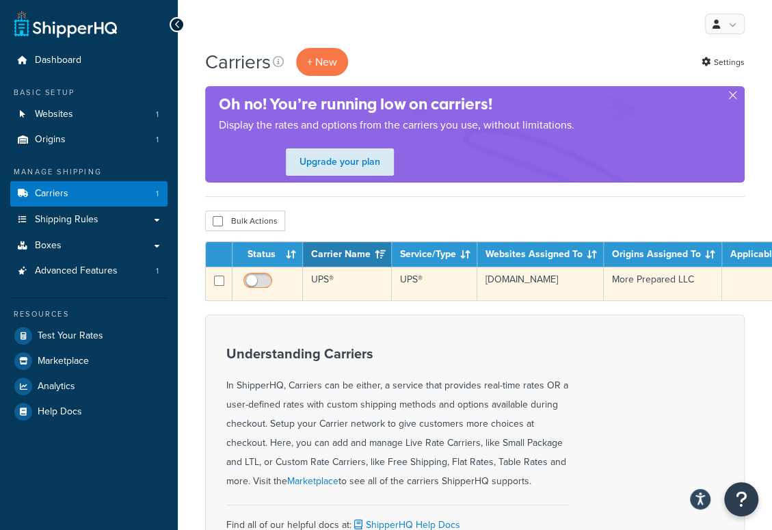
click at [261, 281] on input "checkbox" at bounding box center [260, 284] width 38 height 17
checkbox input "true"
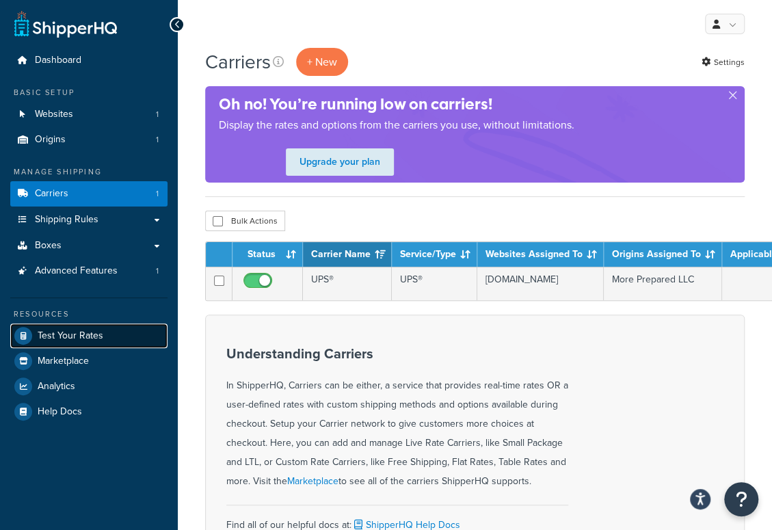
click at [72, 335] on span "Test Your Rates" at bounding box center [71, 336] width 66 height 12
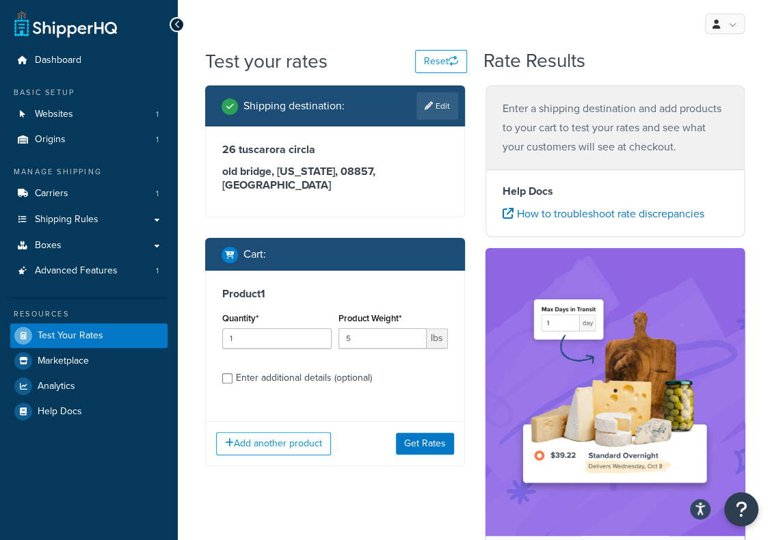
click at [254, 368] on div "Enter additional details (optional)" at bounding box center [304, 377] width 136 height 19
click at [232, 373] on input "Enter additional details (optional)" at bounding box center [227, 378] width 10 height 10
checkbox input "true"
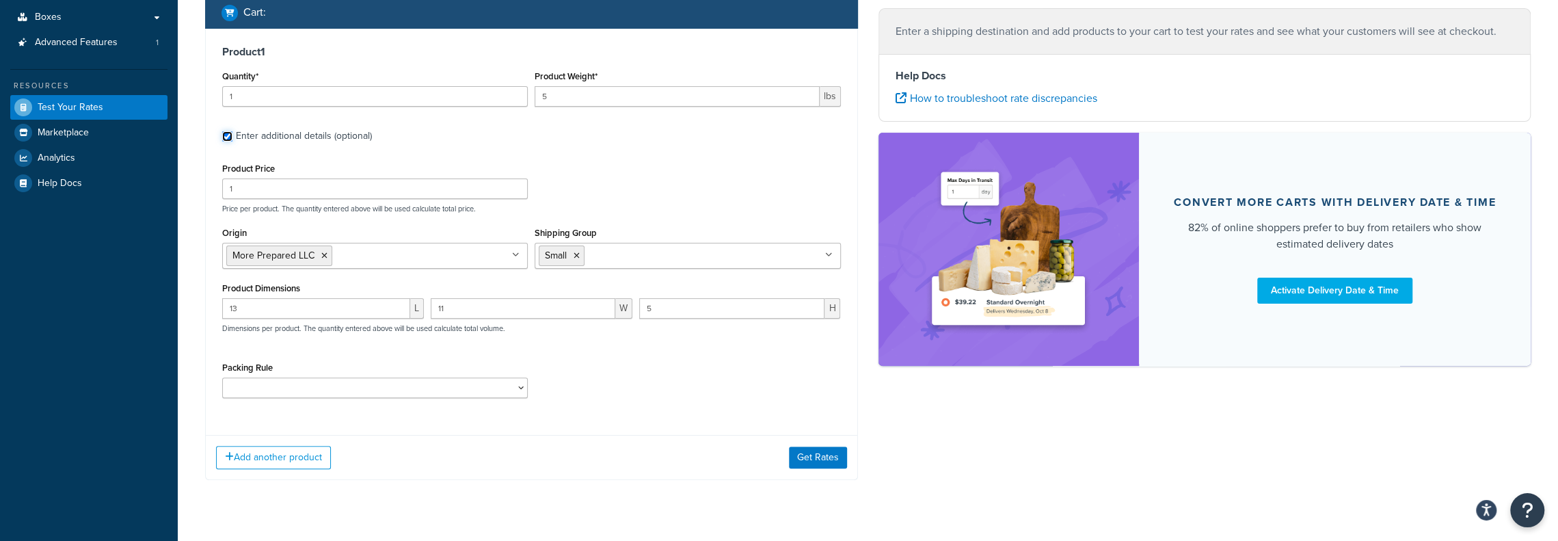
scroll to position [256, 0]
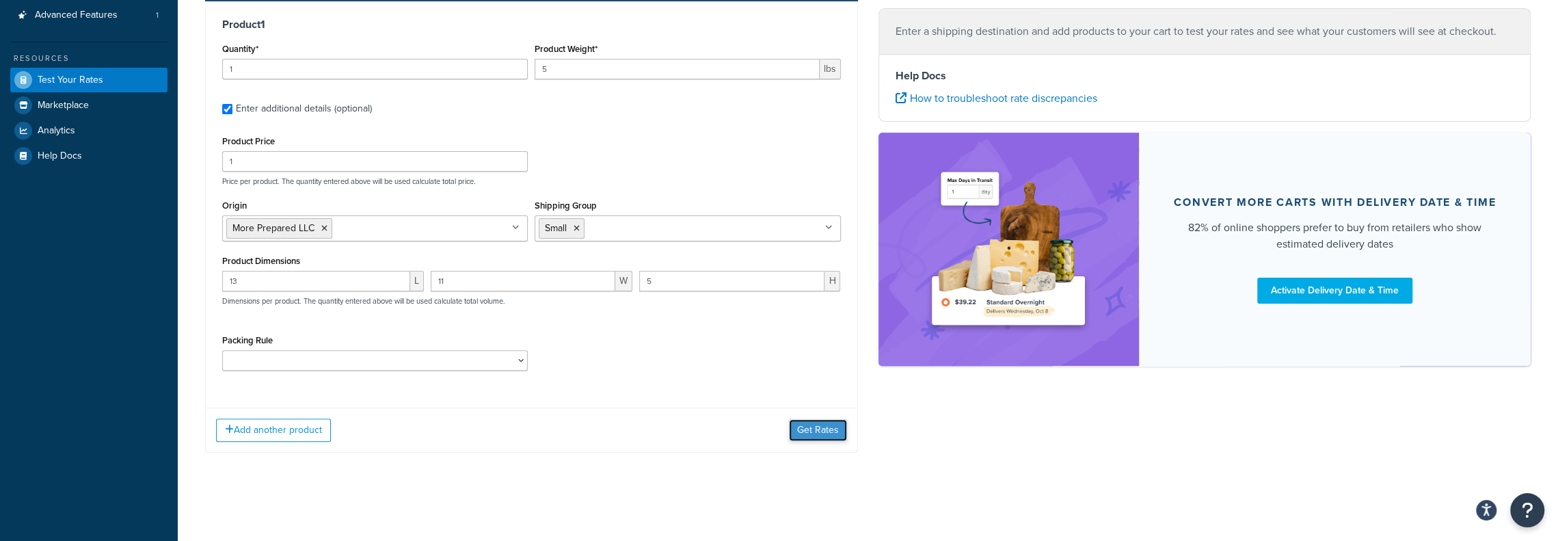
click at [771, 438] on button "Get Rates" at bounding box center [818, 430] width 58 height 22
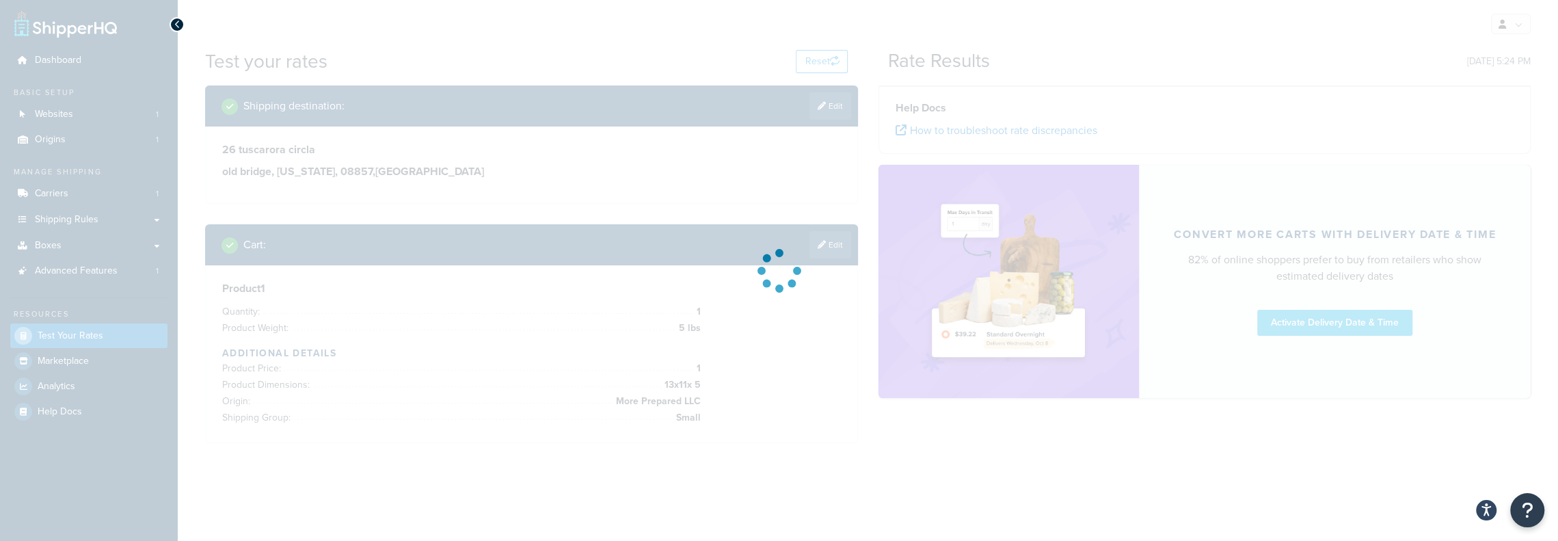
scroll to position [0, 0]
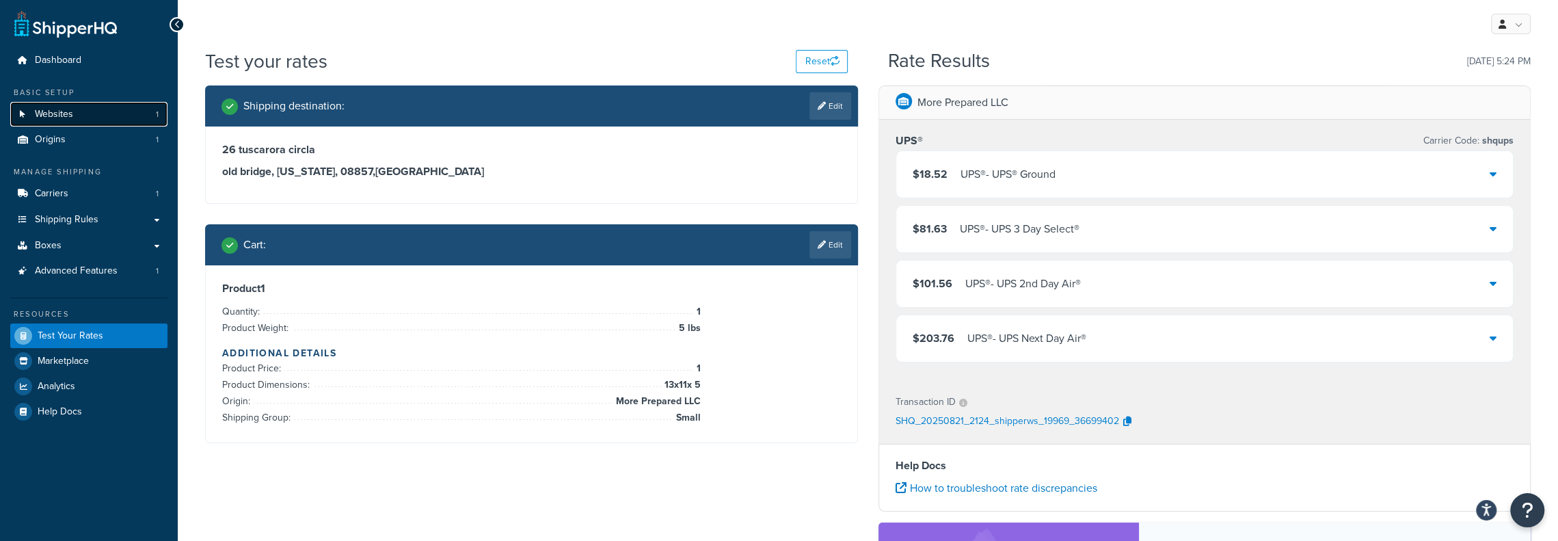
click at [70, 118] on span "Websites" at bounding box center [54, 115] width 38 height 12
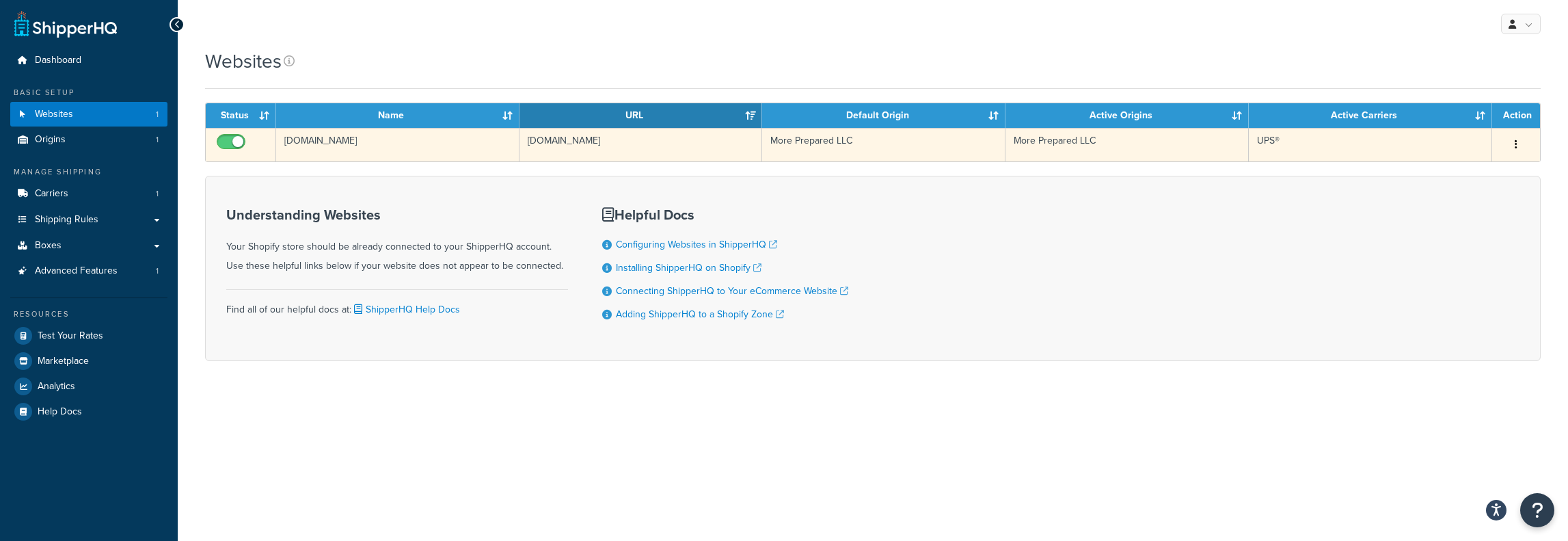
click at [227, 139] on input "checkbox" at bounding box center [233, 145] width 38 height 17
checkbox input "false"
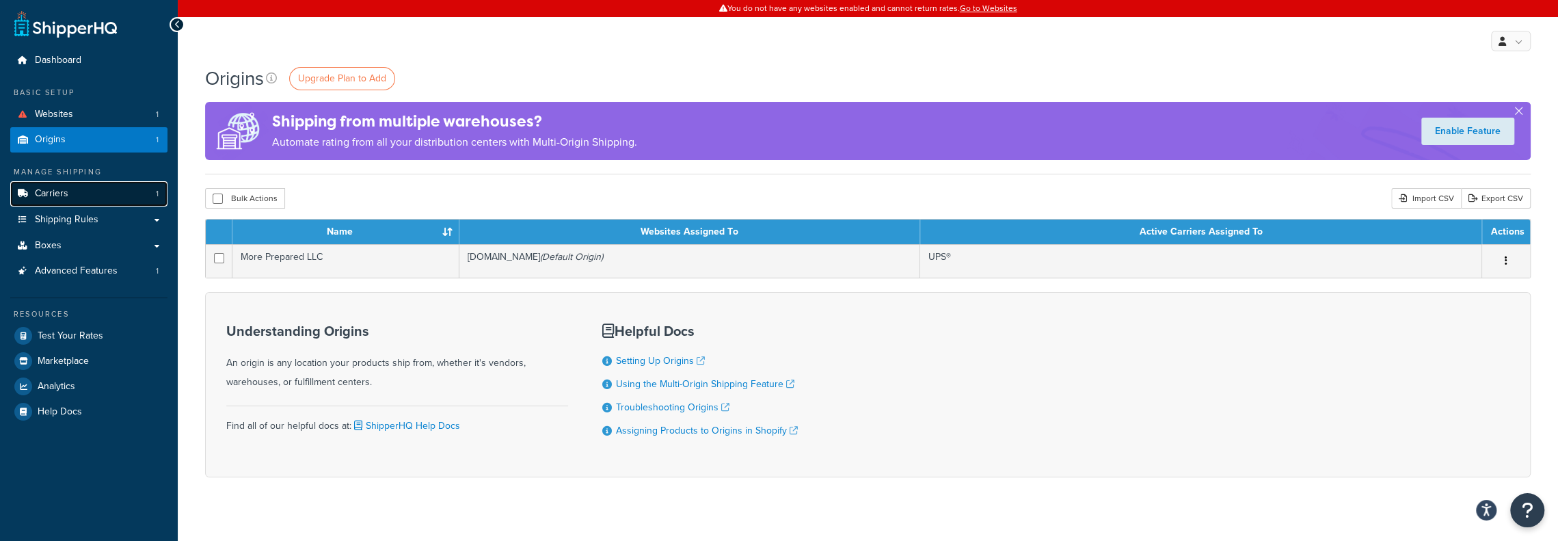
click at [82, 196] on link "Carriers 1" at bounding box center [88, 193] width 157 height 25
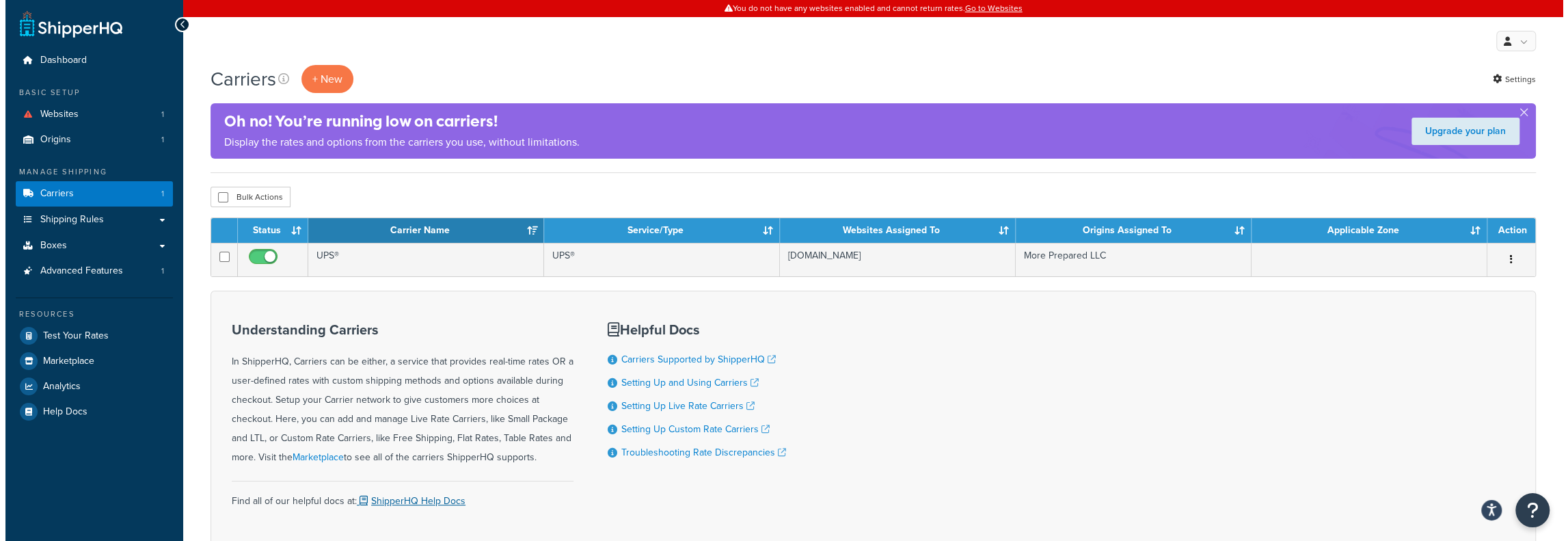
scroll to position [68, 0]
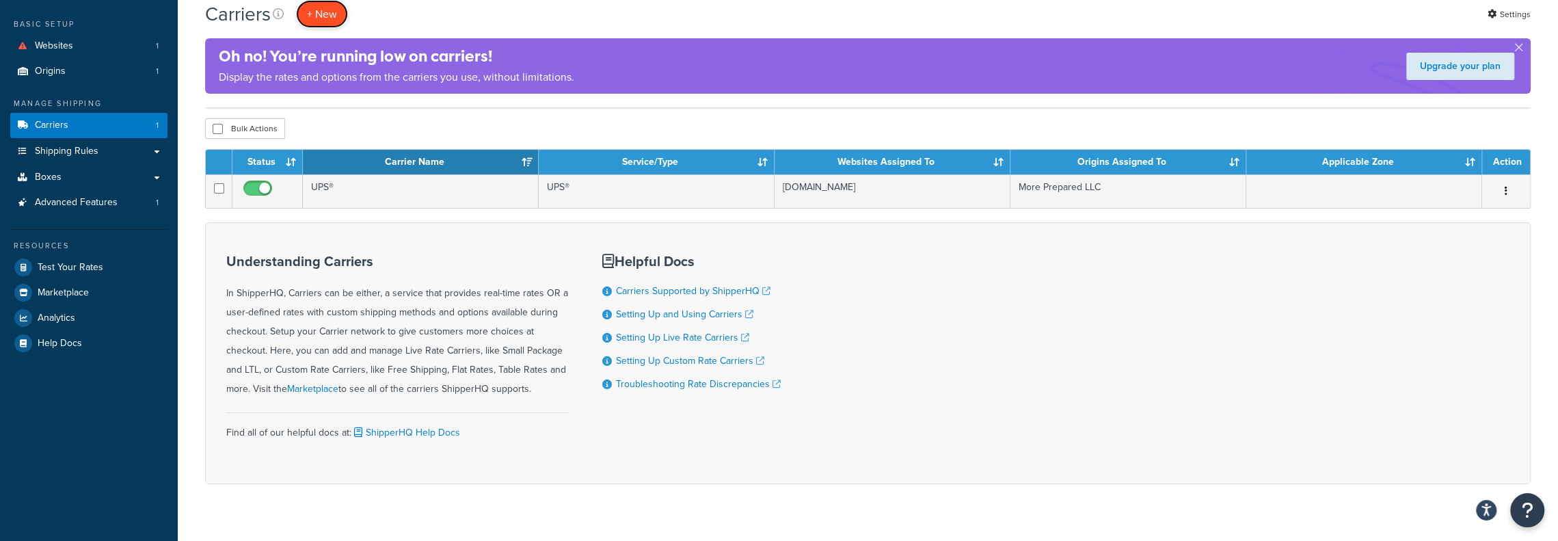
click at [315, 18] on button "+ New" at bounding box center [322, 14] width 52 height 28
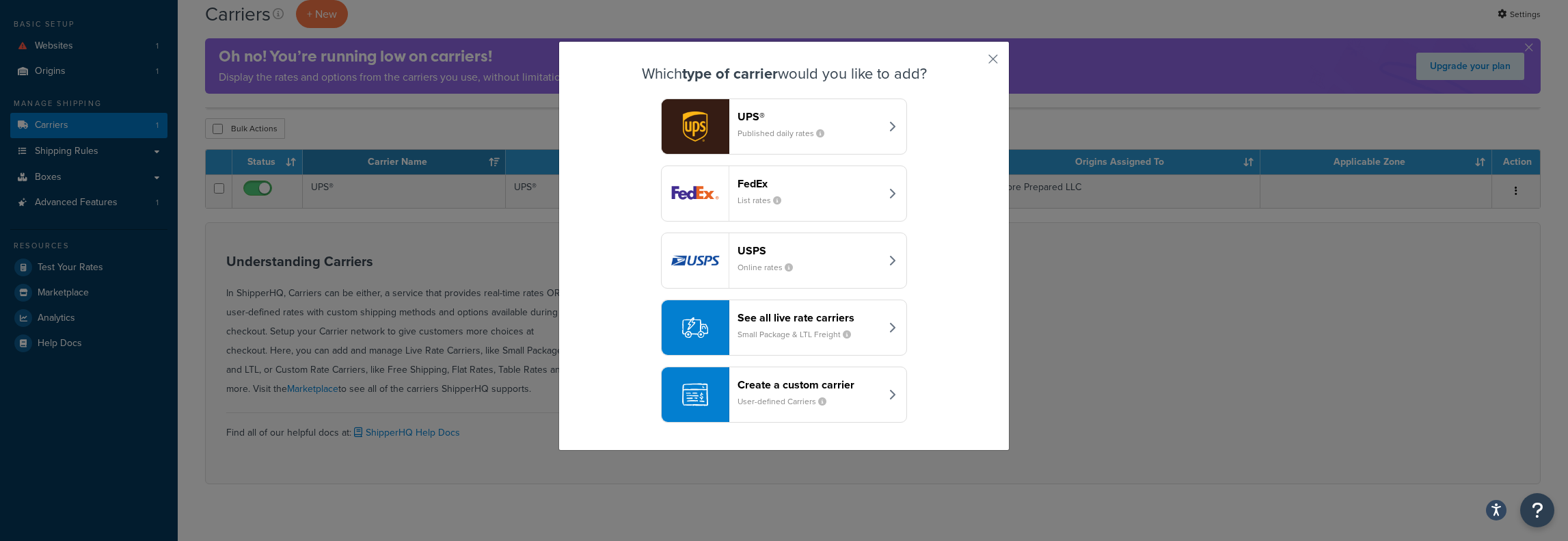
click at [814, 323] on div "See all live rate carriers Small Package & LTL Freight" at bounding box center [809, 327] width 143 height 33
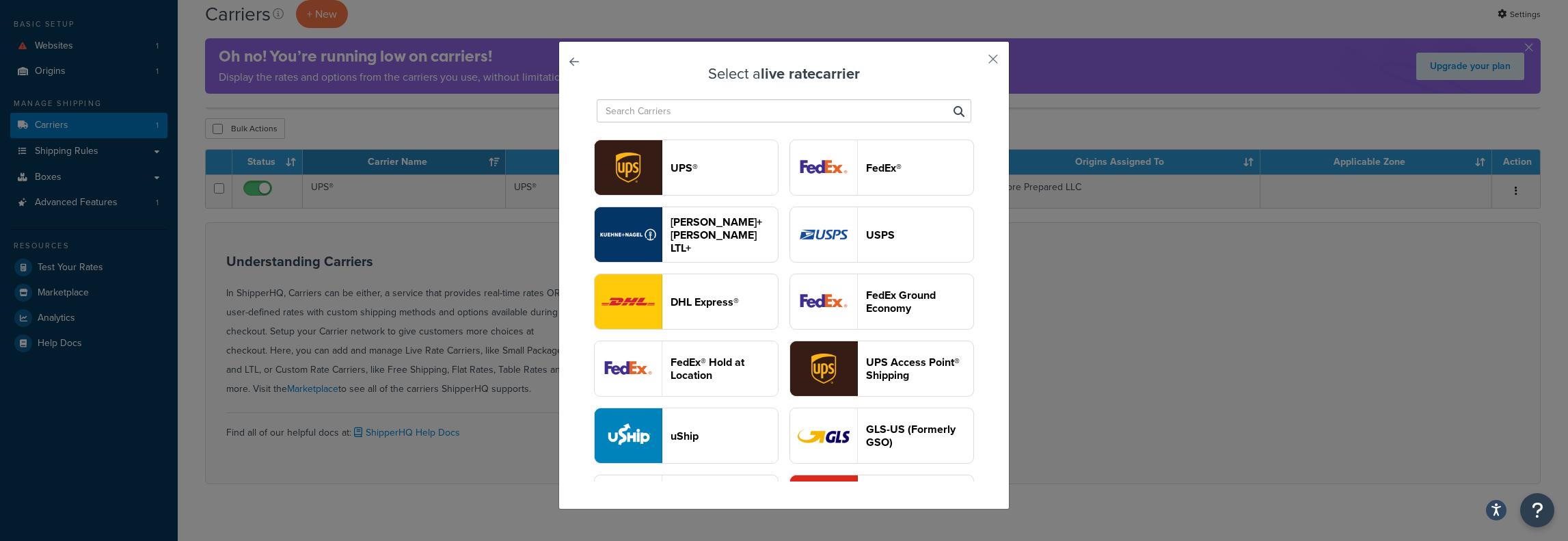
click at [671, 109] on input "text" at bounding box center [784, 110] width 375 height 23
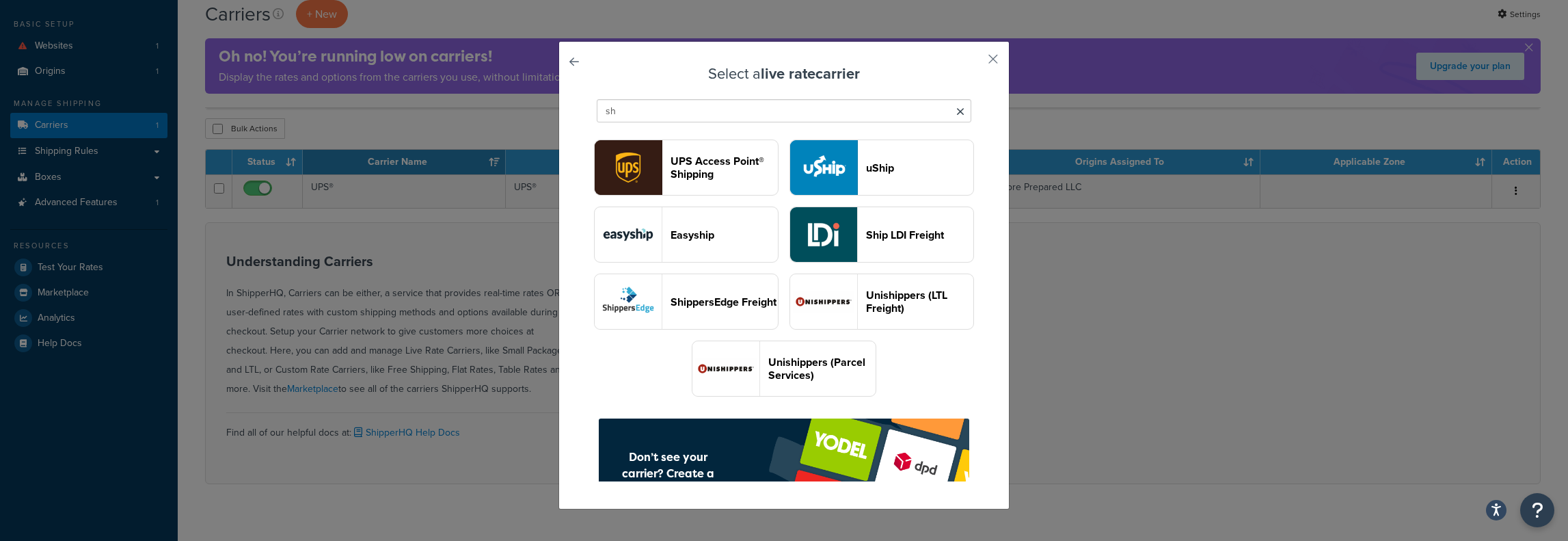
type input "s"
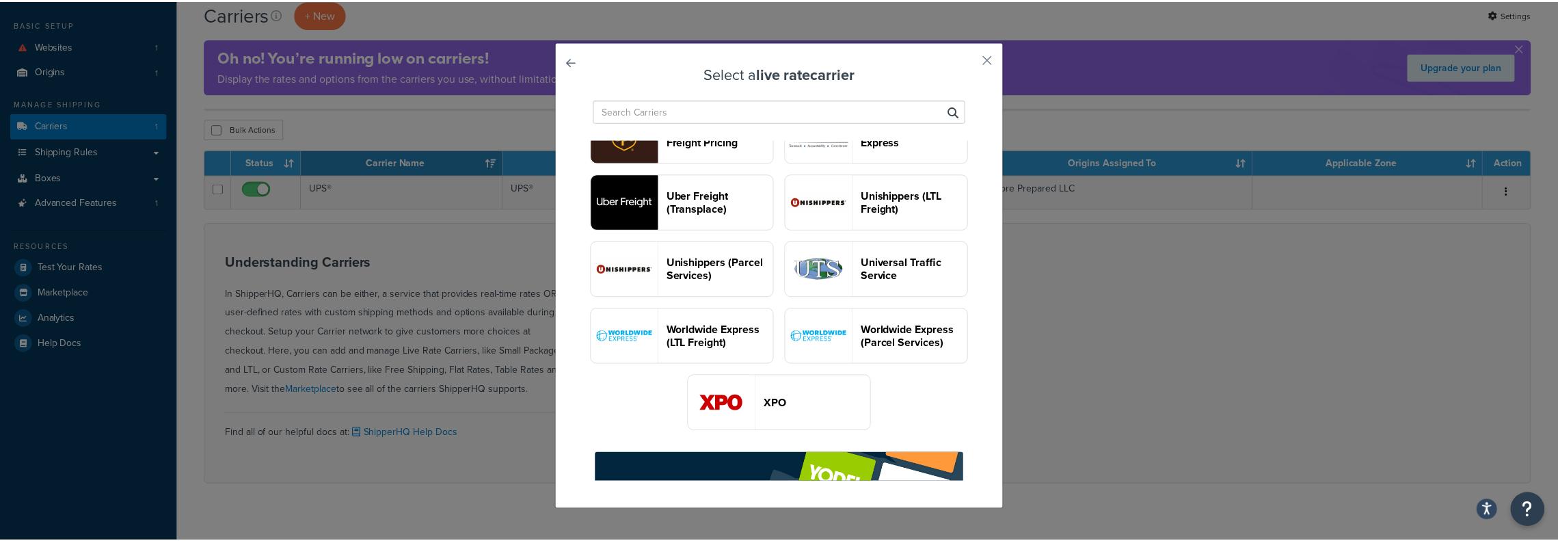
scroll to position [1777, 0]
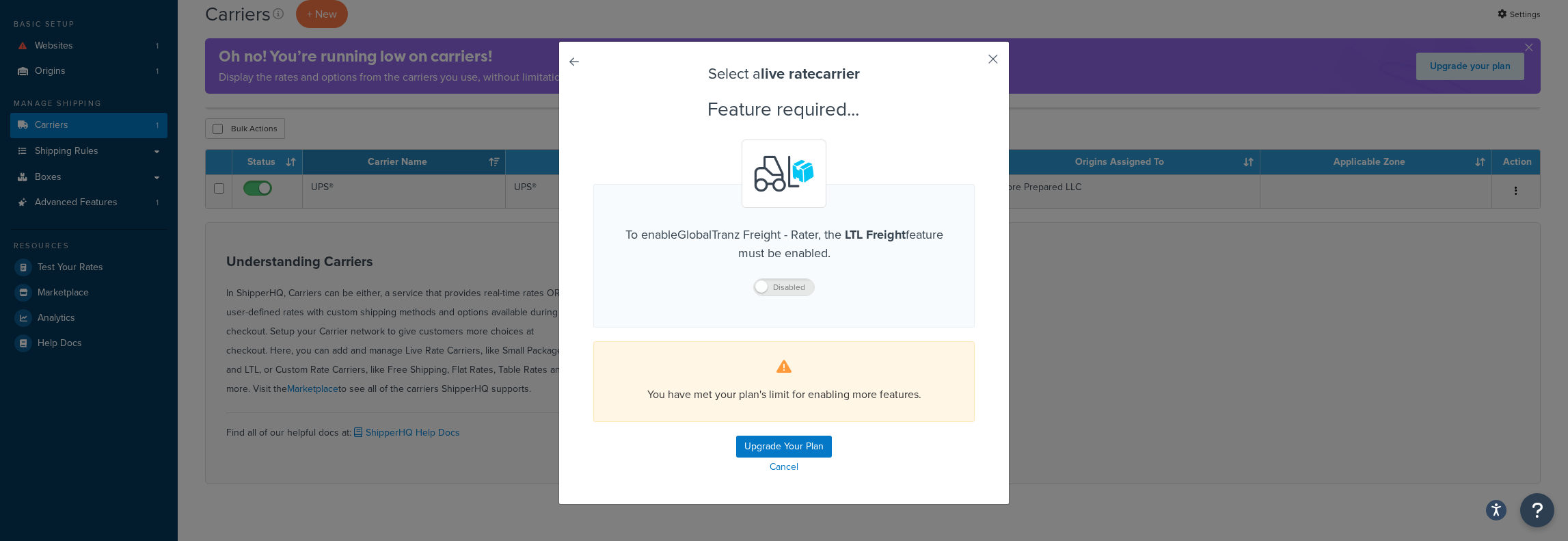
click at [975, 62] on button "button" at bounding box center [972, 63] width 3 height 3
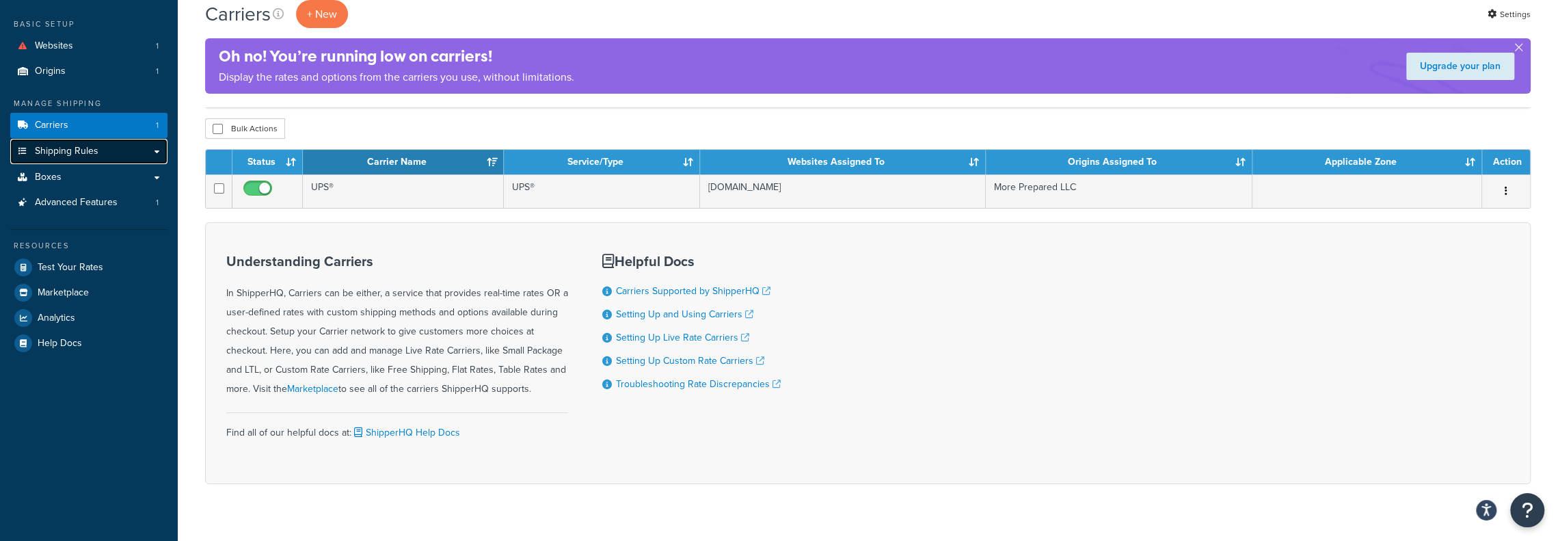
click at [98, 150] on link "Shipping Rules" at bounding box center [88, 151] width 157 height 25
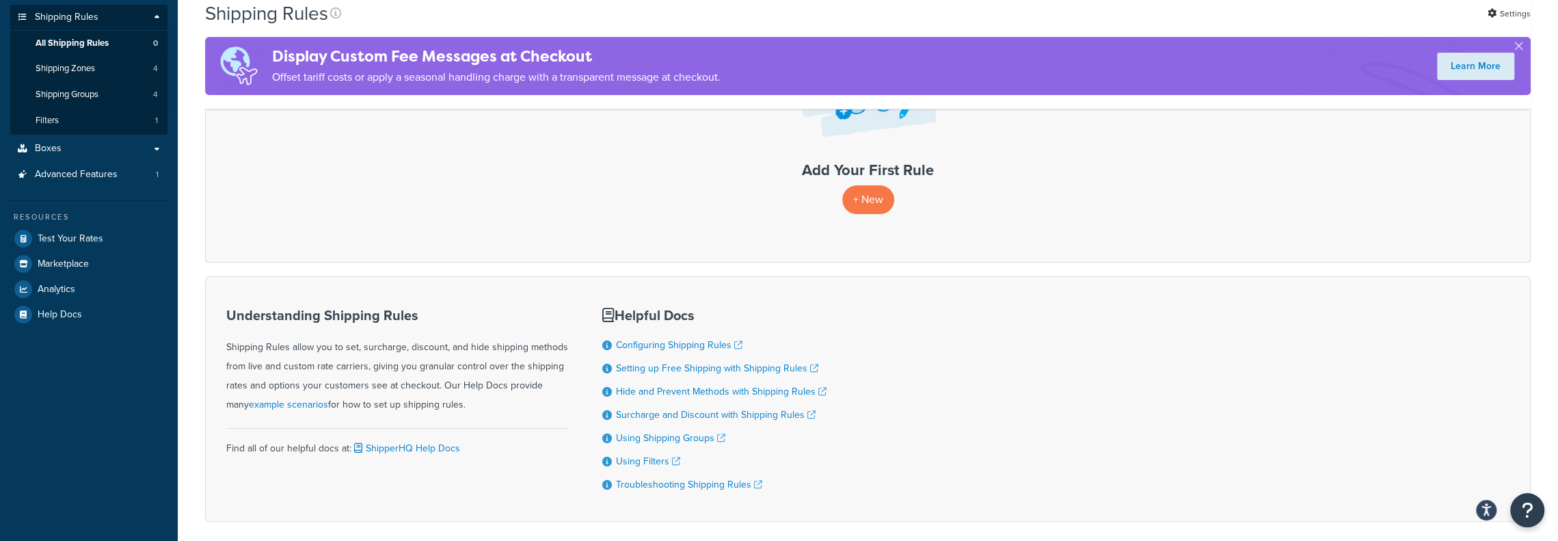
scroll to position [205, 0]
click at [84, 166] on span "Advanced Features" at bounding box center [76, 172] width 83 height 12
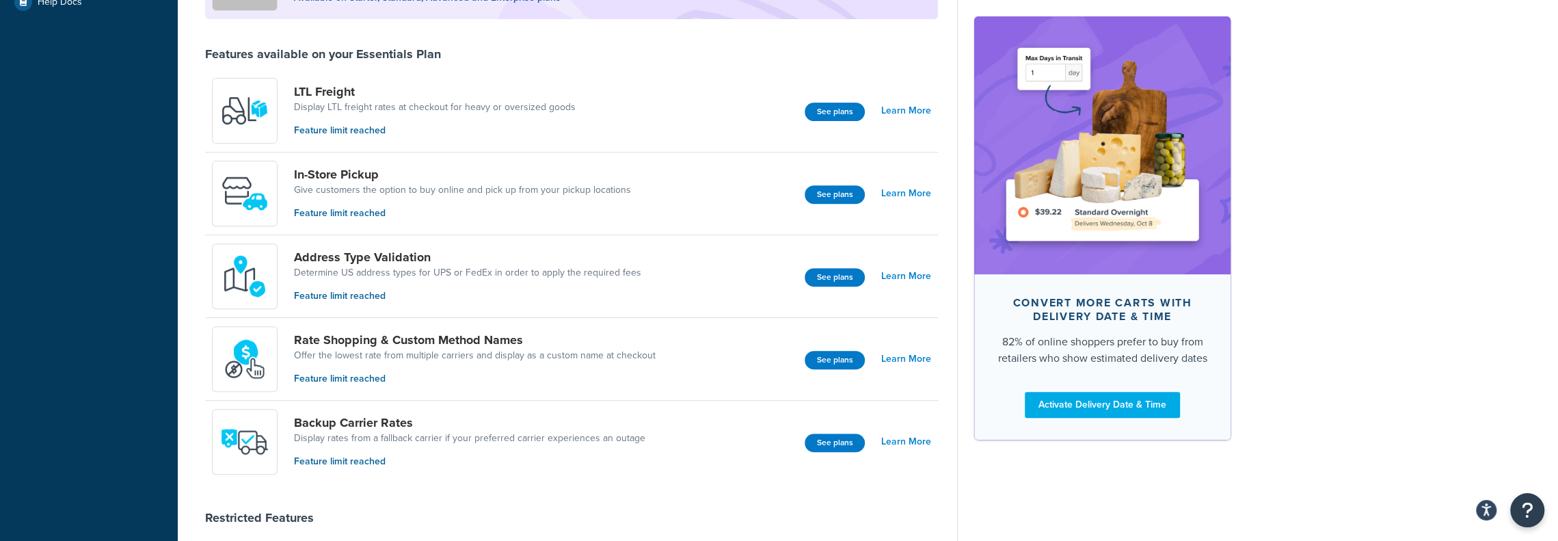
scroll to position [410, 0]
